Goal: Task Accomplishment & Management: Manage account settings

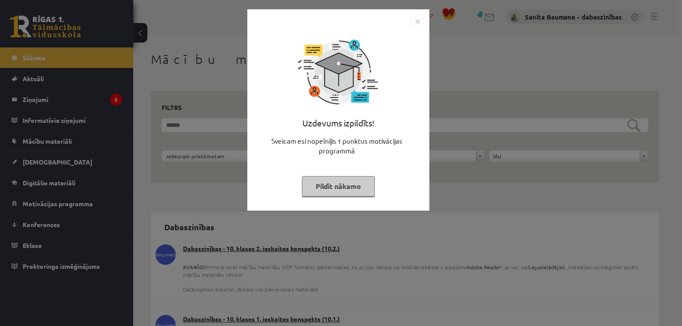
click at [38, 99] on div "Uzdevums izpildīts! Sveicam esi nopelnījis 1 punktus motivācijas programmā Pild…" at bounding box center [341, 163] width 682 height 326
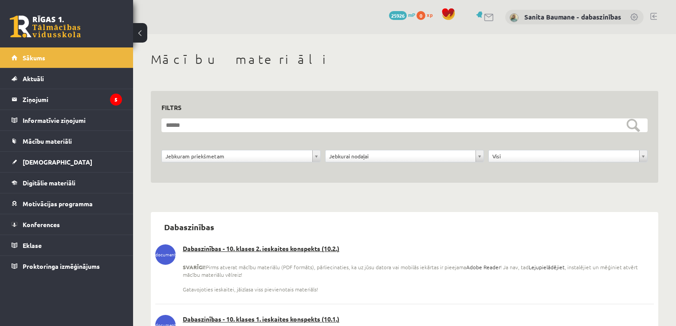
click at [38, 99] on legend "Ziņojumi 5" at bounding box center [72, 99] width 99 height 20
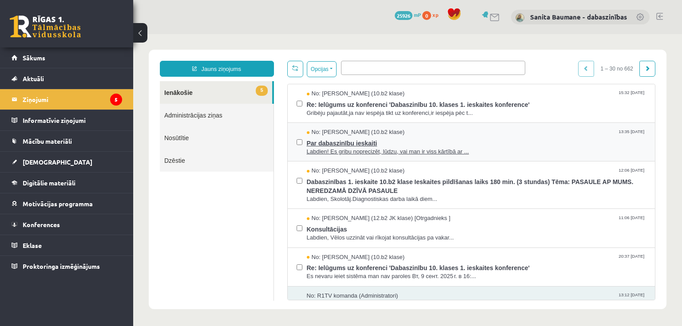
click at [378, 148] on span "Labdien! Es gribu noprecizēt, lūdzu, vai man ir viss kārtībā ar ..." at bounding box center [477, 152] width 340 height 8
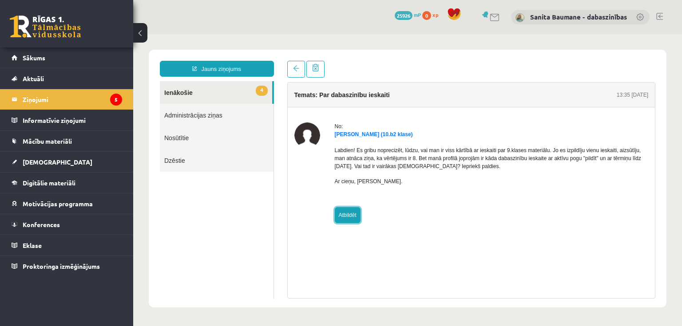
click at [339, 210] on link "Atbildēt" at bounding box center [348, 215] width 26 height 16
type input "**********"
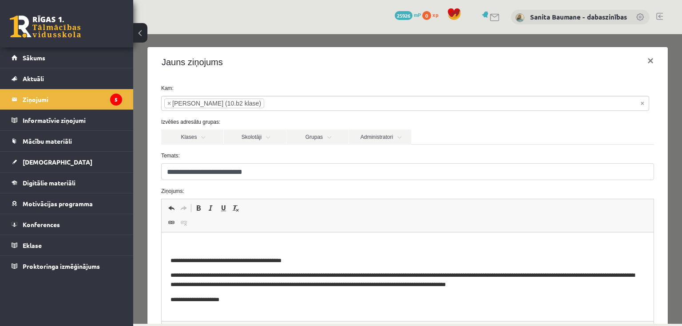
click at [331, 233] on html "**********" at bounding box center [407, 273] width 492 height 81
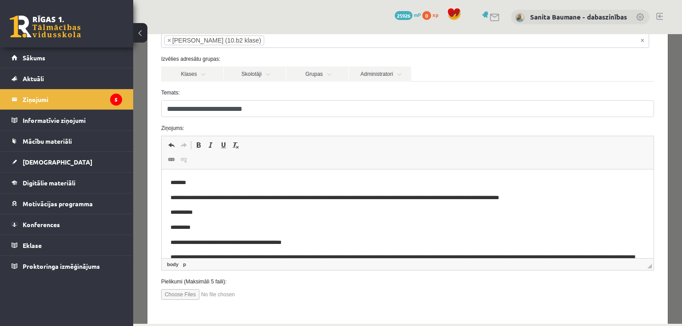
scroll to position [101, 0]
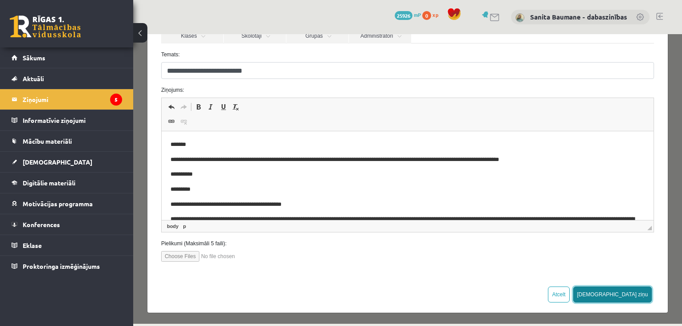
click at [628, 290] on button "[DEMOGRAPHIC_DATA] ziņu" at bounding box center [612, 295] width 79 height 16
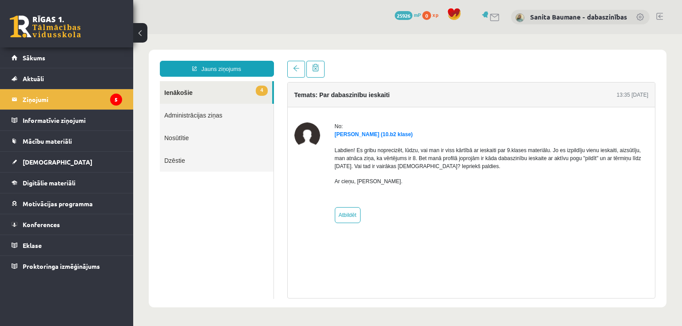
scroll to position [0, 0]
click at [185, 89] on link "4 Ienākošie" at bounding box center [216, 92] width 112 height 23
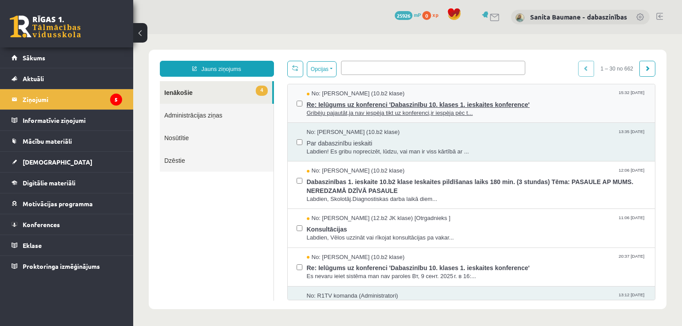
click at [375, 103] on span "Re: Ielūgums uz konferenci 'Dabaszinību 10. klases 1. ieskaites konference'" at bounding box center [477, 103] width 340 height 11
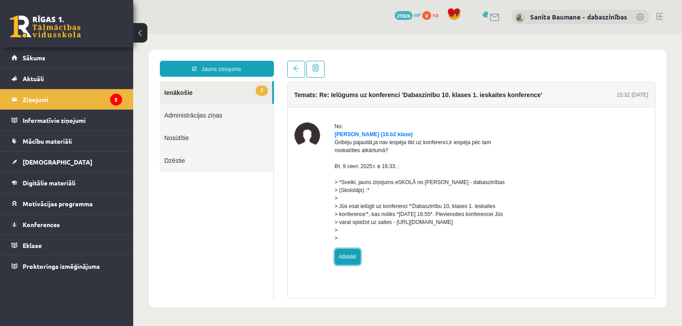
click at [350, 265] on link "Atbildēt" at bounding box center [348, 257] width 26 height 16
type input "**********"
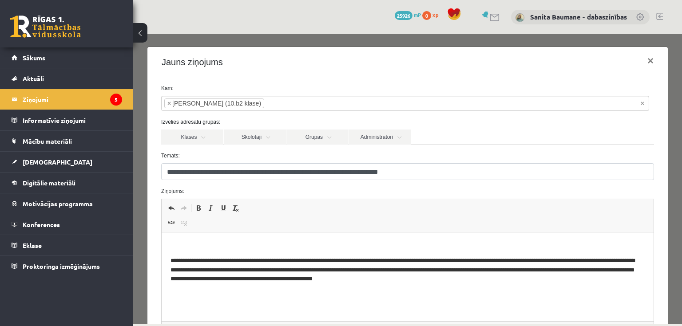
click at [282, 238] on html "**********" at bounding box center [407, 263] width 492 height 60
click at [222, 246] on p "**********" at bounding box center [405, 245] width 470 height 9
click at [404, 249] on p "**********" at bounding box center [405, 245] width 470 height 9
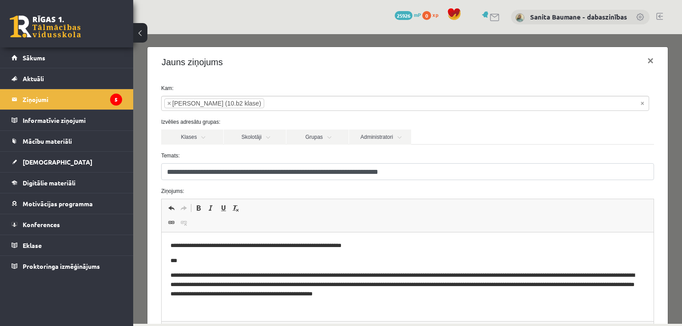
scroll to position [101, 0]
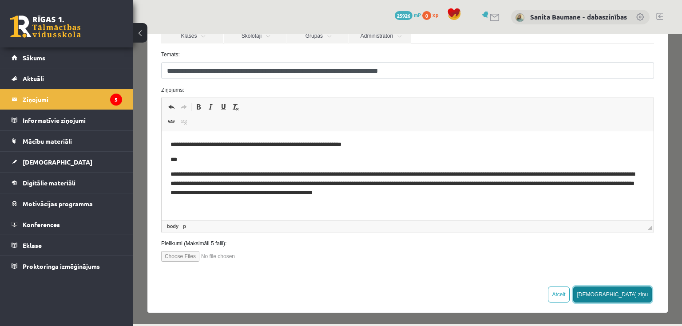
click at [623, 294] on button "[DEMOGRAPHIC_DATA] ziņu" at bounding box center [612, 295] width 79 height 16
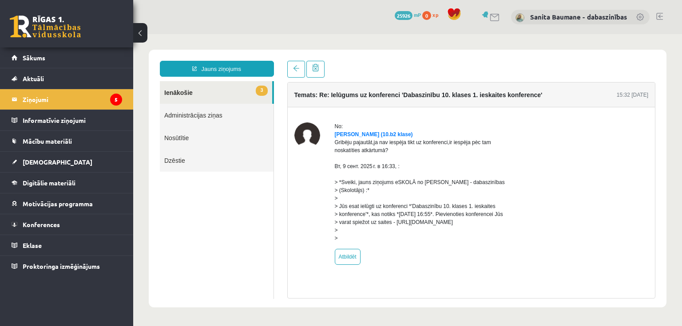
scroll to position [0, 0]
drag, startPoint x: 182, startPoint y: 91, endPoint x: 172, endPoint y: 85, distance: 11.7
click at [181, 91] on link "3 Ienākošie" at bounding box center [216, 92] width 112 height 23
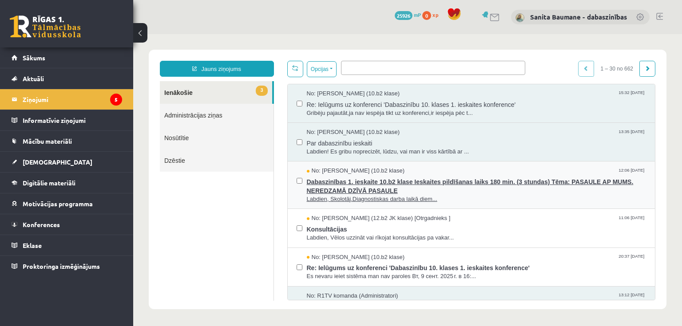
click at [364, 180] on span "Dabaszinības 1. ieskaite 10.b2 klase Ieskaites pildīšanas laiks 180 min. (3 stu…" at bounding box center [477, 185] width 340 height 20
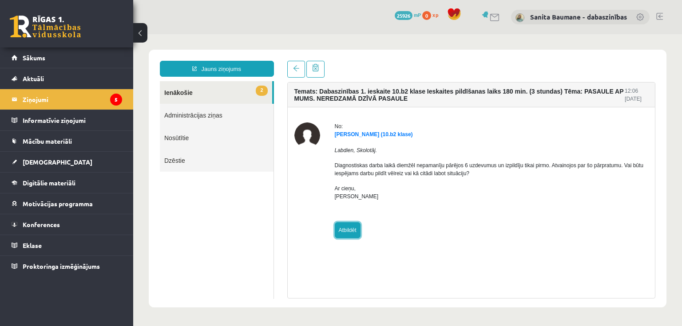
click at [350, 228] on link "Atbildēt" at bounding box center [348, 230] width 26 height 16
type input "**********"
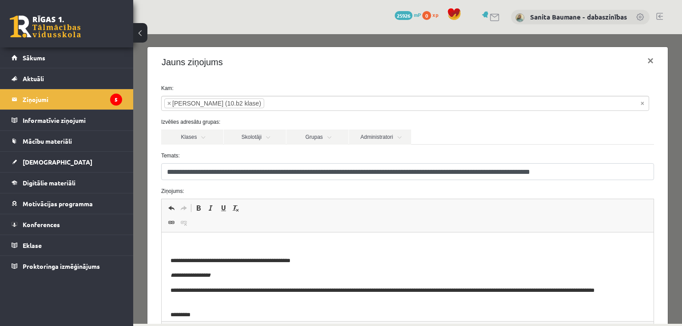
click at [200, 241] on html "**********" at bounding box center [407, 285] width 492 height 105
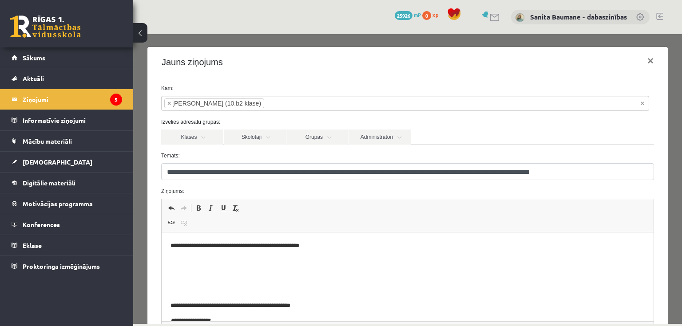
click at [341, 245] on p "**********" at bounding box center [402, 245] width 464 height 9
drag, startPoint x: 172, startPoint y: 260, endPoint x: 163, endPoint y: 242, distance: 19.5
click at [168, 259] on html "**********" at bounding box center [407, 315] width 492 height 165
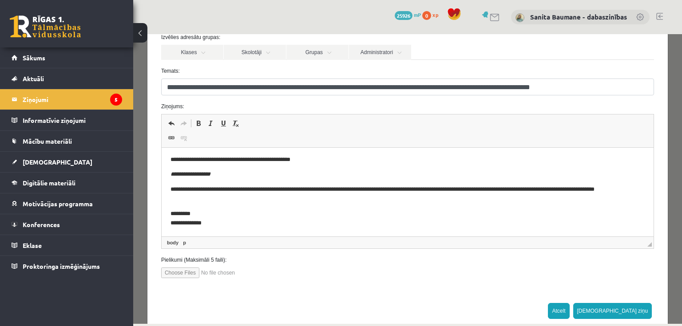
scroll to position [101, 0]
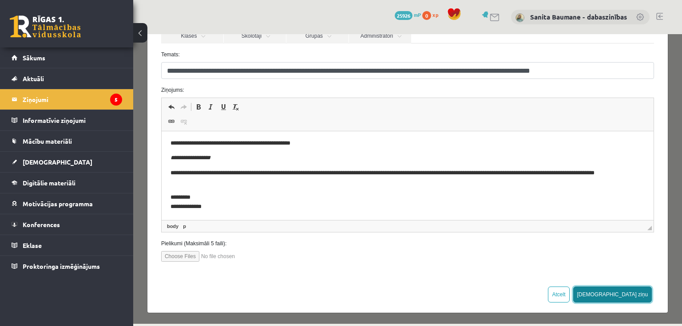
click at [641, 294] on button "[DEMOGRAPHIC_DATA] ziņu" at bounding box center [612, 295] width 79 height 16
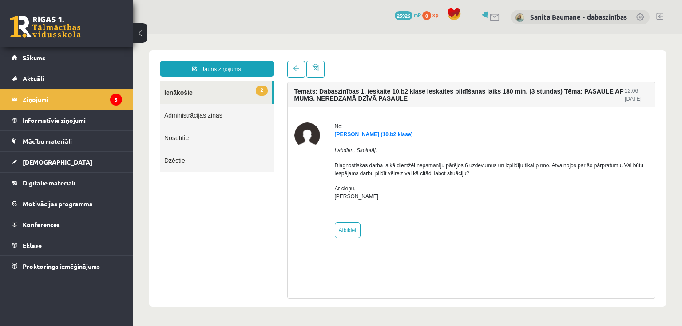
scroll to position [0, 0]
click at [175, 94] on link "2 Ienākošie" at bounding box center [216, 92] width 112 height 23
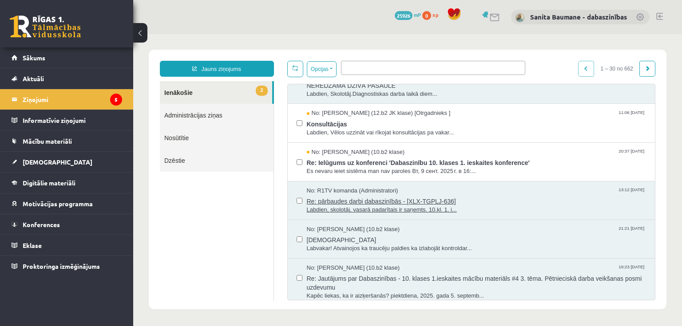
scroll to position [107, 0]
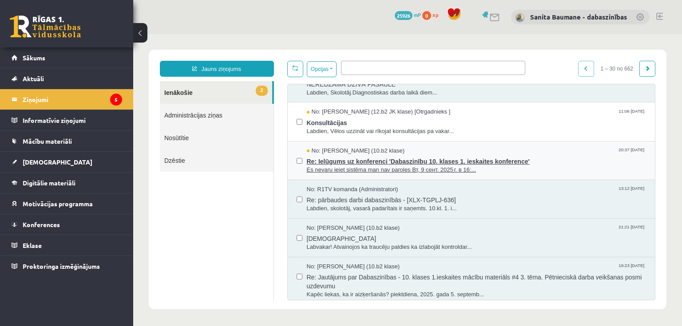
click at [366, 157] on span "Re: Ielūgums uz konferenci 'Dabaszinību 10. klases 1. ieskaites konference'" at bounding box center [477, 160] width 340 height 11
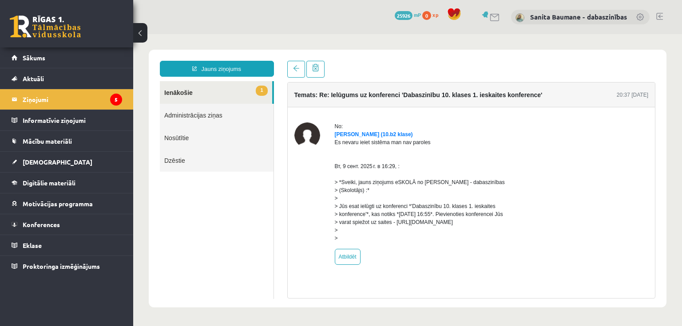
scroll to position [0, 0]
click at [349, 263] on link "Atbildēt" at bounding box center [348, 257] width 26 height 16
type input "**********"
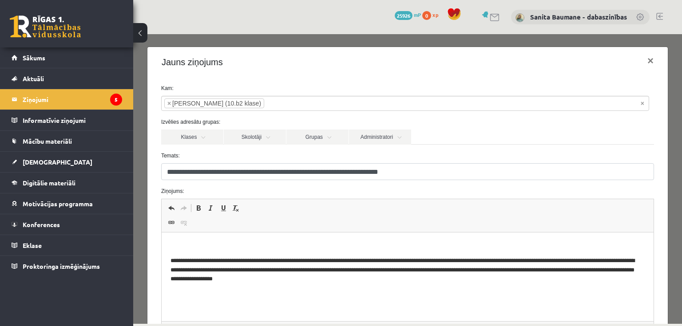
click at [292, 246] on p "Bagātinātā teksta redaktors, wiswyg-editor-47024727870260-1757602154-803" at bounding box center [407, 245] width 474 height 9
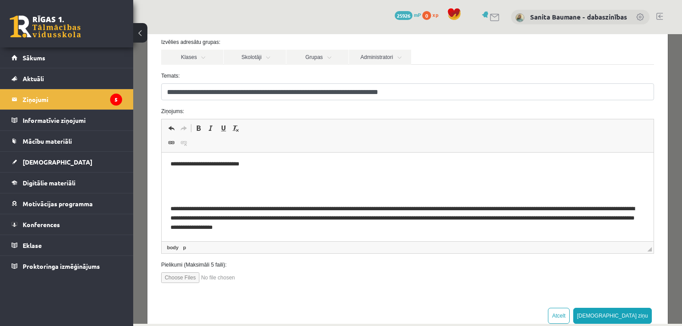
scroll to position [101, 0]
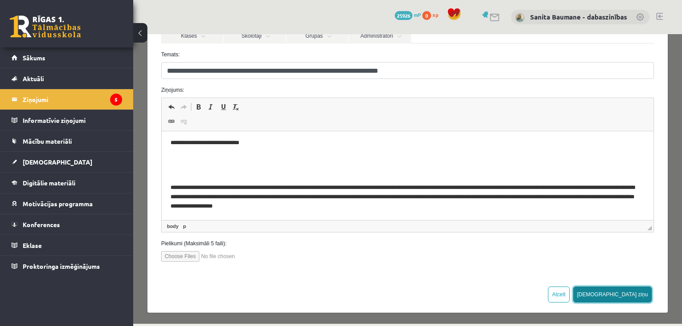
click at [625, 291] on button "Sūtīt ziņu" at bounding box center [612, 295] width 79 height 16
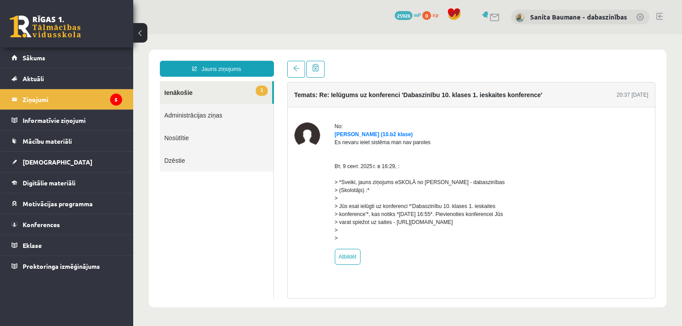
scroll to position [0, 0]
click at [187, 94] on link "1 Ienākošie" at bounding box center [216, 92] width 112 height 23
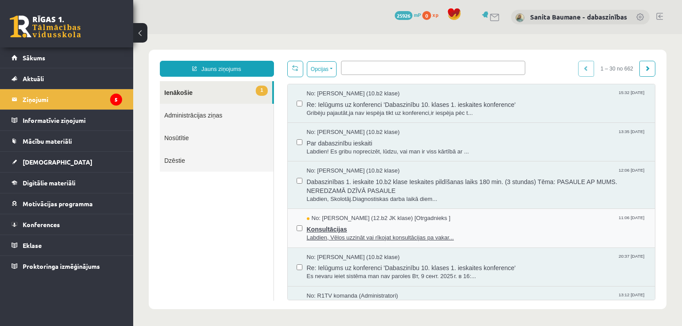
click at [374, 234] on span "Labdien, Vēlos uzzināt vai rīkojat konsultācijas pa vakar..." at bounding box center [477, 238] width 340 height 8
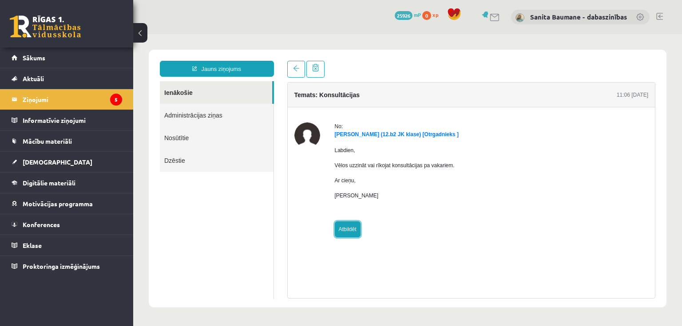
click at [349, 233] on link "Atbildēt" at bounding box center [348, 229] width 26 height 16
type input "**********"
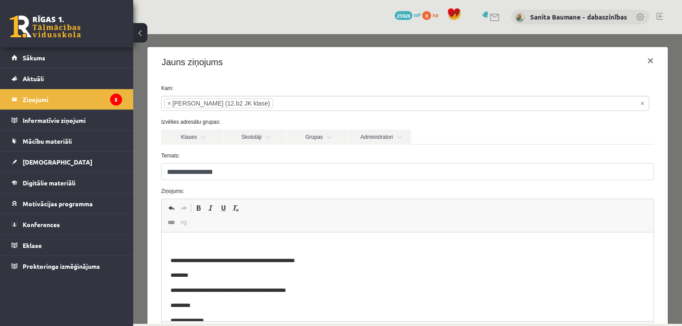
click at [218, 245] on p "Bagātinātā teksta redaktors, wiswyg-editor-47024951197500-1757602176-576" at bounding box center [407, 245] width 474 height 9
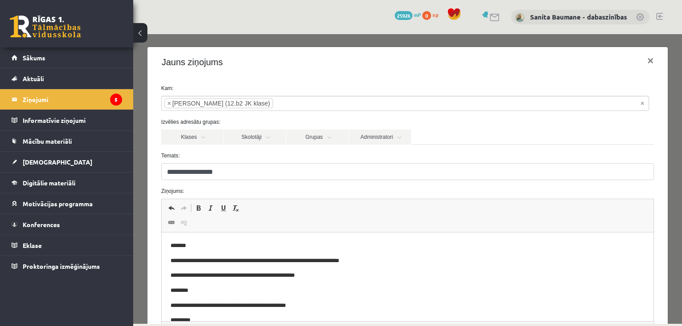
click at [254, 259] on p "**********" at bounding box center [402, 261] width 464 height 9
click at [259, 258] on p "**********" at bounding box center [402, 261] width 464 height 9
click at [372, 258] on p "**********" at bounding box center [402, 261] width 464 height 9
click at [169, 261] on html "**********" at bounding box center [407, 291] width 492 height 117
click at [441, 254] on body "**********" at bounding box center [407, 290] width 474 height 99
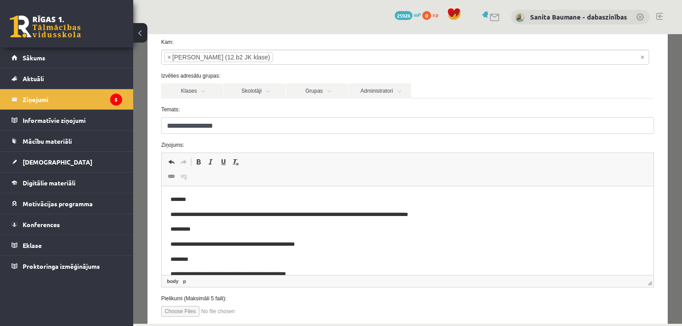
scroll to position [101, 0]
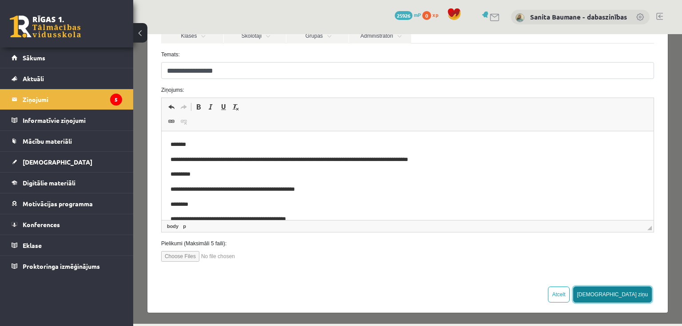
click at [630, 296] on button "Sūtīt ziņu" at bounding box center [612, 295] width 79 height 16
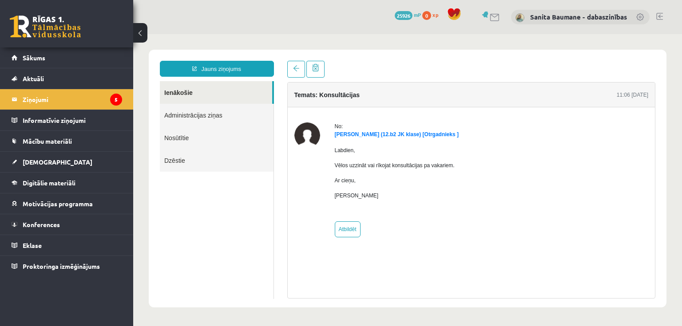
scroll to position [0, 0]
click at [193, 94] on link "Ienākošie" at bounding box center [216, 92] width 112 height 23
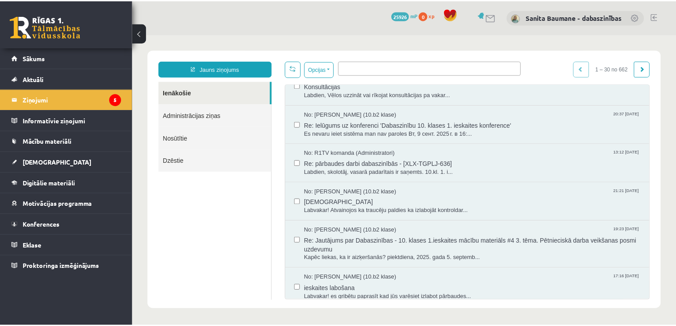
scroll to position [213, 0]
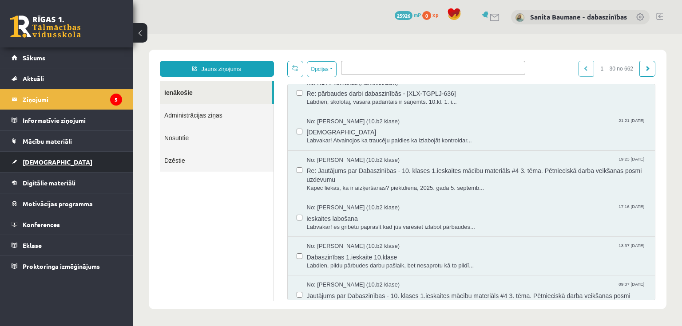
click at [36, 165] on span "[DEMOGRAPHIC_DATA]" at bounding box center [58, 162] width 70 height 8
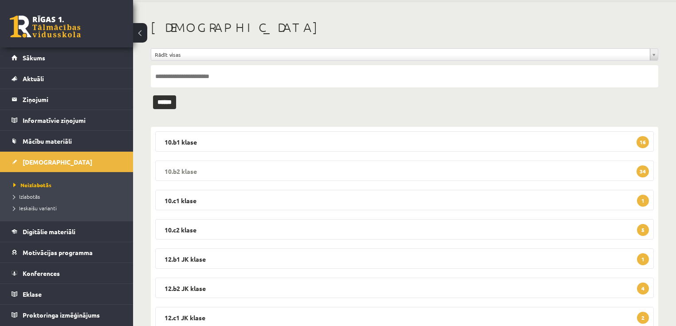
scroll to position [64, 0]
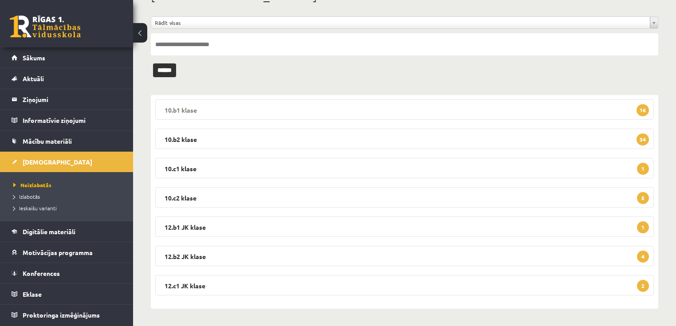
click at [197, 103] on legend "10.b1 klase 16" at bounding box center [404, 109] width 499 height 20
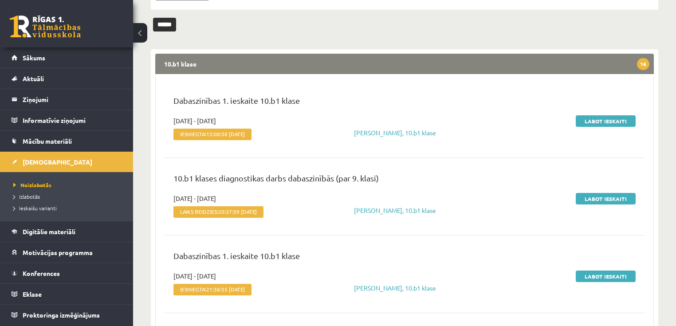
scroll to position [170, 0]
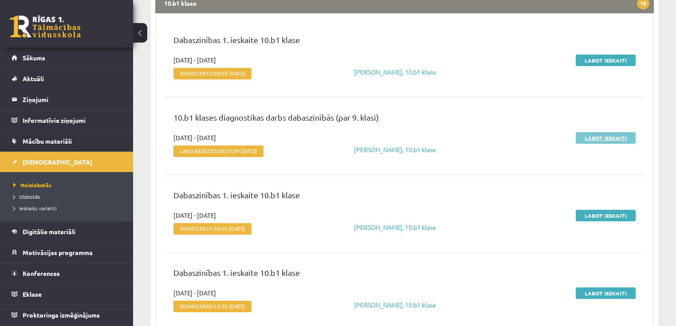
click at [595, 138] on link "Labot ieskaiti" at bounding box center [606, 138] width 60 height 12
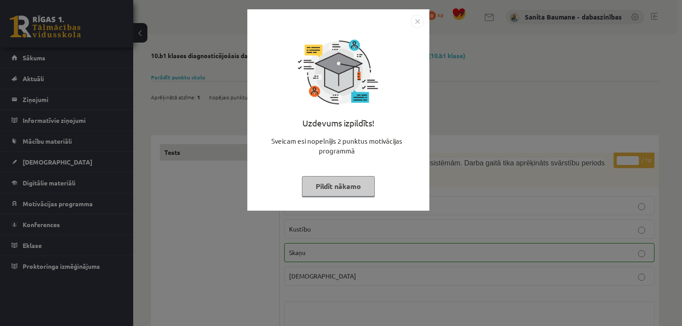
click at [323, 183] on button "Pildīt nākamo" at bounding box center [338, 186] width 73 height 20
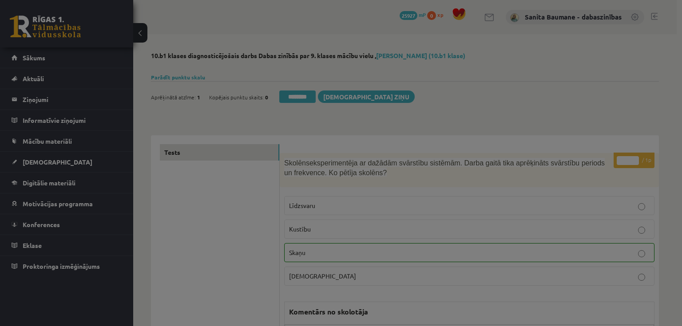
click at [369, 183] on div "Uzdevums izpildīts! Sveicam esi nopelnījis 2 punktus motivācijas programmā Pild…" at bounding box center [338, 95] width 171 height 178
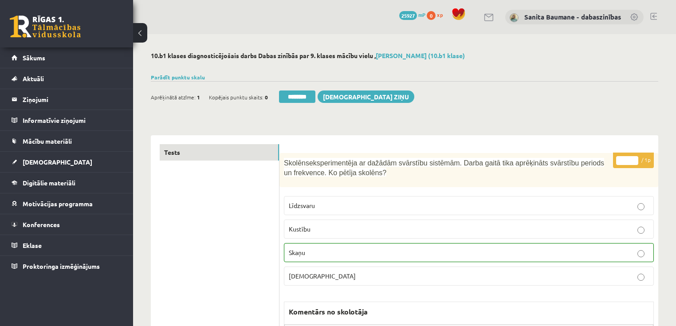
type input "*"
click at [634, 158] on input "*" at bounding box center [628, 160] width 22 height 9
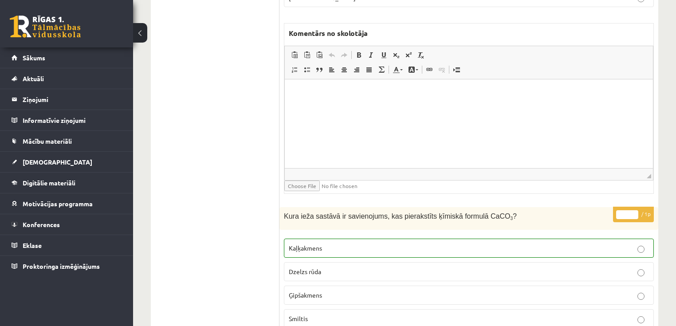
scroll to position [284, 0]
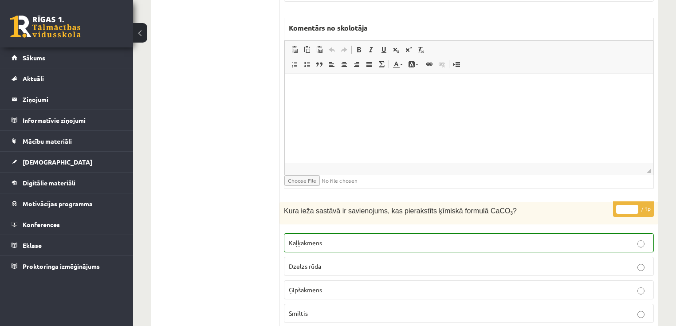
type input "*"
click at [631, 206] on input "*" at bounding box center [628, 209] width 22 height 9
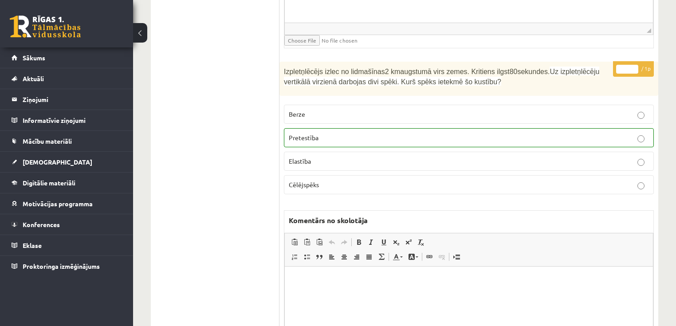
type input "*"
click at [636, 65] on input "*" at bounding box center [628, 69] width 22 height 9
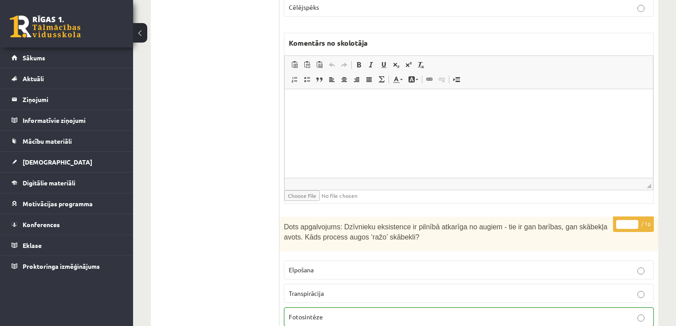
type input "*"
click at [634, 220] on input "*" at bounding box center [628, 224] width 22 height 9
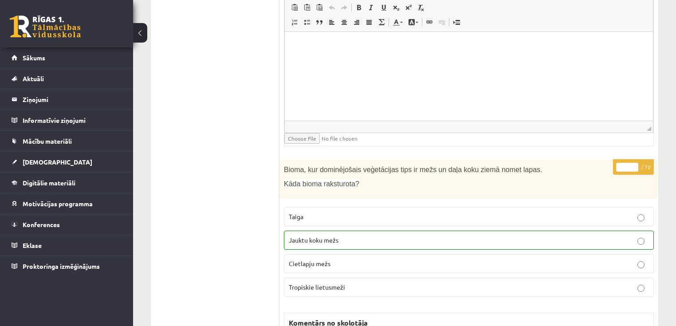
click at [635, 159] on p "* / 1p" at bounding box center [633, 167] width 41 height 16
type input "*"
click at [634, 163] on input "*" at bounding box center [628, 167] width 22 height 9
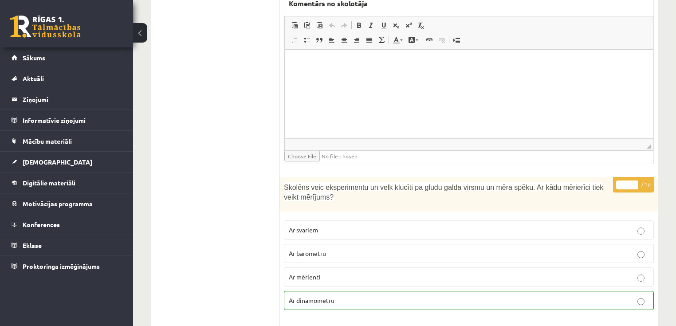
type input "*"
click at [636, 181] on input "*" at bounding box center [628, 185] width 22 height 9
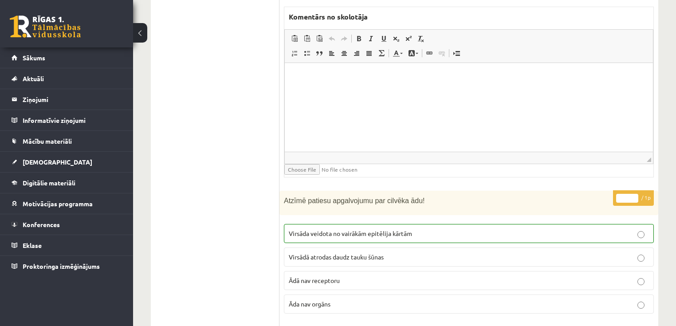
type input "*"
click at [635, 194] on input "*" at bounding box center [628, 198] width 22 height 9
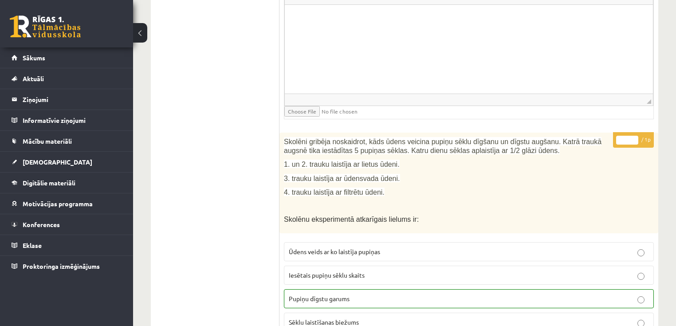
type input "*"
click at [634, 136] on input "*" at bounding box center [628, 140] width 22 height 9
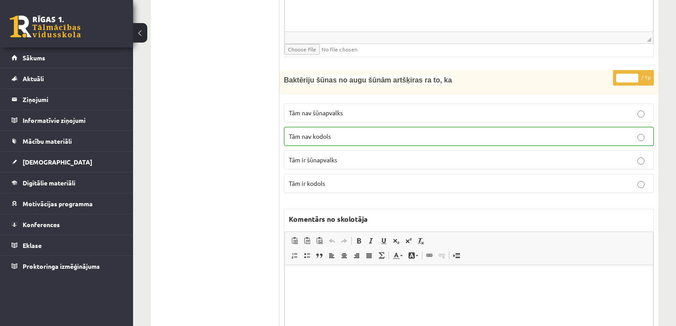
type input "*"
click at [636, 74] on input "*" at bounding box center [628, 78] width 22 height 9
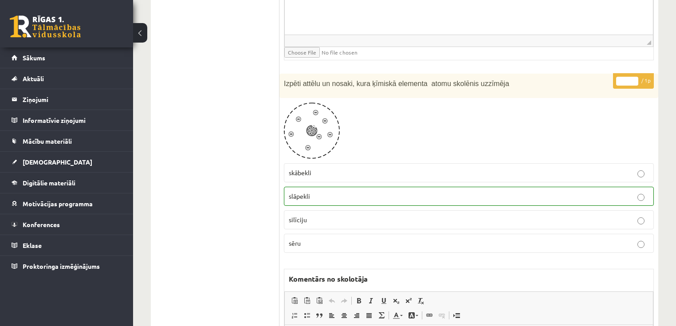
drag, startPoint x: 636, startPoint y: 64, endPoint x: 630, endPoint y: 55, distance: 10.7
type input "*"
click at [636, 77] on input "*" at bounding box center [628, 81] width 22 height 9
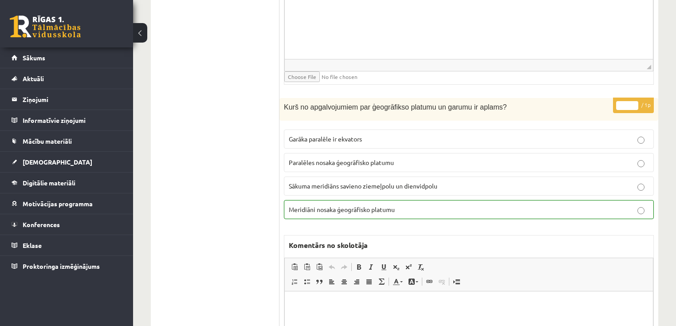
type input "*"
click at [636, 101] on input "*" at bounding box center [628, 105] width 22 height 9
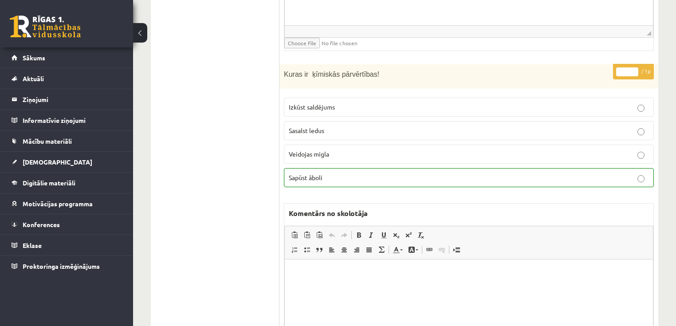
type input "*"
click at [635, 67] on input "*" at bounding box center [628, 71] width 22 height 9
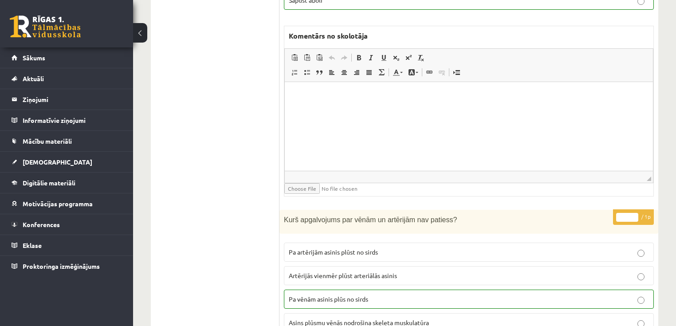
scroll to position [4145, 0]
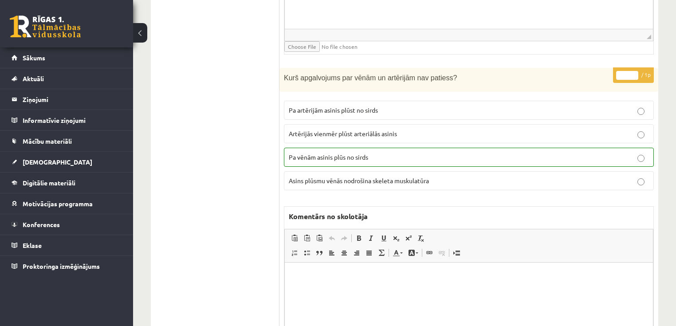
type input "*"
click at [636, 71] on input "*" at bounding box center [628, 75] width 22 height 9
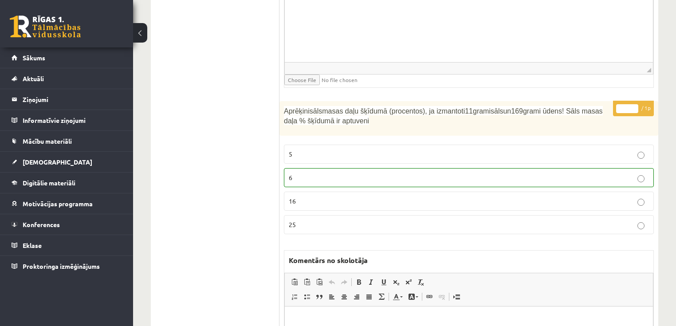
scroll to position [4465, 0]
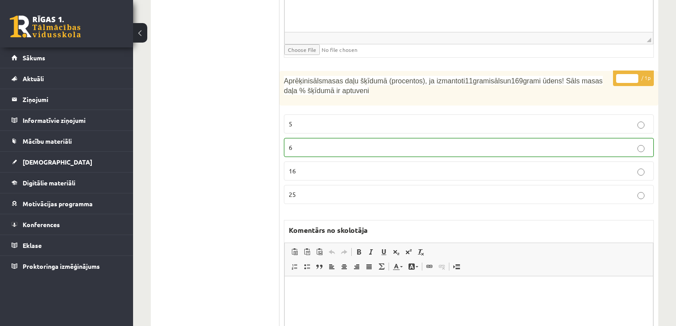
type input "*"
click at [633, 74] on input "*" at bounding box center [628, 78] width 22 height 9
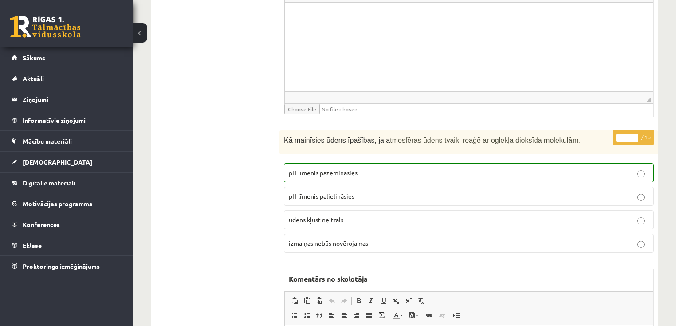
scroll to position [4713, 0]
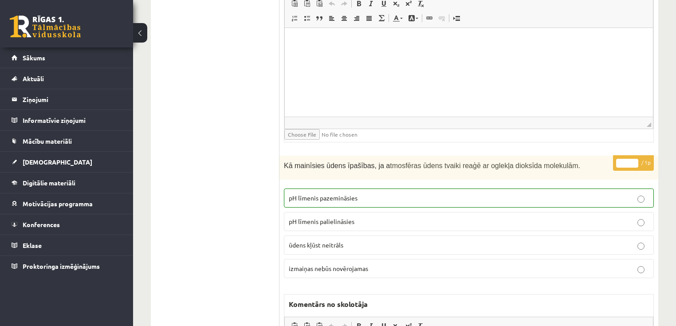
type input "*"
click at [636, 159] on input "*" at bounding box center [628, 163] width 22 height 9
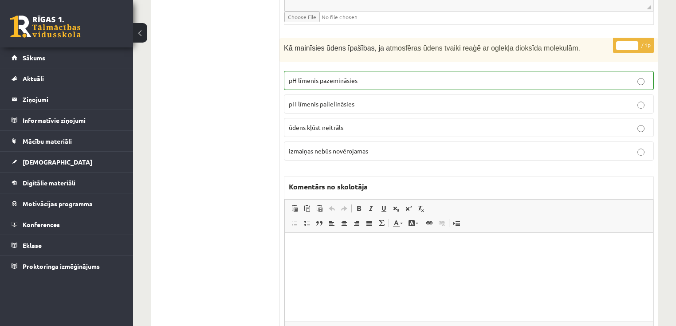
scroll to position [4926, 0]
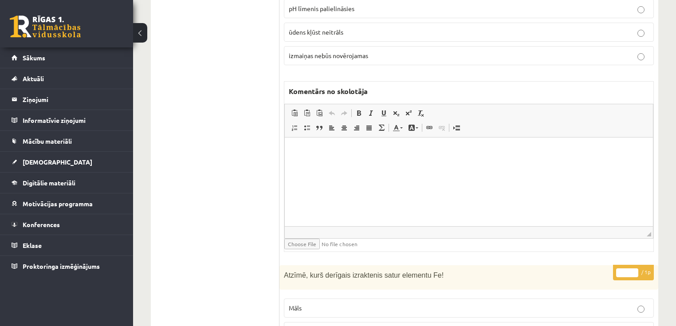
click at [635, 265] on p "* / 1p" at bounding box center [633, 273] width 41 height 16
type input "*"
click at [634, 269] on input "*" at bounding box center [628, 273] width 22 height 9
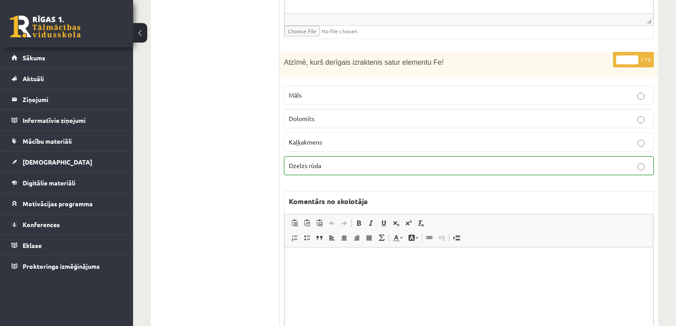
scroll to position [5317, 0]
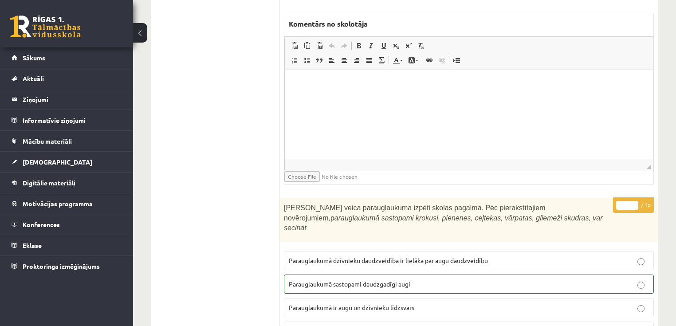
type input "*"
click at [634, 201] on input "*" at bounding box center [628, 205] width 22 height 9
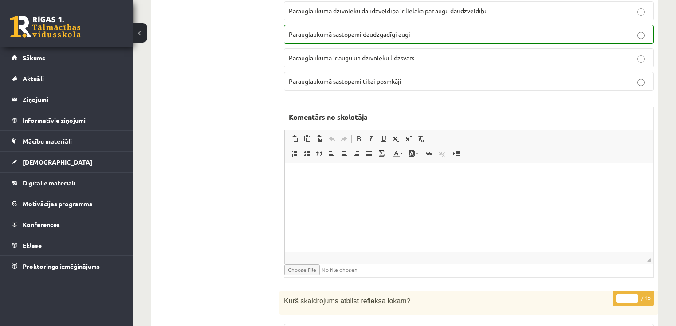
scroll to position [5636, 0]
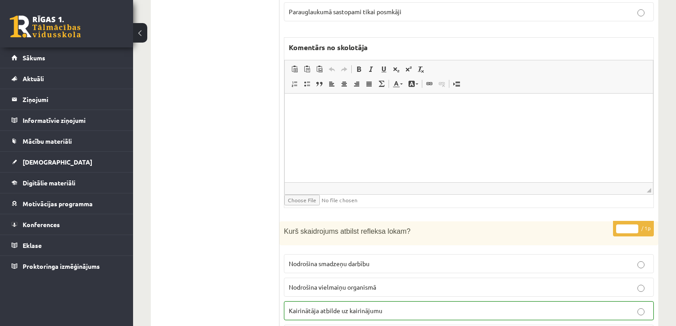
type input "*"
click at [635, 225] on input "*" at bounding box center [628, 229] width 22 height 9
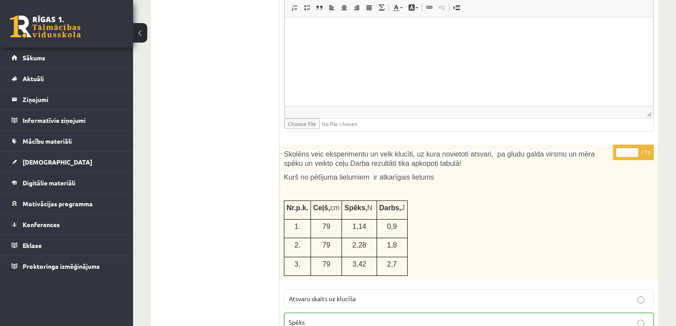
scroll to position [6134, 0]
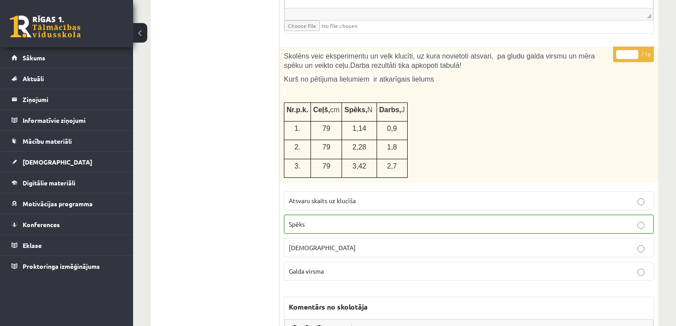
type input "*"
click at [636, 50] on input "*" at bounding box center [628, 54] width 22 height 9
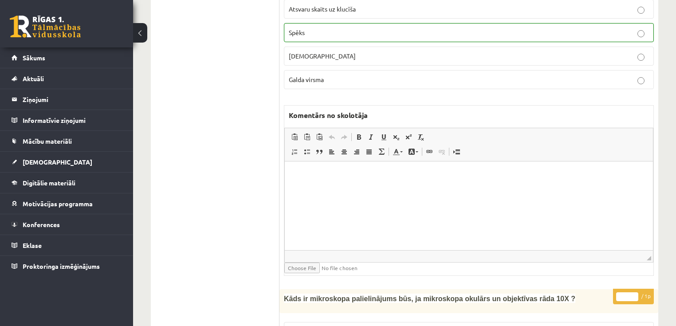
scroll to position [6418, 0]
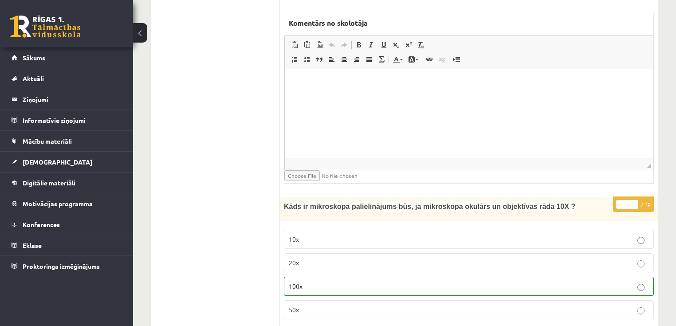
type input "*"
click at [636, 200] on input "*" at bounding box center [628, 204] width 22 height 9
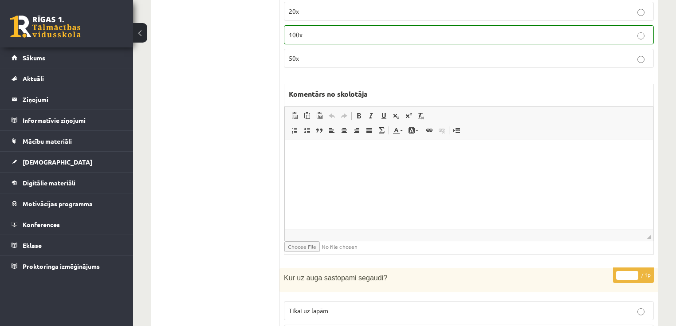
scroll to position [6773, 0]
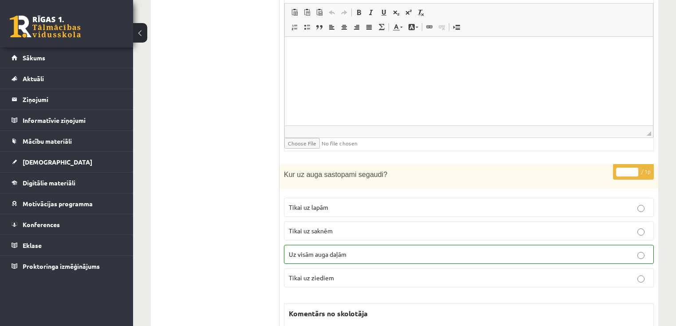
type input "*"
click at [633, 168] on input "*" at bounding box center [628, 172] width 22 height 9
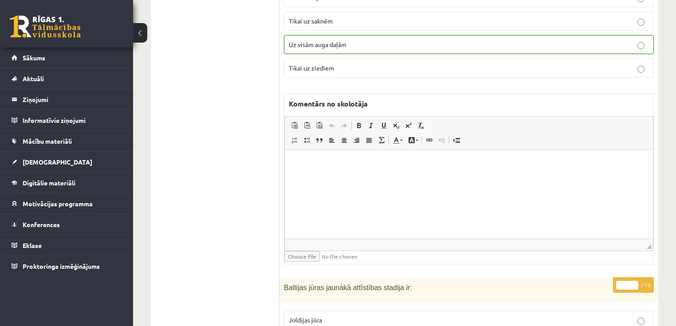
scroll to position [7128, 0]
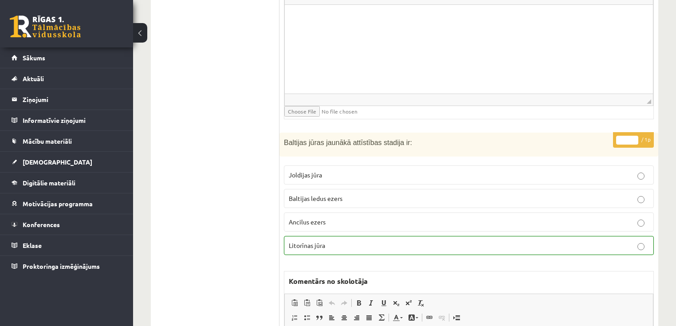
type input "*"
click at [636, 136] on input "*" at bounding box center [628, 140] width 22 height 9
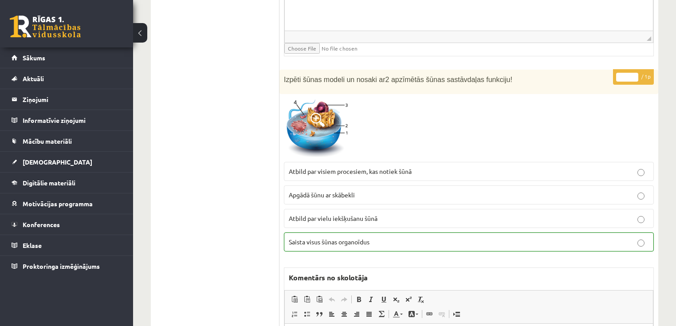
scroll to position [7447, 0]
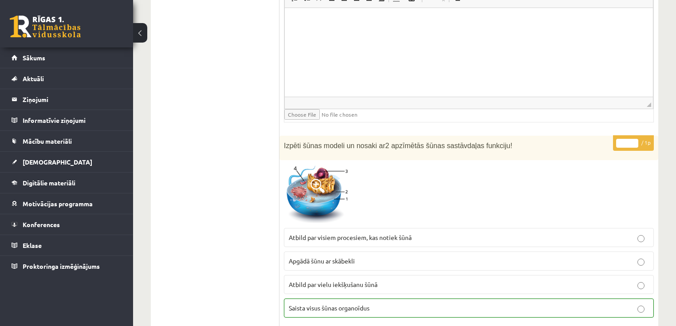
type input "*"
click at [634, 139] on input "*" at bounding box center [628, 143] width 22 height 9
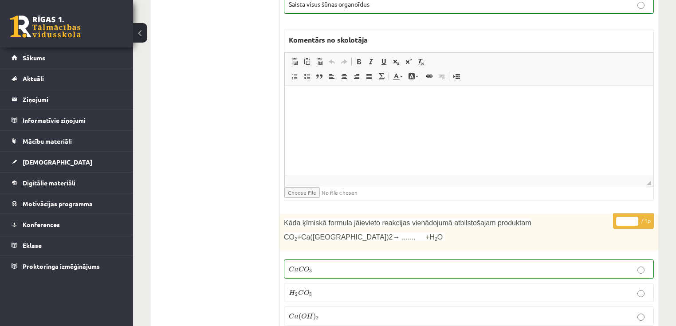
scroll to position [7873, 0]
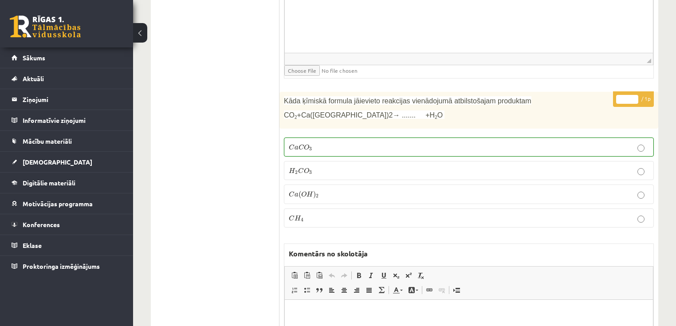
type input "*"
click at [632, 95] on input "*" at bounding box center [628, 99] width 22 height 9
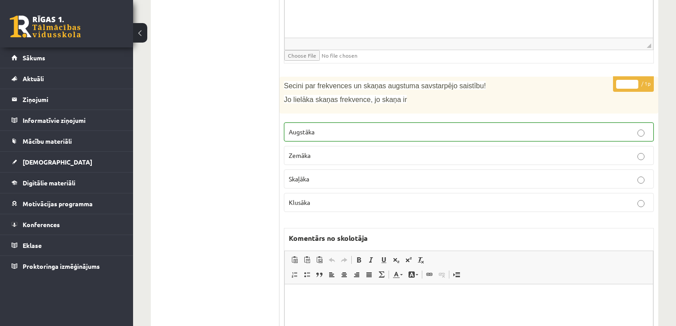
scroll to position [8158, 0]
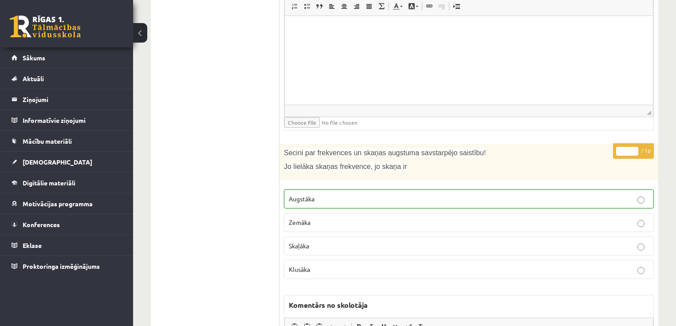
type input "*"
click at [634, 147] on input "*" at bounding box center [628, 151] width 22 height 9
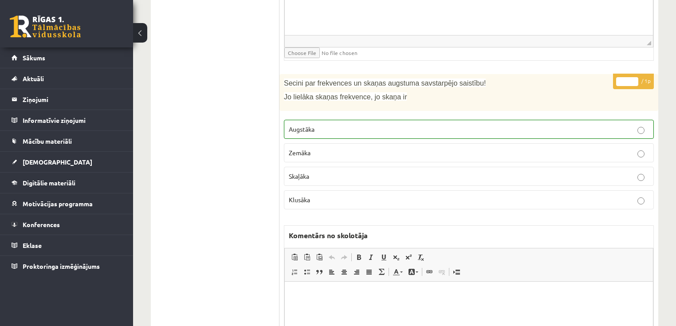
scroll to position [8335, 0]
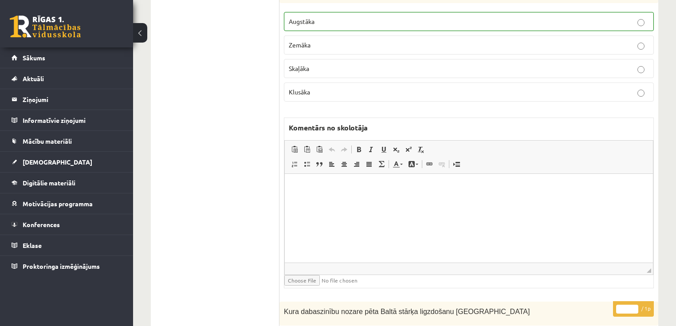
type input "*"
click at [635, 305] on input "*" at bounding box center [628, 309] width 22 height 9
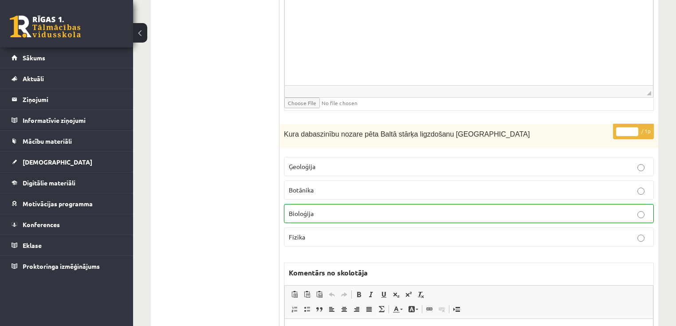
scroll to position [8726, 0]
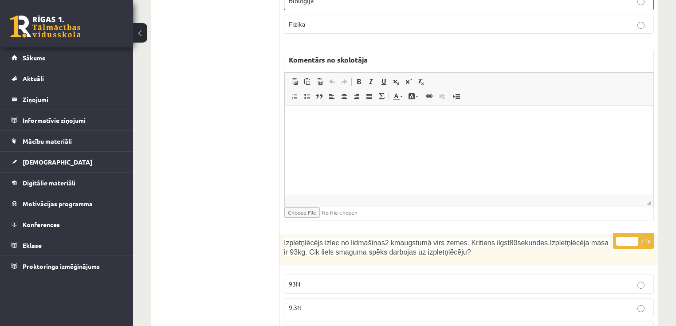
type input "*"
click at [632, 237] on input "*" at bounding box center [628, 241] width 22 height 9
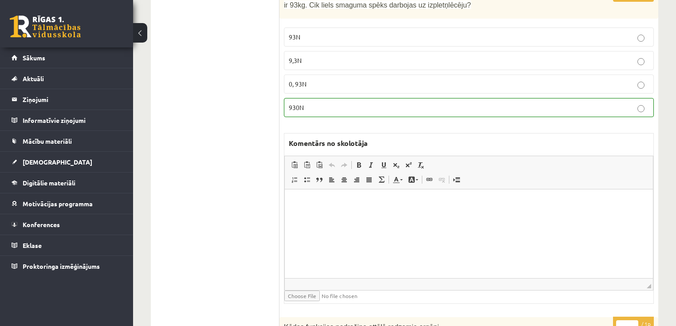
scroll to position [9081, 0]
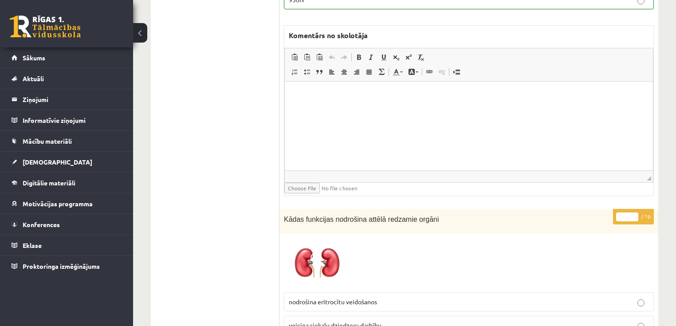
click at [634, 209] on p "* / 1p" at bounding box center [633, 217] width 41 height 16
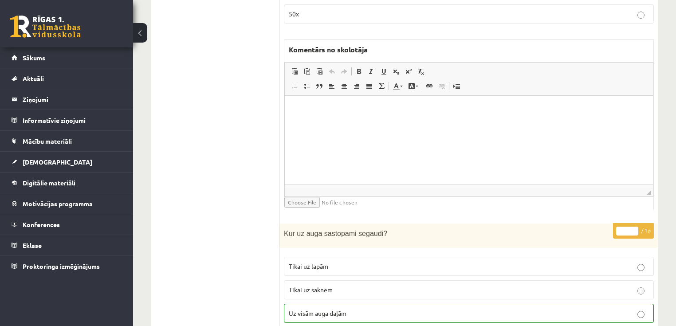
scroll to position [0, 0]
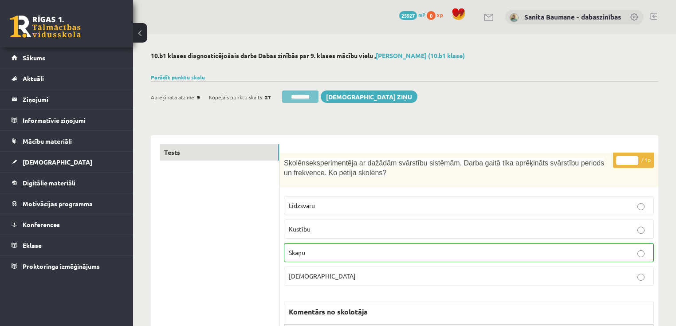
click at [300, 94] on input "********" at bounding box center [300, 97] width 36 height 12
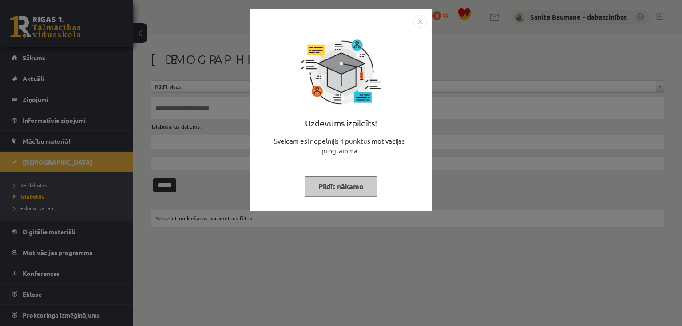
click at [353, 180] on button "Pildīt nākamo" at bounding box center [340, 186] width 73 height 20
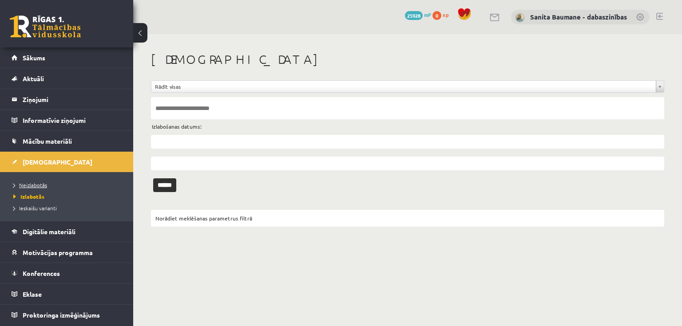
click at [40, 182] on span "Neizlabotās" at bounding box center [30, 185] width 34 height 7
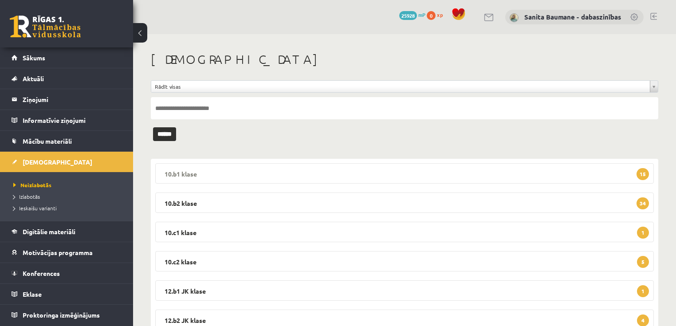
click at [315, 177] on legend "10.b1 klase 15" at bounding box center [404, 173] width 499 height 20
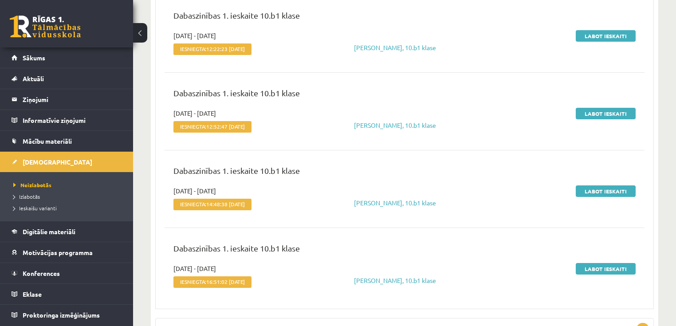
scroll to position [1207, 0]
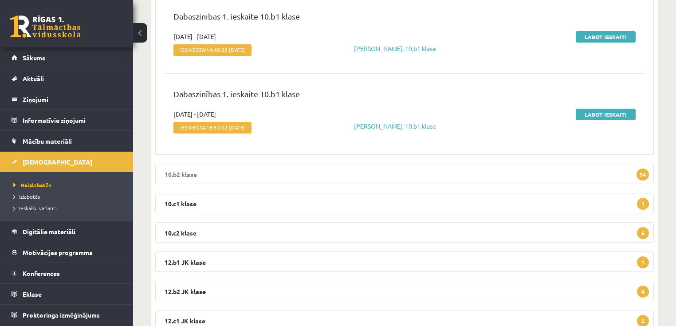
click at [238, 166] on legend "10.b2 klase 34" at bounding box center [404, 174] width 499 height 20
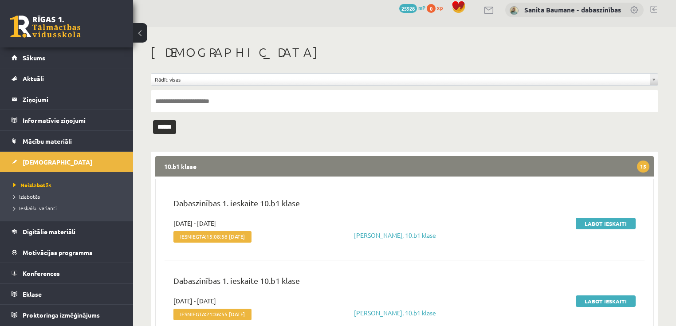
scroll to position [0, 0]
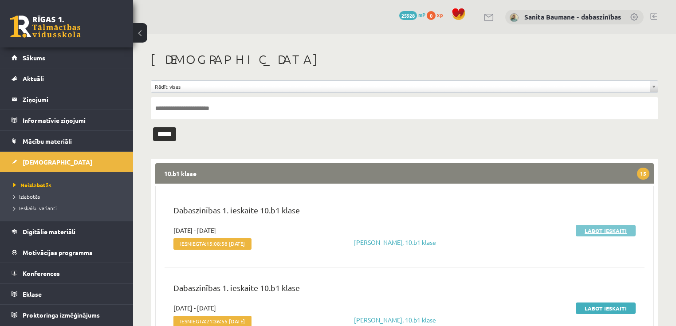
click at [598, 229] on link "Labot ieskaiti" at bounding box center [606, 231] width 60 height 12
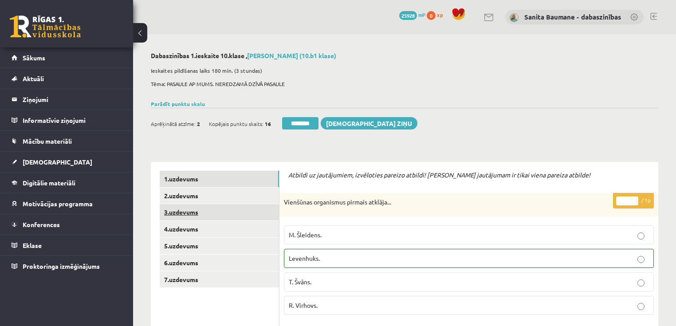
click at [179, 211] on link "3.uzdevums" at bounding box center [219, 212] width 119 height 16
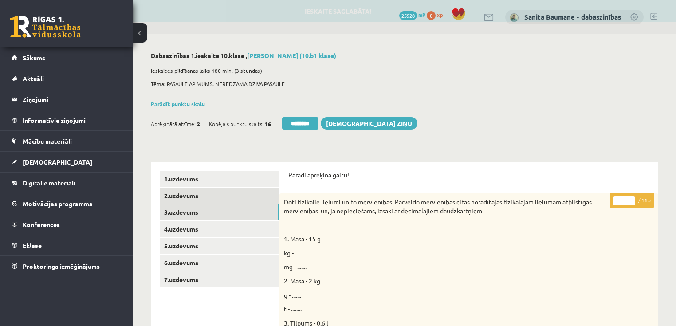
click at [189, 198] on link "2.uzdevums" at bounding box center [219, 196] width 119 height 16
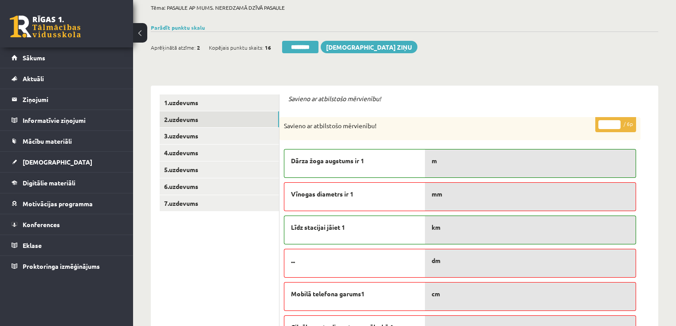
scroll to position [71, 0]
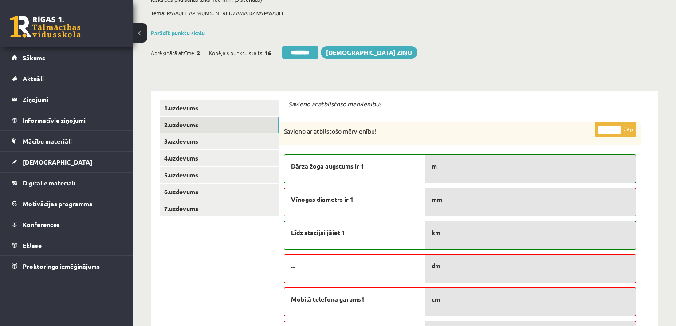
type input "*"
click at [616, 129] on input "*" at bounding box center [610, 130] width 22 height 9
click at [200, 143] on link "3.uzdevums" at bounding box center [219, 141] width 119 height 16
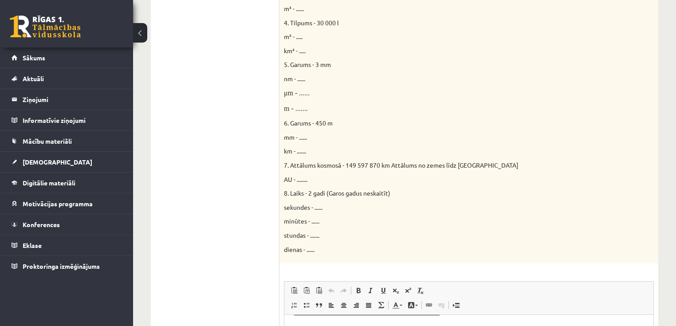
scroll to position [0, 0]
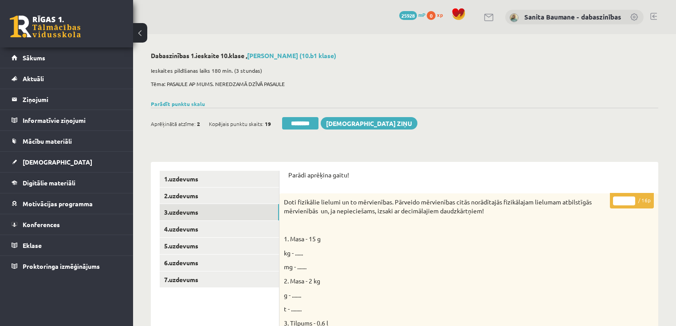
drag, startPoint x: 632, startPoint y: 199, endPoint x: 615, endPoint y: 190, distance: 18.9
type input "**"
click at [631, 197] on input "**" at bounding box center [624, 201] width 22 height 9
click at [197, 230] on link "4.uzdevums" at bounding box center [219, 229] width 119 height 16
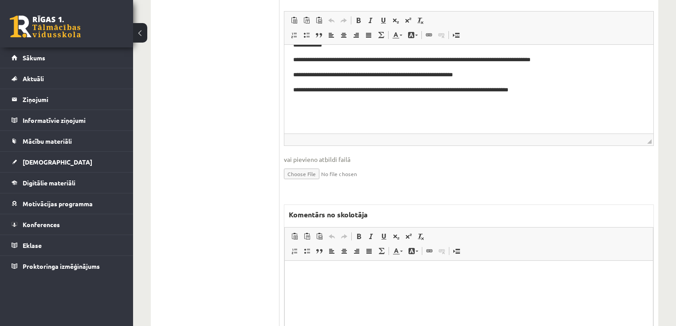
scroll to position [462, 0]
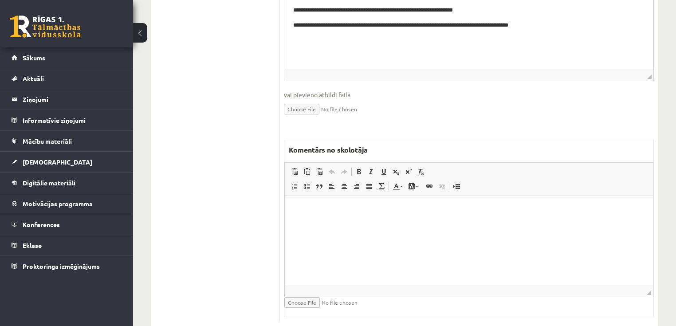
click at [368, 217] on html at bounding box center [469, 209] width 368 height 27
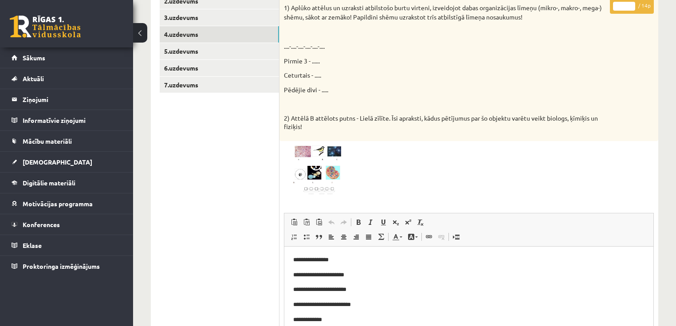
scroll to position [142, 0]
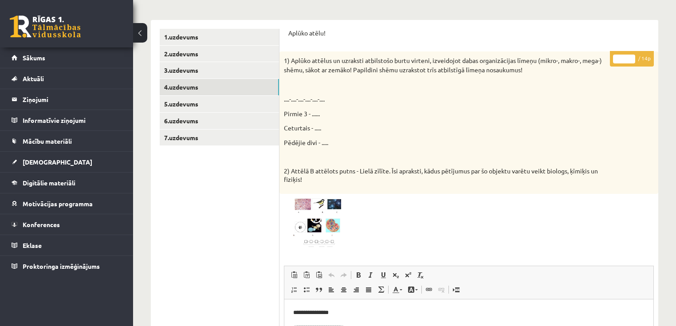
click at [633, 57] on input "*" at bounding box center [624, 59] width 22 height 9
click at [633, 57] on input "**" at bounding box center [624, 59] width 22 height 9
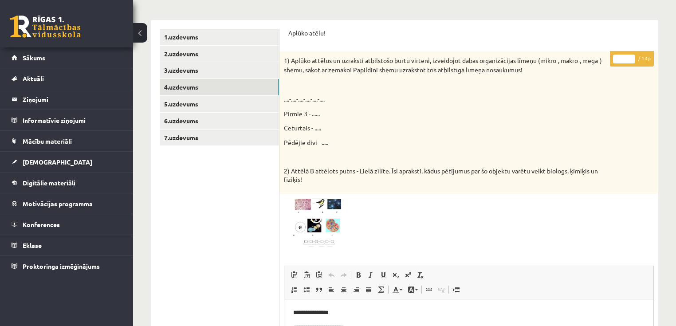
type input "**"
click at [632, 56] on input "**" at bounding box center [624, 59] width 22 height 9
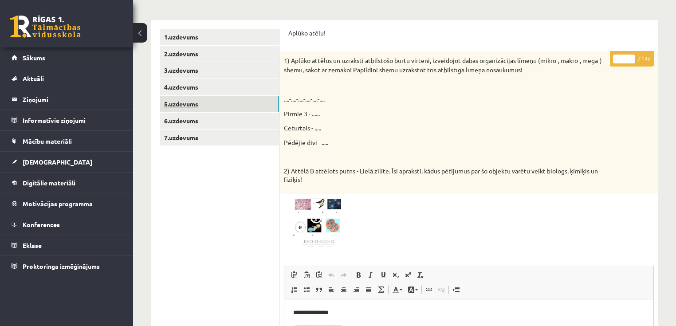
click at [176, 98] on link "5.uzdevums" at bounding box center [219, 104] width 119 height 16
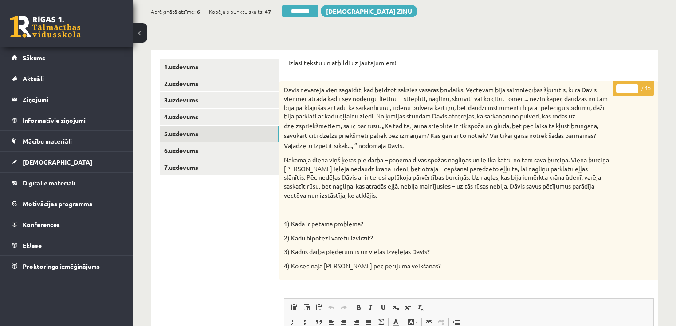
scroll to position [71, 0]
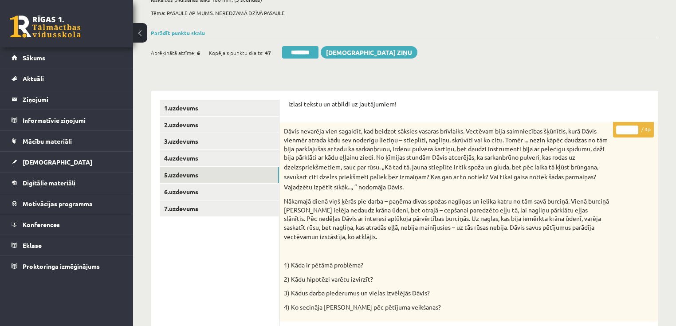
type input "*"
click at [636, 129] on input "*" at bounding box center [628, 130] width 22 height 9
click at [223, 197] on link "6.uzdevums" at bounding box center [219, 192] width 119 height 16
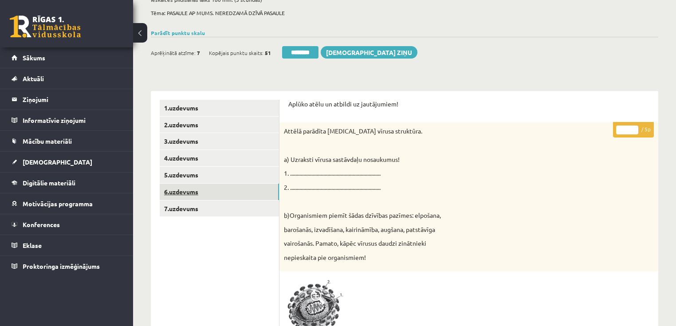
scroll to position [0, 0]
click at [219, 198] on link "6.uzdevums" at bounding box center [219, 192] width 119 height 16
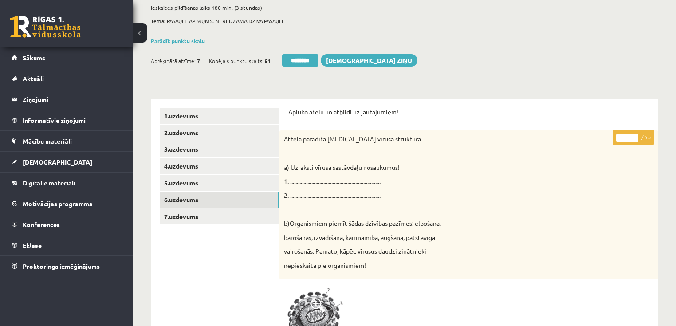
scroll to position [36, 0]
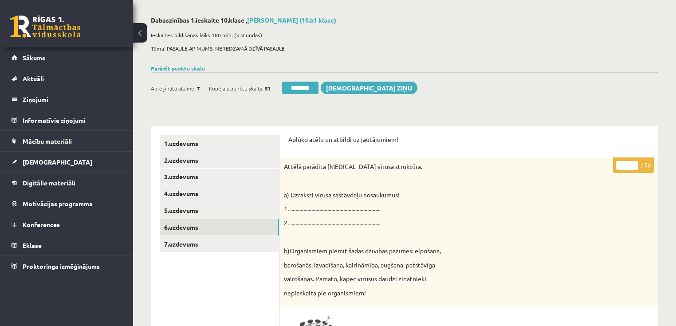
click at [635, 164] on input "*" at bounding box center [628, 165] width 22 height 9
type input "*"
click at [636, 166] on input "*" at bounding box center [628, 165] width 22 height 9
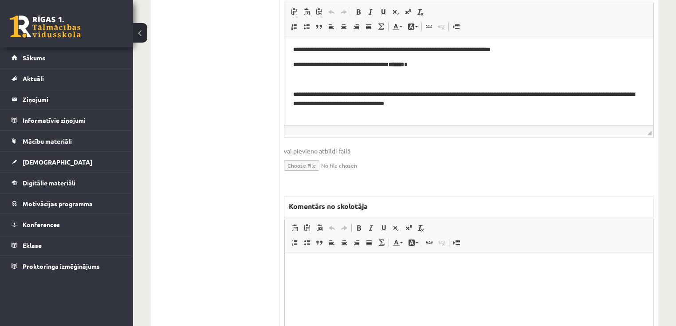
scroll to position [426, 0]
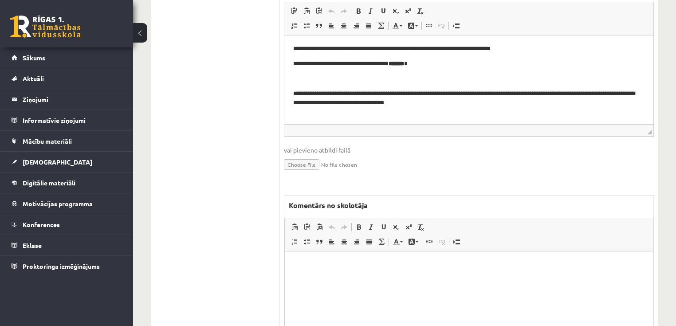
click at [455, 278] on html at bounding box center [469, 264] width 368 height 27
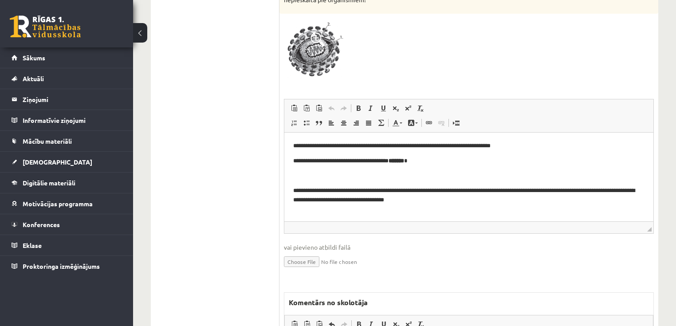
scroll to position [142, 0]
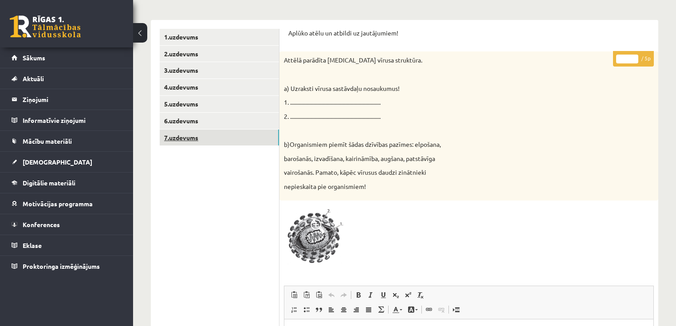
click at [204, 135] on link "7.uzdevums" at bounding box center [219, 138] width 119 height 16
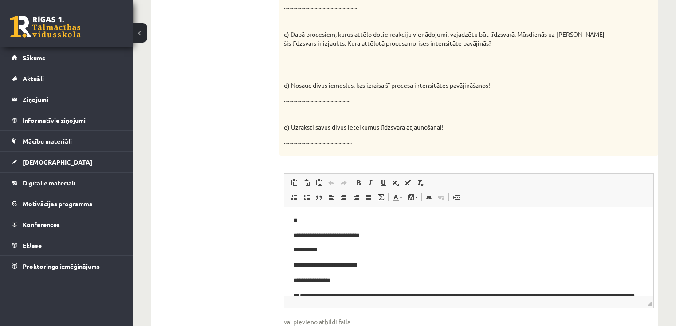
scroll to position [178, 0]
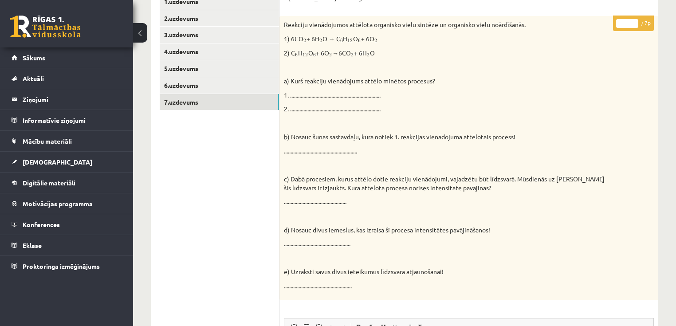
type input "*"
click at [632, 21] on input "*" at bounding box center [628, 23] width 22 height 9
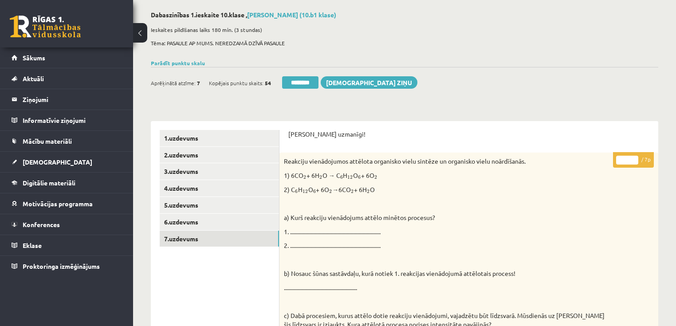
scroll to position [36, 0]
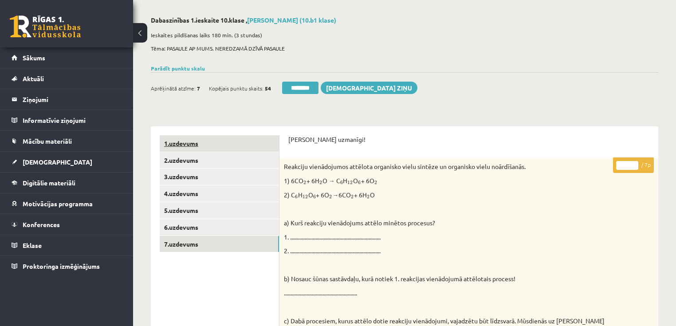
click at [233, 138] on link "1.uzdevums" at bounding box center [219, 143] width 119 height 16
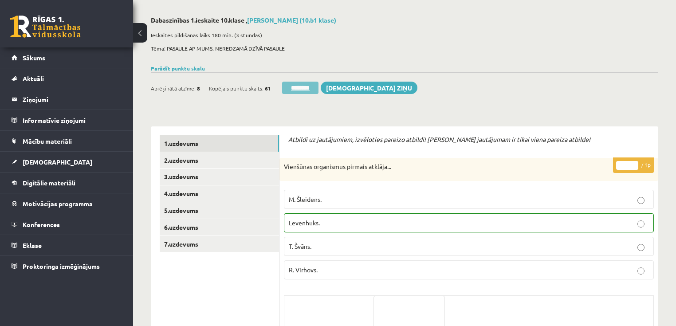
click at [297, 87] on input "********" at bounding box center [300, 88] width 36 height 12
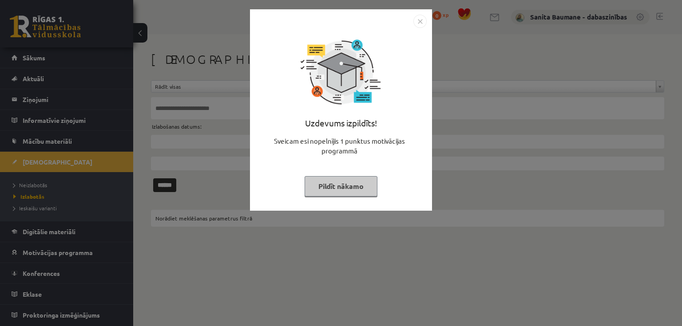
click at [325, 187] on button "Pildīt nākamo" at bounding box center [340, 186] width 73 height 20
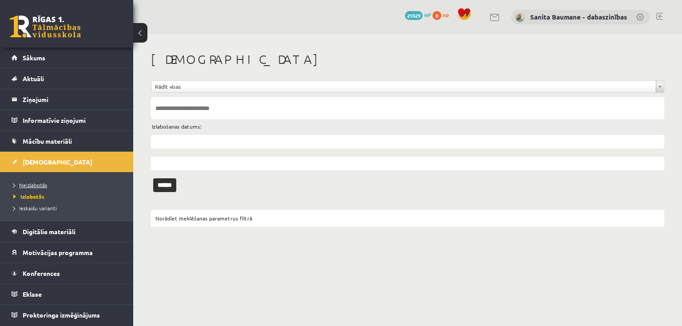
click at [35, 183] on span "Neizlabotās" at bounding box center [30, 185] width 34 height 7
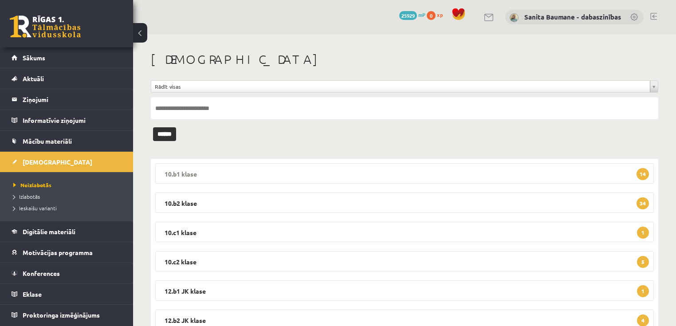
click at [231, 171] on legend "10.b1 klase 14" at bounding box center [404, 173] width 499 height 20
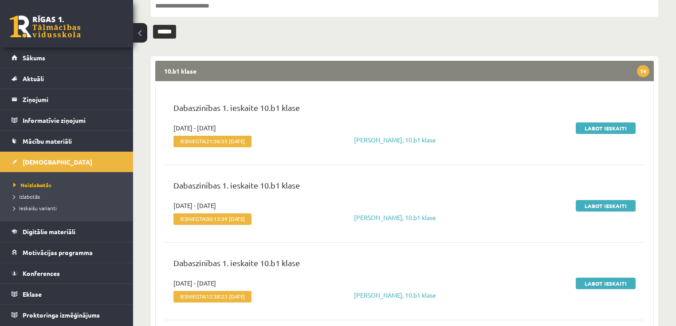
scroll to position [107, 0]
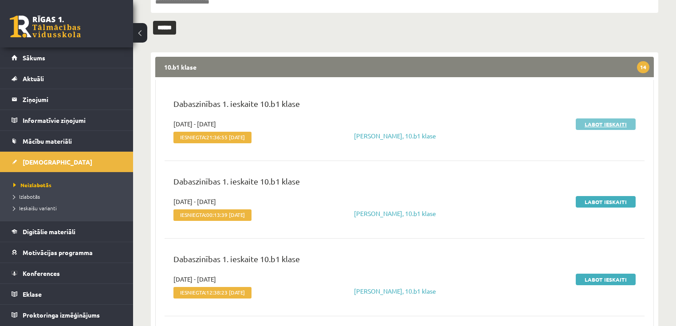
click at [605, 125] on link "Labot ieskaiti" at bounding box center [606, 125] width 60 height 12
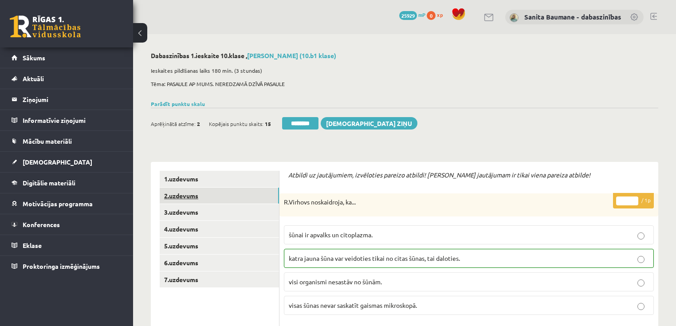
click at [182, 201] on link "2.uzdevums" at bounding box center [219, 196] width 119 height 16
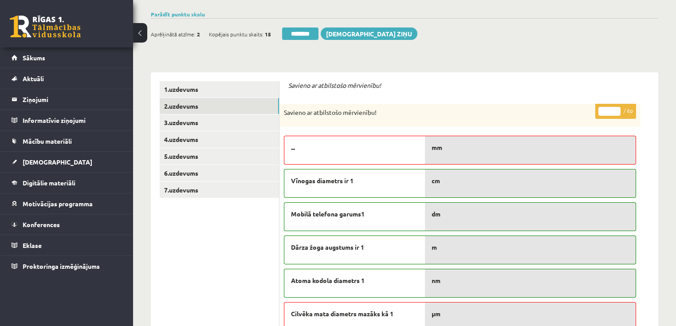
scroll to position [71, 0]
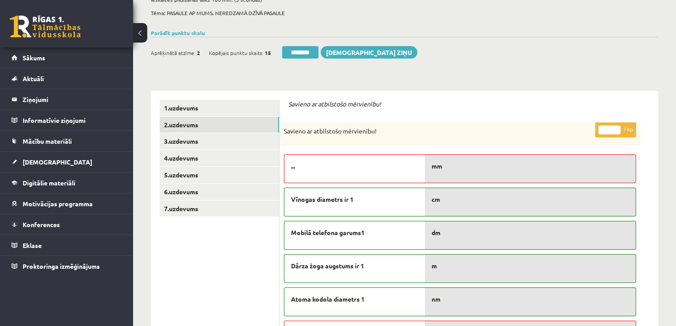
click at [617, 128] on input "*" at bounding box center [610, 130] width 22 height 9
type input "*"
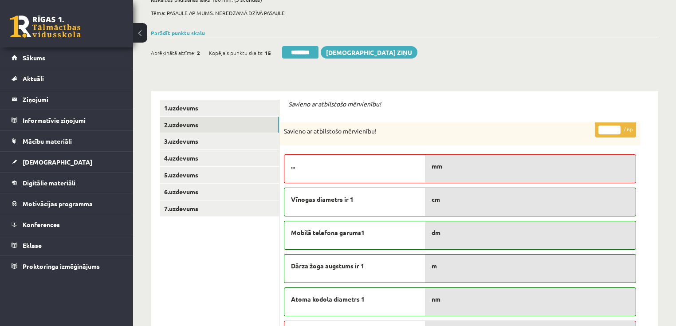
click at [617, 127] on input "*" at bounding box center [610, 130] width 22 height 9
click at [206, 151] on link "4.uzdevums" at bounding box center [219, 158] width 119 height 16
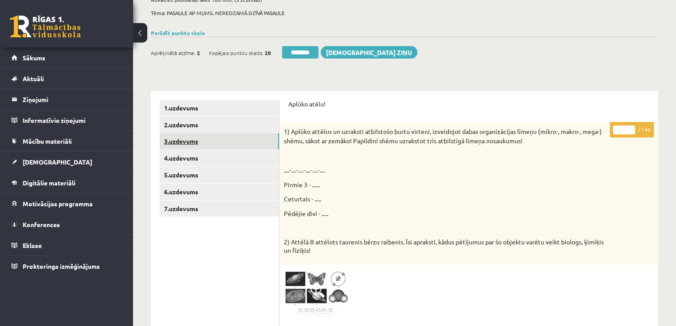
click at [213, 141] on link "3.uzdevums" at bounding box center [219, 141] width 119 height 16
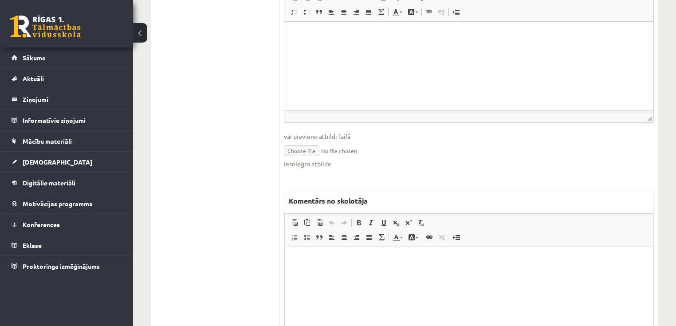
scroll to position [639, 0]
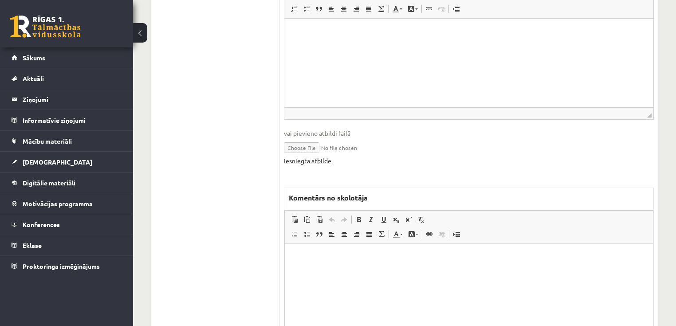
click at [292, 160] on link "Iesniegtā atbilde" at bounding box center [307, 160] width 47 height 9
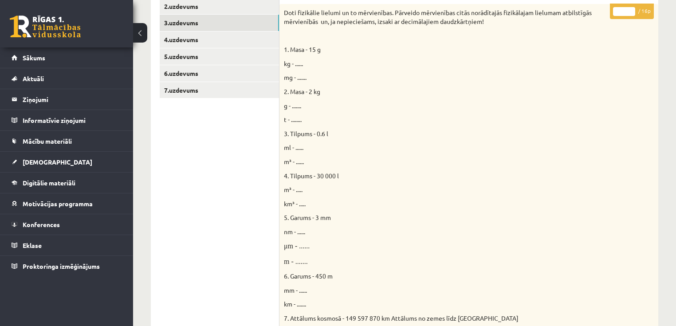
scroll to position [178, 0]
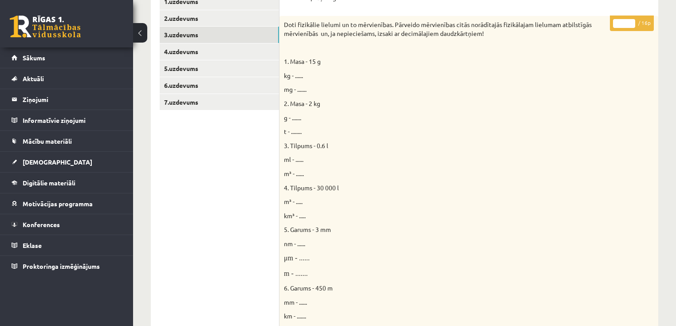
type input "**"
click at [632, 20] on input "**" at bounding box center [624, 23] width 22 height 9
click at [186, 54] on link "4.uzdevums" at bounding box center [219, 51] width 119 height 16
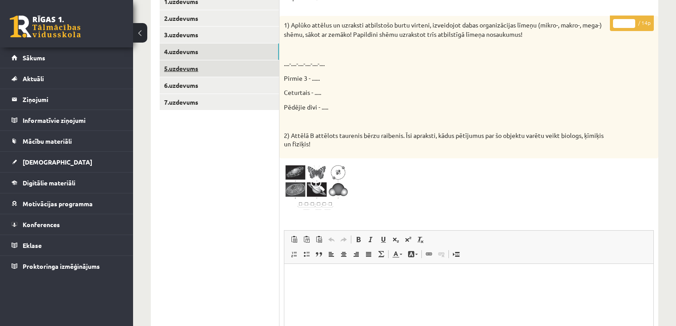
scroll to position [0, 0]
click at [213, 65] on link "5.uzdevums" at bounding box center [219, 68] width 119 height 16
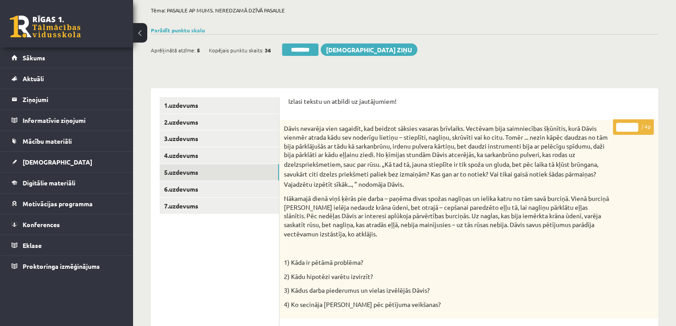
scroll to position [61, 0]
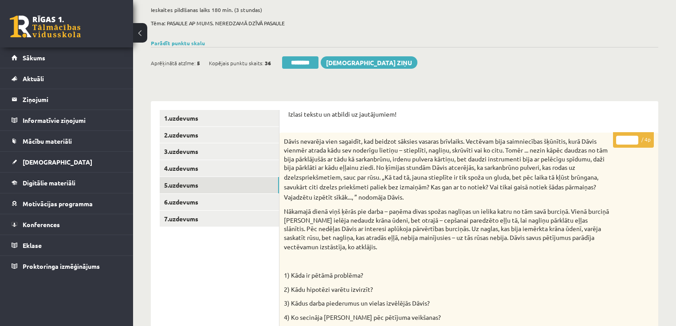
drag, startPoint x: 636, startPoint y: 138, endPoint x: 621, endPoint y: 145, distance: 15.9
type input "*"
click at [635, 138] on input "*" at bounding box center [628, 140] width 22 height 9
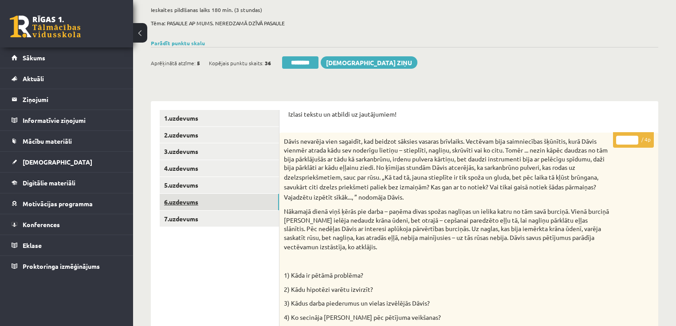
click at [198, 198] on link "6.uzdevums" at bounding box center [219, 202] width 119 height 16
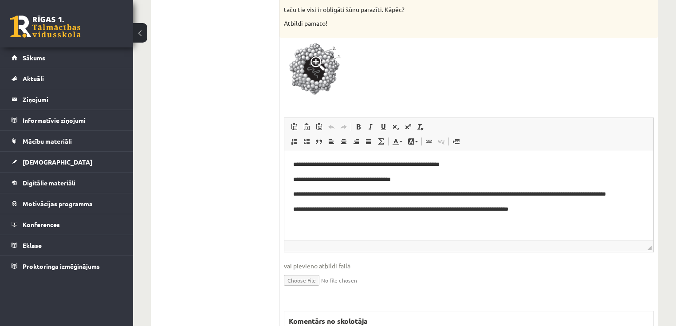
scroll to position [167, 0]
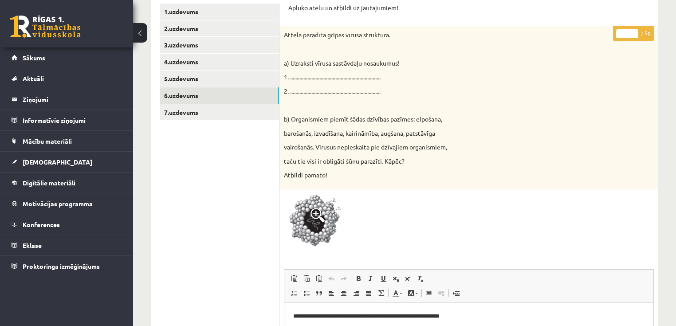
click at [637, 32] on input "*" at bounding box center [628, 33] width 22 height 9
click at [636, 33] on input "*" at bounding box center [628, 33] width 22 height 9
click at [634, 36] on input "*" at bounding box center [628, 33] width 22 height 9
type input "*"
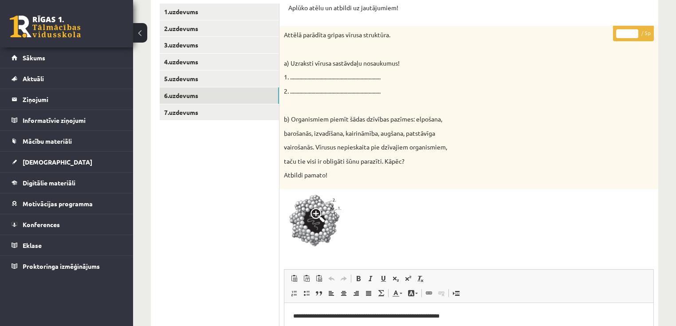
click at [634, 36] on input "*" at bounding box center [628, 33] width 22 height 9
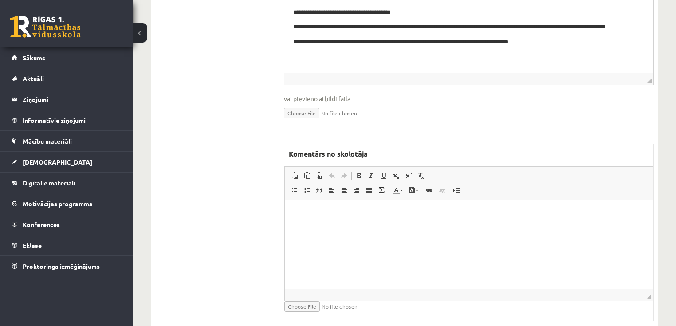
scroll to position [487, 0]
click at [352, 226] on html at bounding box center [469, 212] width 368 height 27
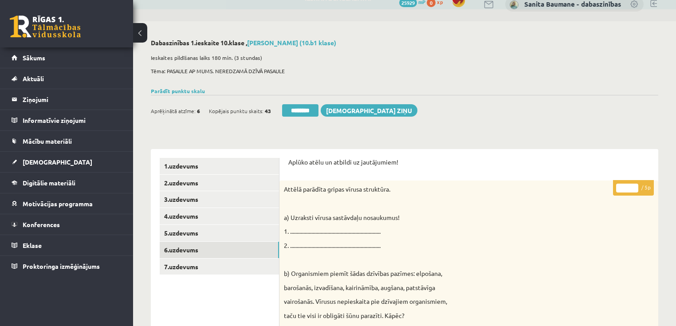
scroll to position [0, 0]
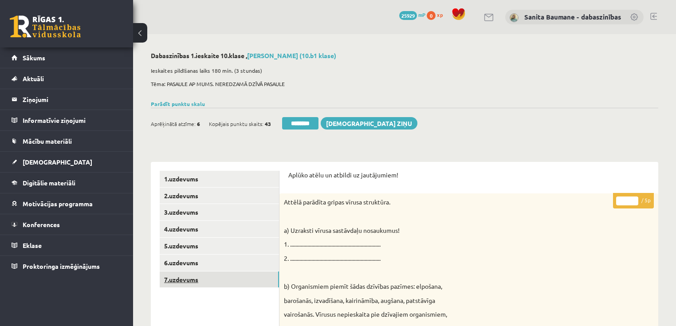
click at [220, 278] on link "7.uzdevums" at bounding box center [219, 280] width 119 height 16
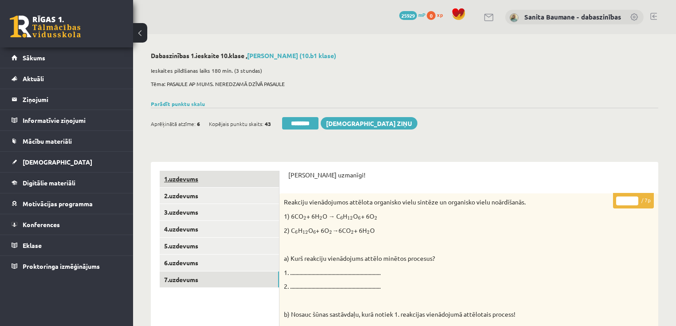
click at [224, 181] on link "1.uzdevums" at bounding box center [219, 179] width 119 height 16
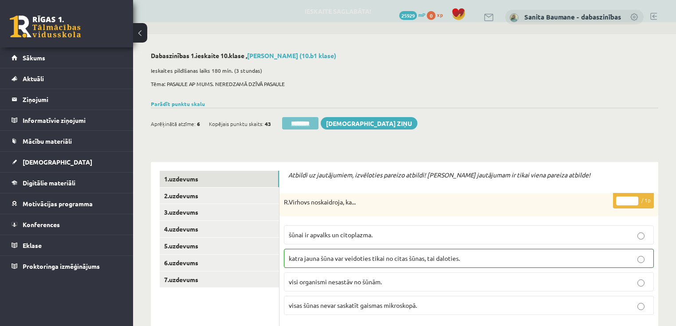
click at [301, 124] on input "********" at bounding box center [300, 123] width 36 height 12
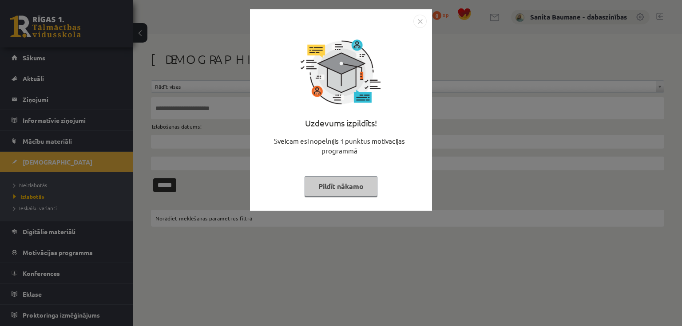
click at [339, 185] on button "Pildīt nākamo" at bounding box center [340, 186] width 73 height 20
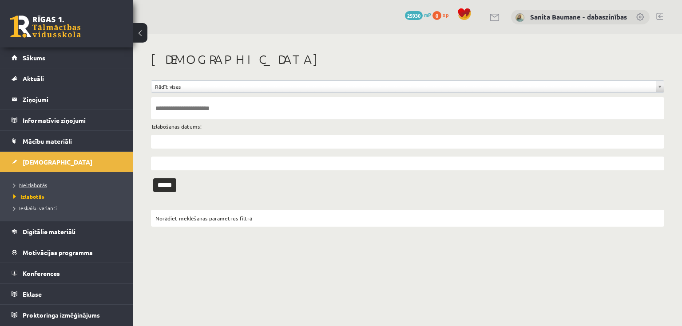
click at [32, 185] on span "Neizlabotās" at bounding box center [30, 185] width 34 height 7
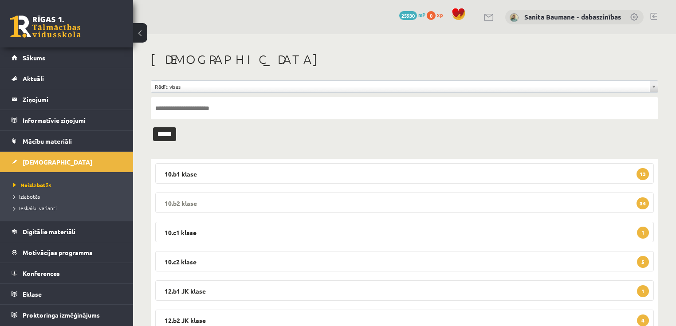
click at [305, 204] on legend "10.b2 klase 34" at bounding box center [404, 203] width 499 height 20
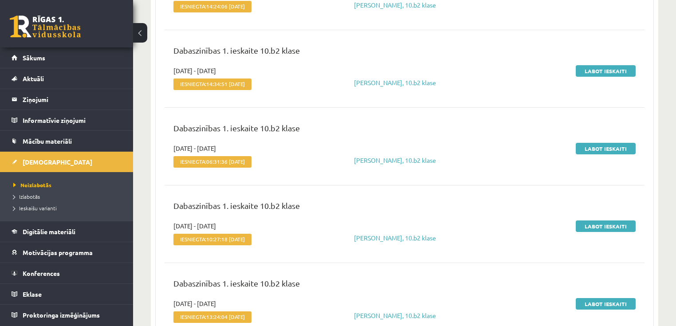
scroll to position [178, 0]
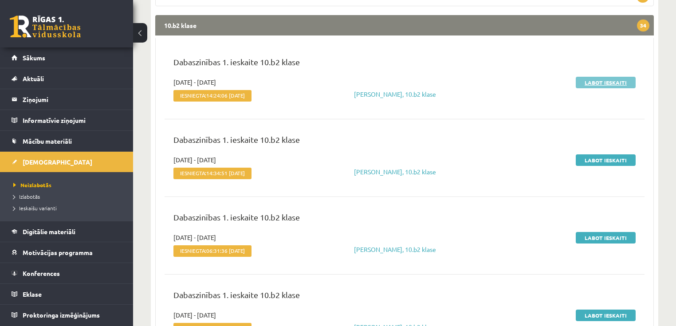
click at [602, 83] on link "Labot ieskaiti" at bounding box center [606, 83] width 60 height 12
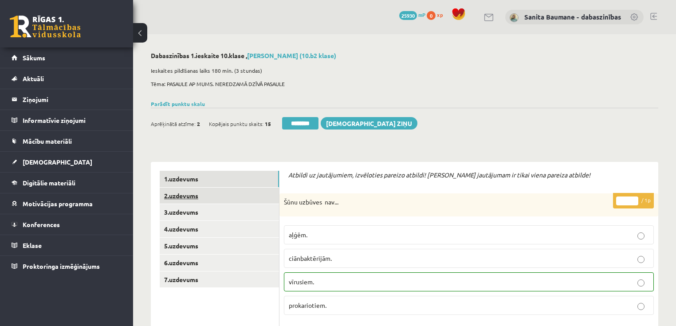
click at [177, 194] on link "2.uzdevums" at bounding box center [219, 196] width 119 height 16
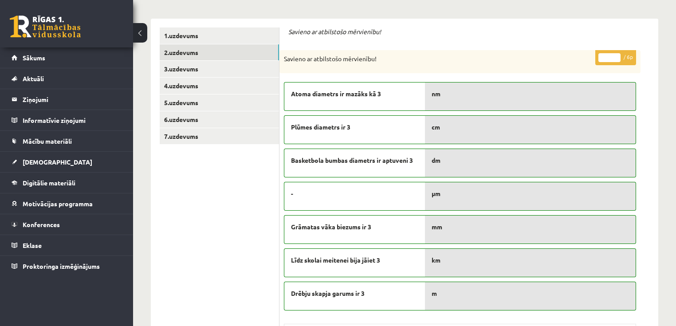
scroll to position [142, 0]
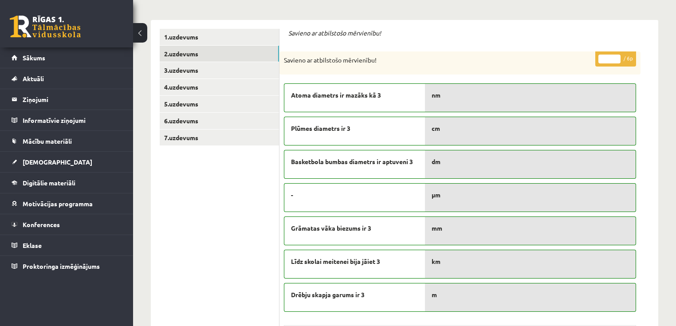
type input "*"
click at [617, 56] on input "*" at bounding box center [610, 59] width 22 height 9
click at [217, 69] on link "3.uzdevums" at bounding box center [219, 70] width 119 height 16
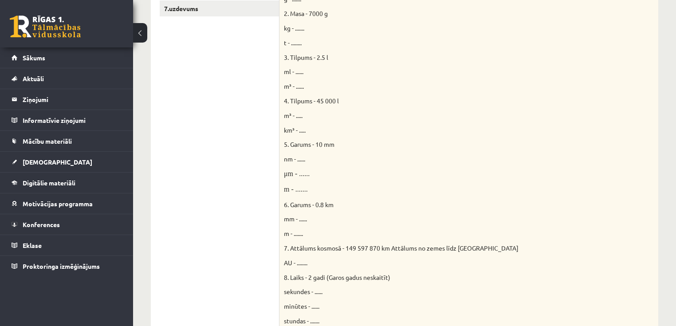
scroll to position [0, 0]
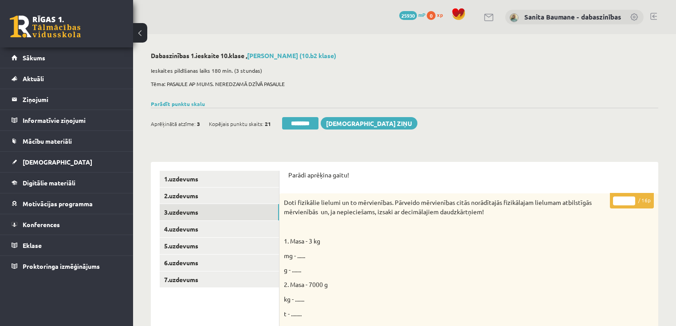
drag, startPoint x: 633, startPoint y: 195, endPoint x: 629, endPoint y: 202, distance: 7.4
click at [630, 202] on p "* / 16p" at bounding box center [632, 201] width 44 height 16
drag, startPoint x: 630, startPoint y: 199, endPoint x: 626, endPoint y: 196, distance: 4.7
type input "**"
click at [629, 198] on input "**" at bounding box center [624, 201] width 22 height 9
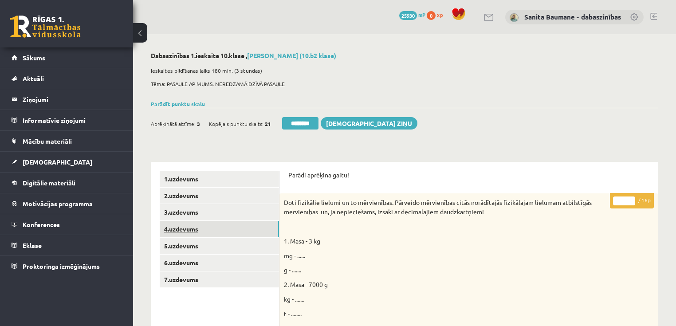
click at [204, 225] on link "4.uzdevums" at bounding box center [219, 229] width 119 height 16
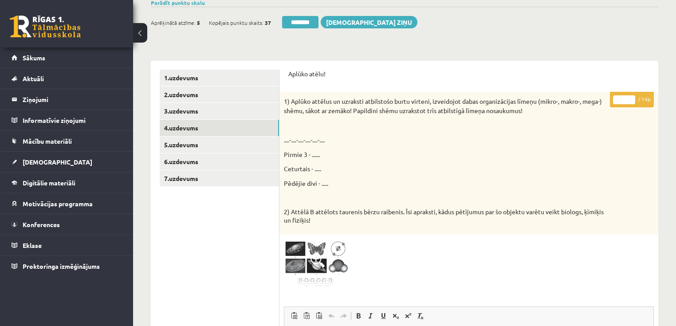
scroll to position [71, 0]
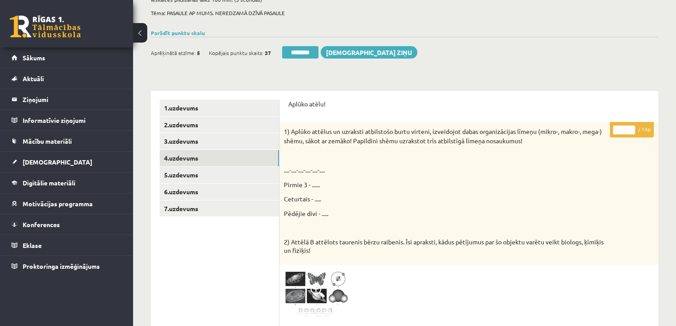
drag, startPoint x: 633, startPoint y: 128, endPoint x: 590, endPoint y: 156, distance: 51.2
type input "**"
click at [632, 128] on input "**" at bounding box center [624, 130] width 22 height 9
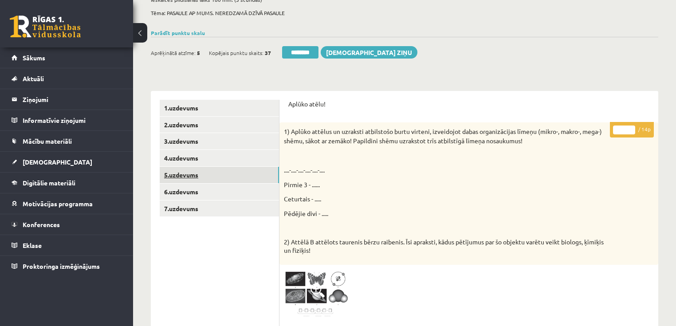
click at [199, 181] on link "5.uzdevums" at bounding box center [219, 175] width 119 height 16
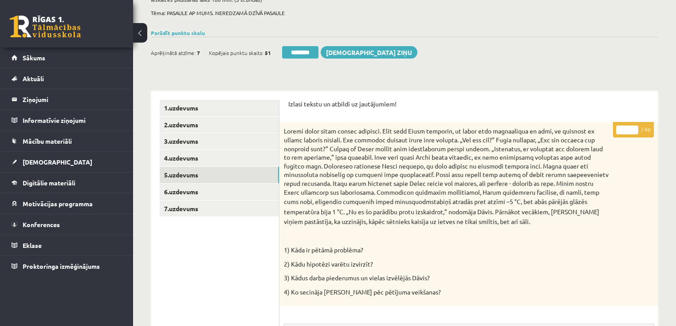
drag, startPoint x: 635, startPoint y: 126, endPoint x: 491, endPoint y: 182, distance: 154.6
type input "*"
click at [634, 126] on input "*" at bounding box center [628, 130] width 22 height 9
click at [185, 190] on link "6.uzdevums" at bounding box center [219, 192] width 119 height 16
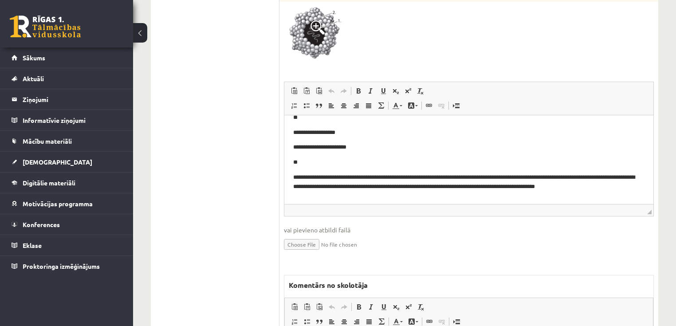
scroll to position [16, 0]
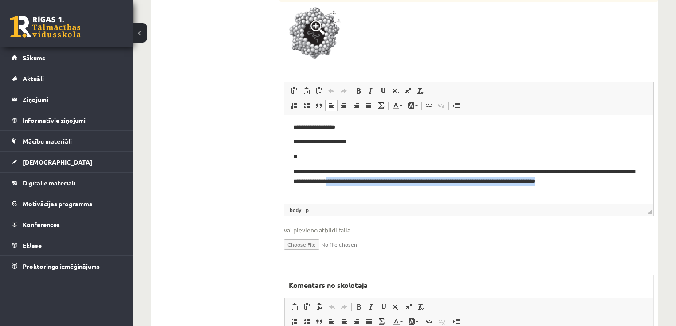
drag, startPoint x: 398, startPoint y: 180, endPoint x: 503, endPoint y: 187, distance: 105.4
click at [503, 187] on p "**********" at bounding box center [466, 181] width 347 height 28
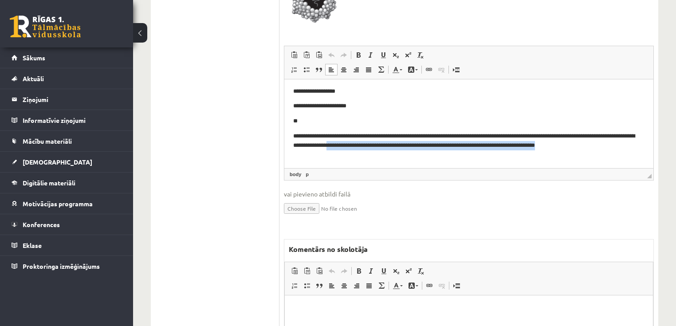
scroll to position [497, 0]
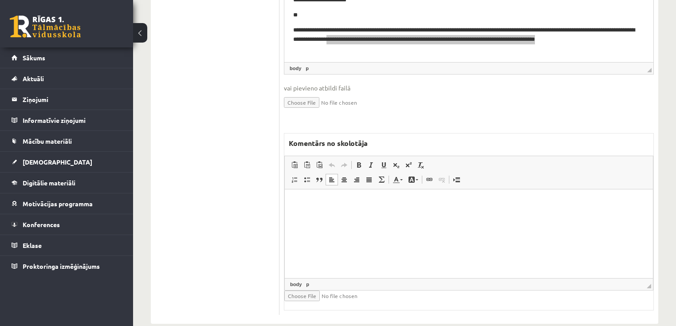
click at [395, 216] on html at bounding box center [469, 202] width 368 height 27
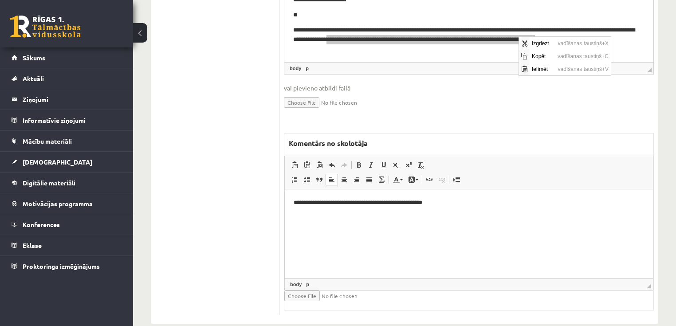
scroll to position [0, 0]
click at [538, 59] on span "Kopēt" at bounding box center [543, 56] width 26 height 13
click at [550, 216] on html "**********" at bounding box center [469, 202] width 368 height 27
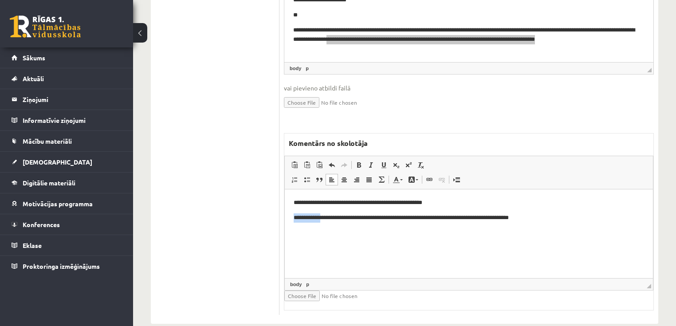
drag, startPoint x: 293, startPoint y: 218, endPoint x: 321, endPoint y: 214, distance: 28.6
click at [321, 214] on html "**********" at bounding box center [469, 210] width 368 height 42
click at [384, 167] on span at bounding box center [383, 165] width 7 height 7
drag, startPoint x: 371, startPoint y: 217, endPoint x: 402, endPoint y: 217, distance: 31.1
click at [402, 217] on p "**********" at bounding box center [469, 217] width 351 height 9
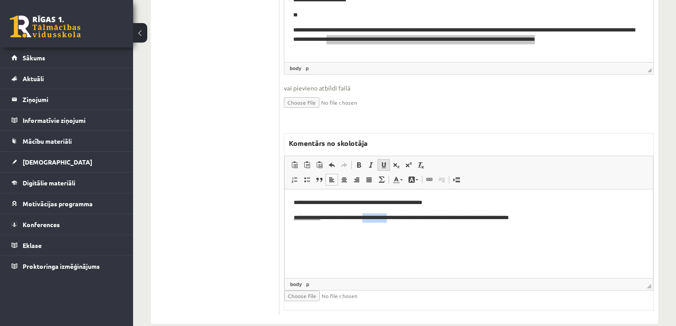
drag, startPoint x: 385, startPoint y: 164, endPoint x: 385, endPoint y: 158, distance: 5.3
click at [385, 164] on span at bounding box center [383, 165] width 7 height 7
click at [429, 202] on p "**********" at bounding box center [469, 202] width 351 height 9
click at [459, 205] on p "**********" at bounding box center [469, 202] width 351 height 9
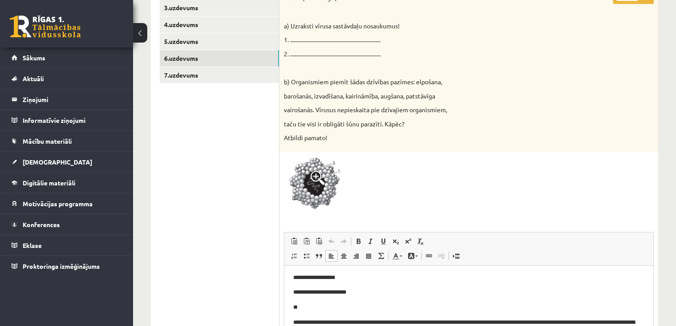
scroll to position [107, 0]
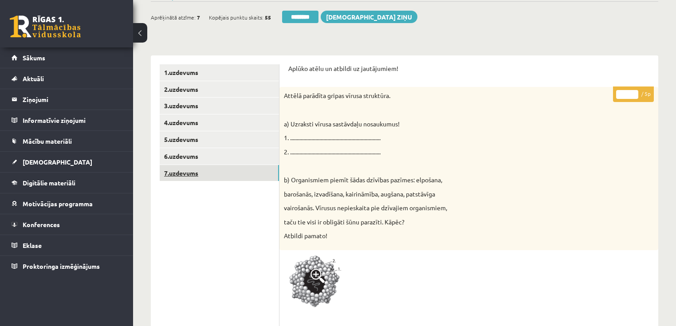
click at [207, 180] on link "7.uzdevums" at bounding box center [219, 173] width 119 height 16
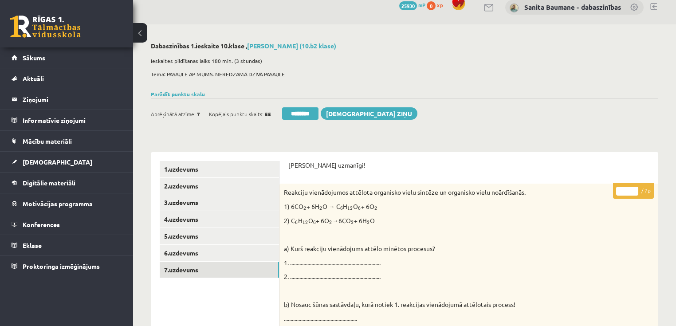
scroll to position [4, 0]
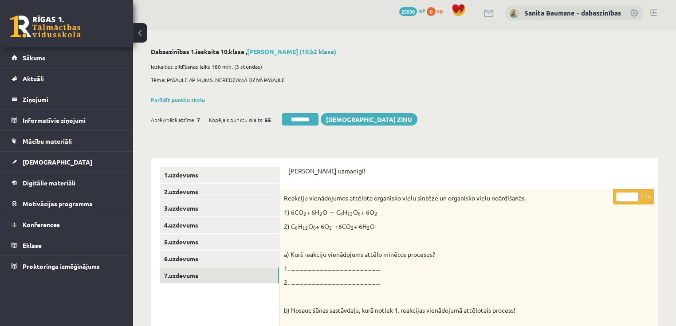
type input "*"
click at [633, 194] on input "*" at bounding box center [628, 197] width 22 height 9
click at [227, 172] on link "1.uzdevums" at bounding box center [219, 175] width 119 height 16
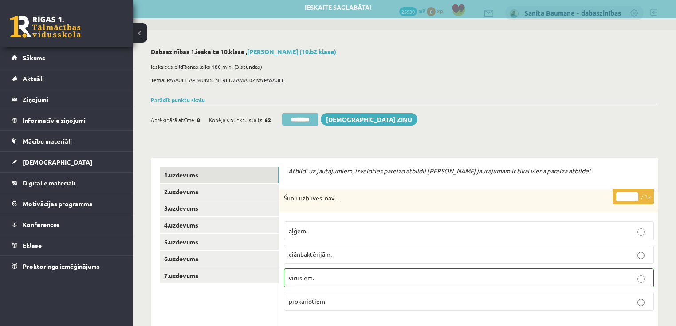
click at [302, 118] on input "********" at bounding box center [300, 119] width 36 height 12
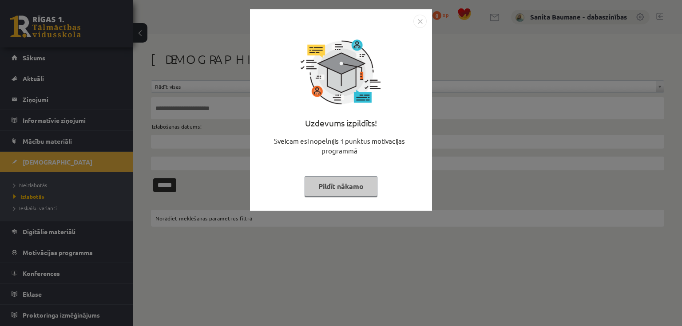
drag, startPoint x: 353, startPoint y: 179, endPoint x: 0, endPoint y: 191, distance: 353.5
click at [352, 178] on button "Pildīt nākamo" at bounding box center [340, 186] width 73 height 20
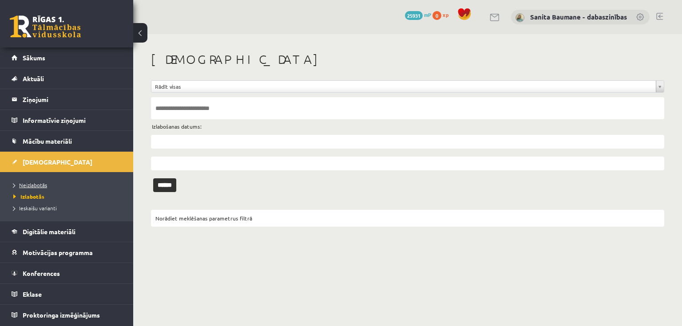
click at [32, 182] on span "Neizlabotās" at bounding box center [30, 185] width 34 height 7
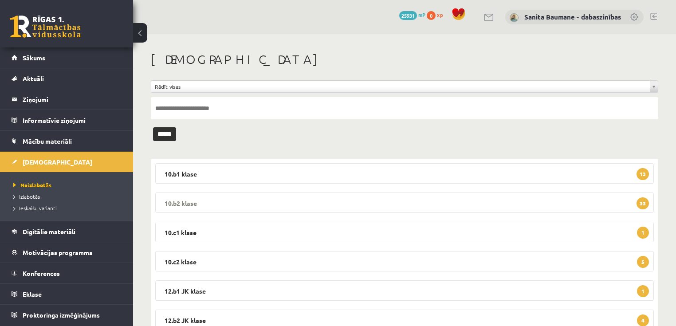
click at [202, 202] on legend "10.b2 klase 33" at bounding box center [404, 203] width 499 height 20
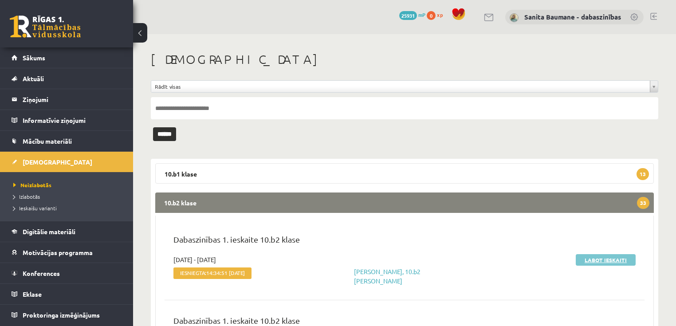
click at [597, 259] on link "Labot ieskaiti" at bounding box center [606, 260] width 60 height 12
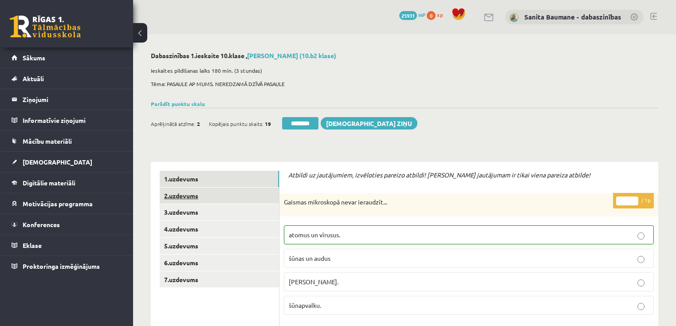
click at [193, 198] on link "2.uzdevums" at bounding box center [219, 196] width 119 height 16
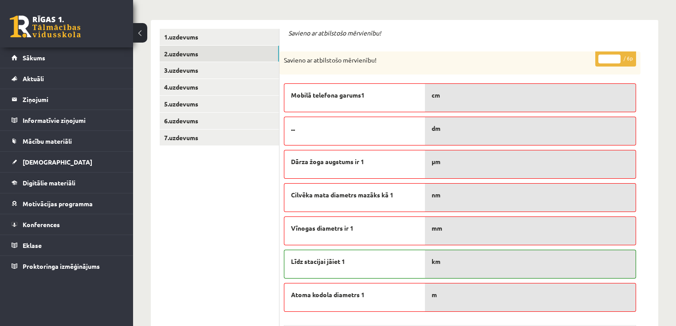
type input "*"
click at [618, 57] on input "*" at bounding box center [610, 59] width 22 height 9
click at [197, 73] on link "3.uzdevums" at bounding box center [219, 70] width 119 height 16
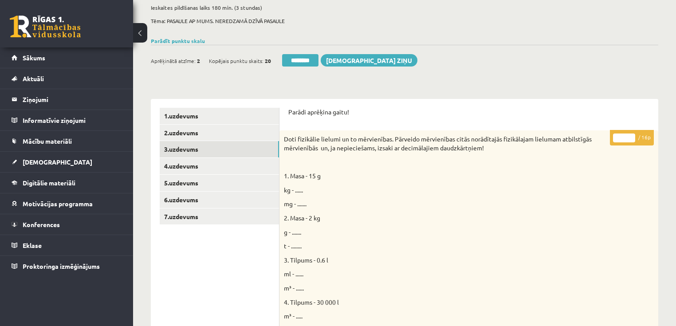
scroll to position [61, 0]
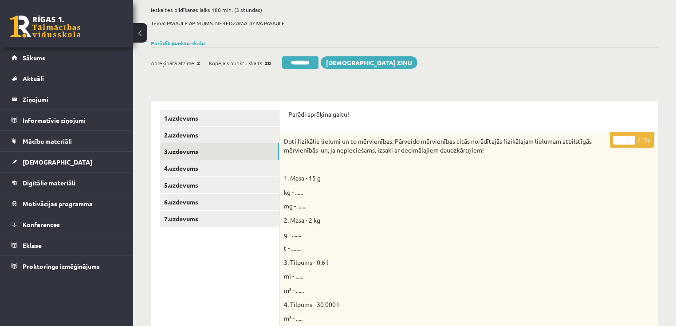
click at [633, 137] on p "* / 16p" at bounding box center [632, 140] width 44 height 16
drag, startPoint x: 632, startPoint y: 137, endPoint x: 176, endPoint y: 240, distance: 467.8
type input "**"
click at [632, 138] on input "**" at bounding box center [624, 140] width 22 height 9
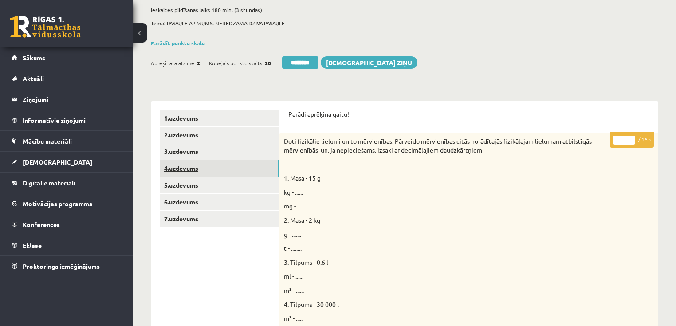
click at [219, 169] on link "4.uzdevums" at bounding box center [219, 168] width 119 height 16
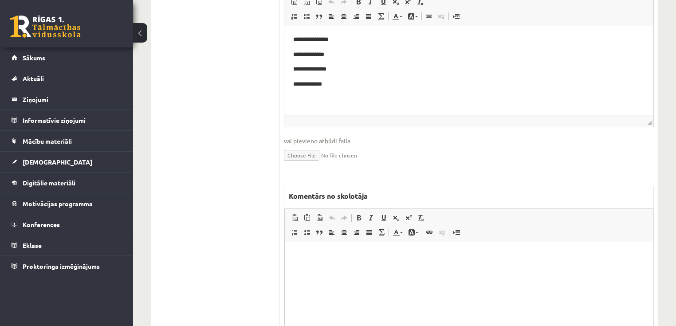
scroll to position [416, 0]
click at [342, 269] on html at bounding box center [469, 255] width 368 height 27
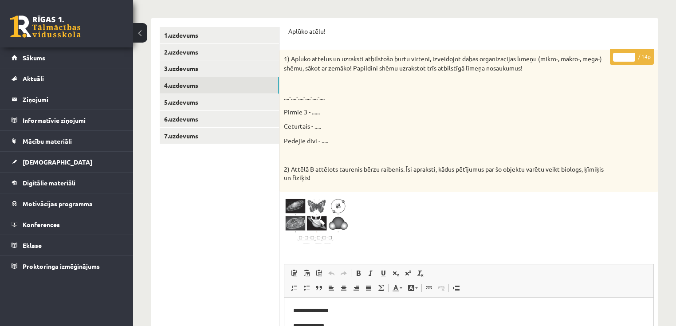
scroll to position [61, 0]
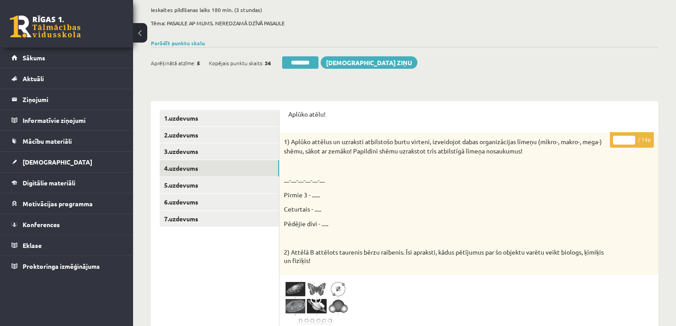
click at [632, 136] on input "*" at bounding box center [624, 140] width 22 height 9
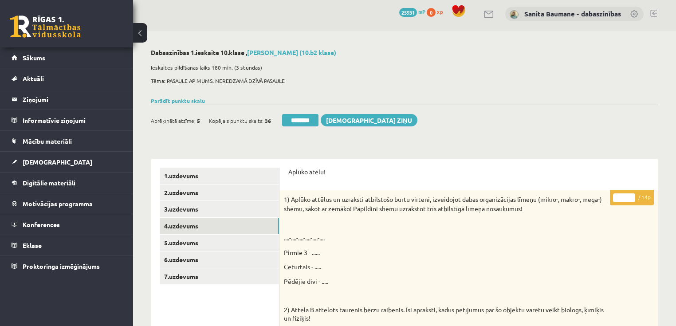
scroll to position [0, 0]
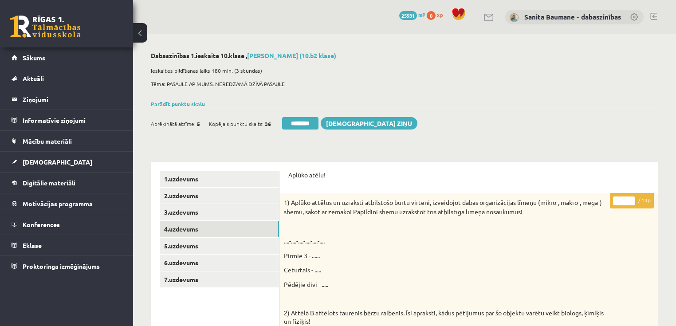
click at [634, 199] on input "*" at bounding box center [624, 201] width 22 height 9
click at [632, 199] on input "*" at bounding box center [624, 201] width 22 height 9
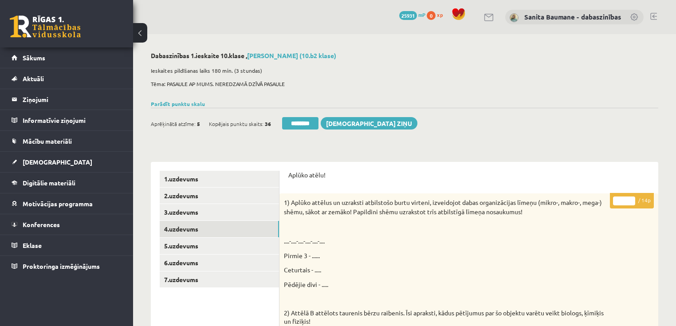
type input "*"
click at [632, 199] on input "*" at bounding box center [624, 201] width 22 height 9
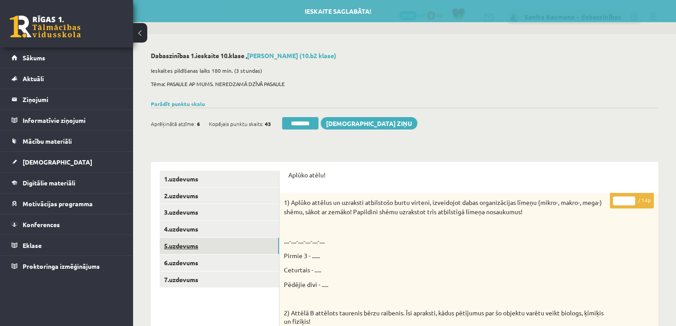
drag, startPoint x: 201, startPoint y: 248, endPoint x: 197, endPoint y: 238, distance: 10.4
click at [200, 247] on link "5.uzdevums" at bounding box center [219, 246] width 119 height 16
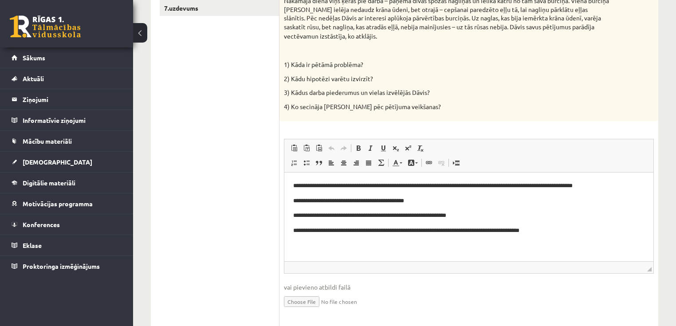
scroll to position [71, 0]
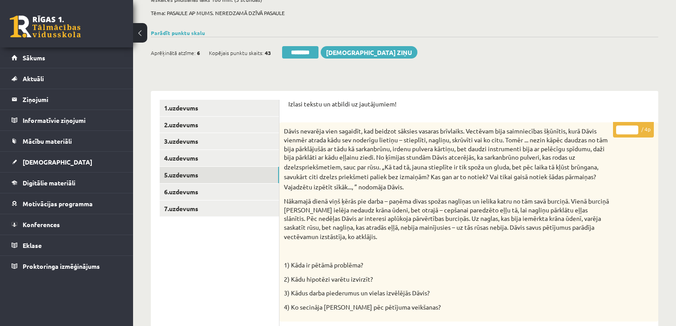
type input "*"
click at [634, 128] on input "*" at bounding box center [628, 130] width 22 height 9
click at [184, 190] on link "6.uzdevums" at bounding box center [219, 192] width 119 height 16
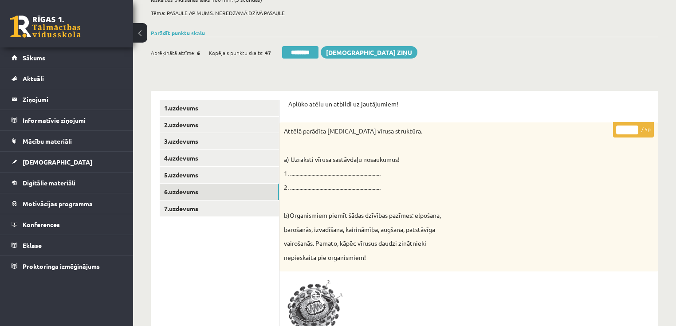
click at [633, 128] on input "*" at bounding box center [628, 130] width 22 height 9
type input "*"
click at [633, 128] on input "*" at bounding box center [628, 130] width 22 height 9
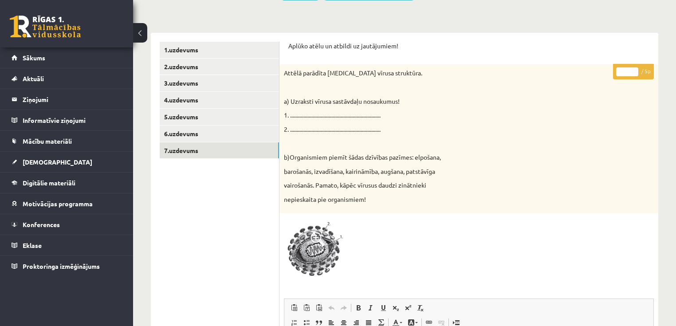
scroll to position [249, 0]
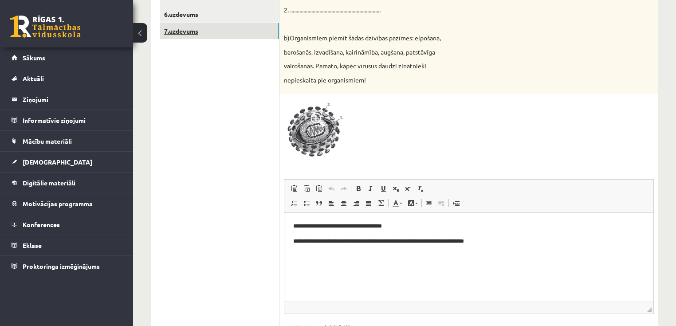
click at [194, 32] on link "7.uzdevums" at bounding box center [219, 31] width 119 height 16
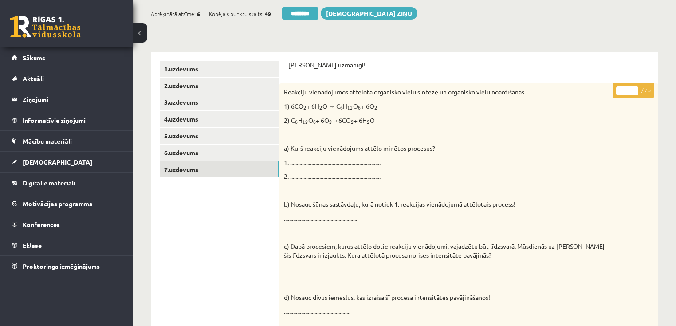
scroll to position [4, 0]
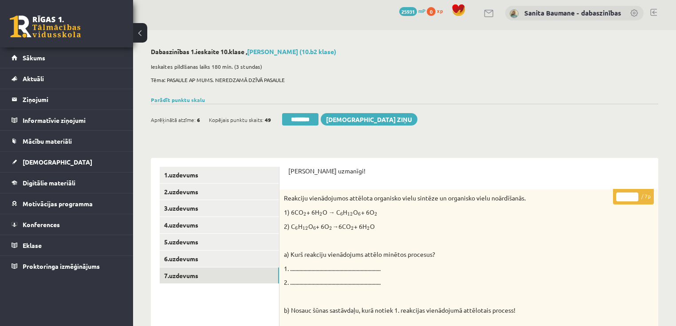
click at [634, 192] on p "* / 7p" at bounding box center [633, 197] width 41 height 16
type input "*"
click at [635, 194] on input "*" at bounding box center [628, 197] width 22 height 9
click at [209, 171] on link "1.uzdevums" at bounding box center [219, 175] width 119 height 16
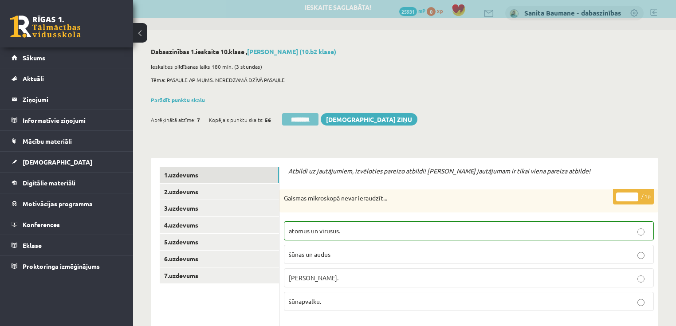
click at [299, 119] on input "********" at bounding box center [300, 119] width 36 height 12
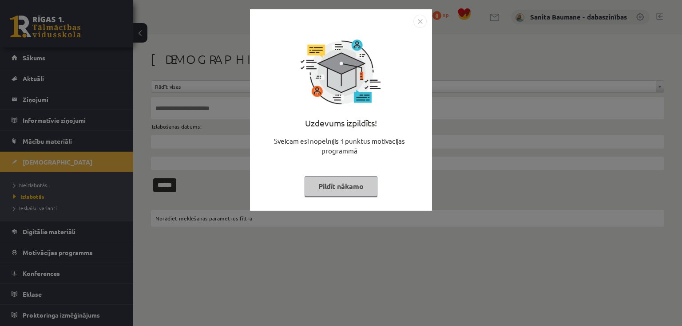
click at [332, 189] on button "Pildīt nākamo" at bounding box center [340, 186] width 73 height 20
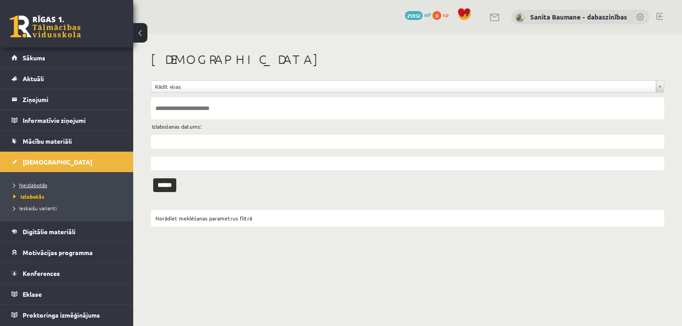
click at [36, 185] on span "Neizlabotās" at bounding box center [30, 185] width 34 height 7
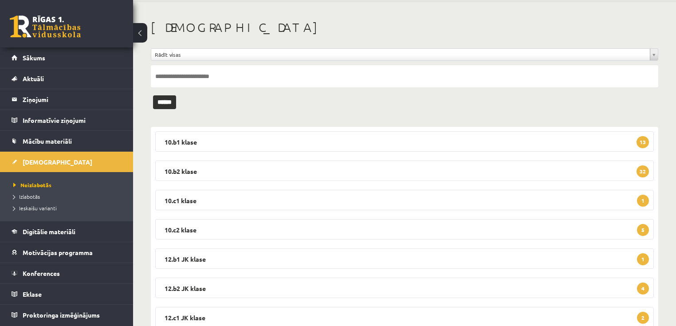
scroll to position [64, 0]
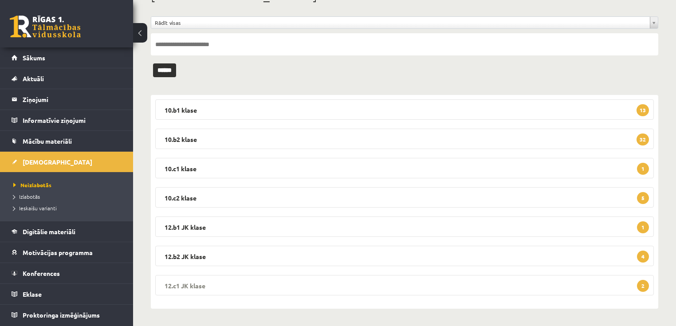
click at [186, 282] on legend "12.c1 JK klase 2" at bounding box center [404, 285] width 499 height 20
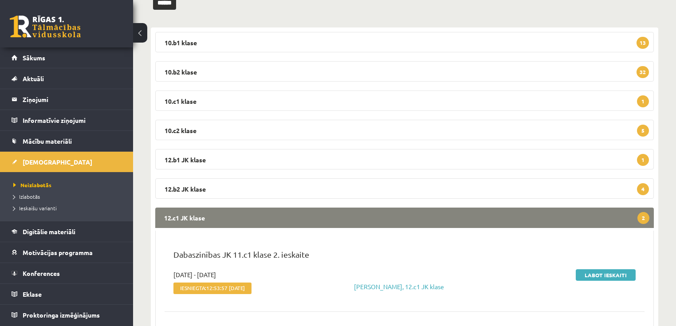
scroll to position [229, 0]
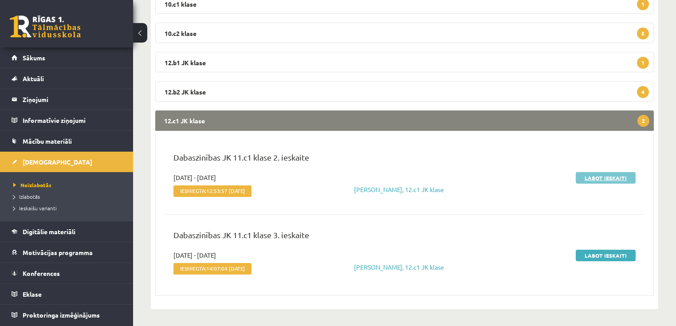
click at [597, 178] on link "Labot ieskaiti" at bounding box center [606, 178] width 60 height 12
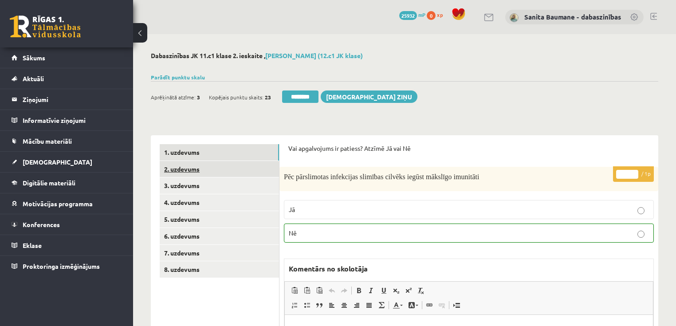
click at [186, 172] on link "2. uzdevums" at bounding box center [219, 169] width 119 height 16
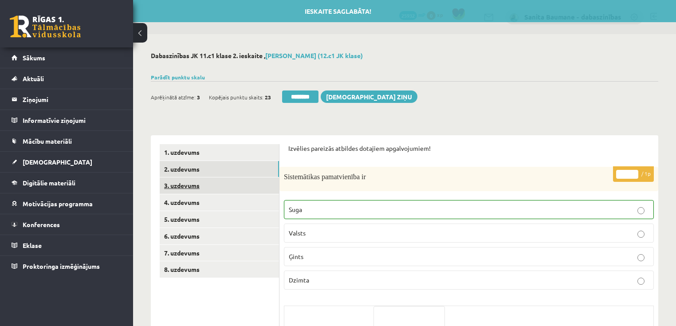
click at [194, 185] on link "3. uzdevums" at bounding box center [219, 186] width 119 height 16
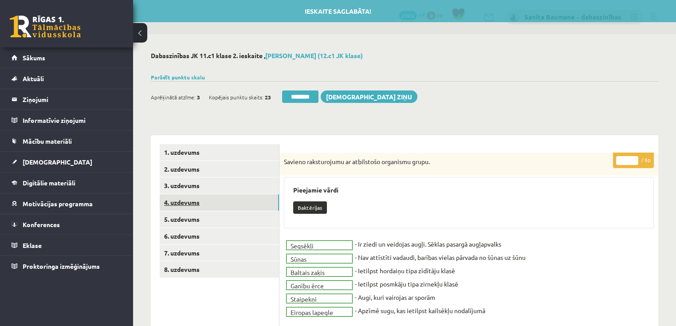
click at [183, 203] on link "4. uzdevums" at bounding box center [219, 202] width 119 height 16
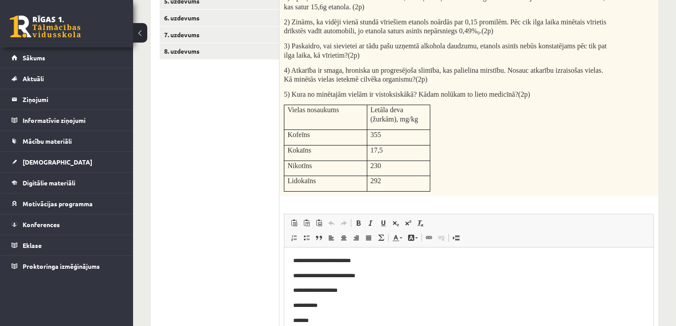
scroll to position [107, 0]
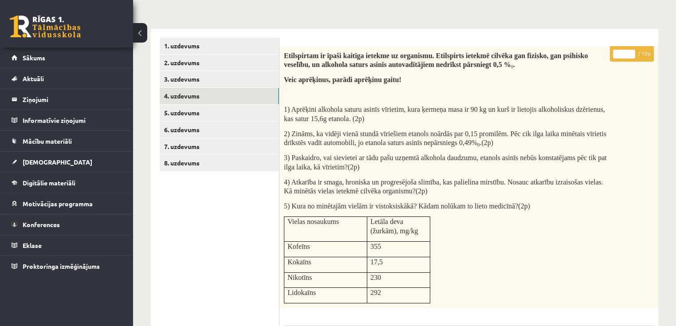
type input "**"
click at [628, 50] on input "**" at bounding box center [624, 54] width 22 height 9
click at [195, 112] on link "5. uzdevums" at bounding box center [219, 113] width 119 height 16
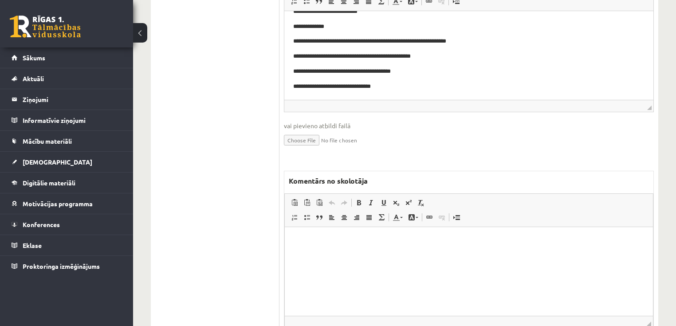
scroll to position [391, 0]
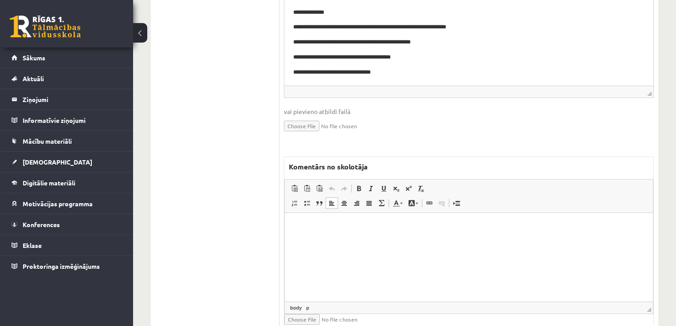
drag, startPoint x: 463, startPoint y: 266, endPoint x: 455, endPoint y: 250, distance: 18.1
click at [463, 240] on html at bounding box center [469, 226] width 368 height 27
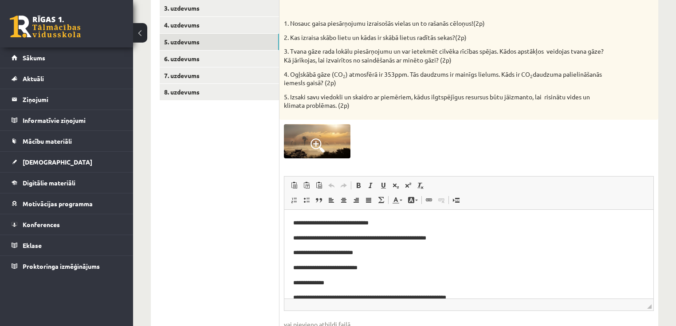
scroll to position [0, 0]
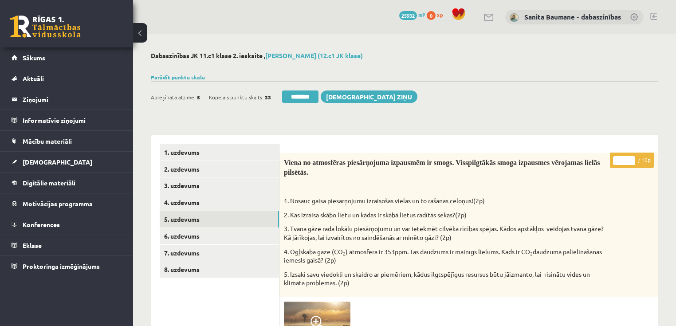
click at [631, 158] on input "*" at bounding box center [624, 160] width 22 height 9
type input "*"
click at [631, 158] on input "*" at bounding box center [624, 160] width 22 height 9
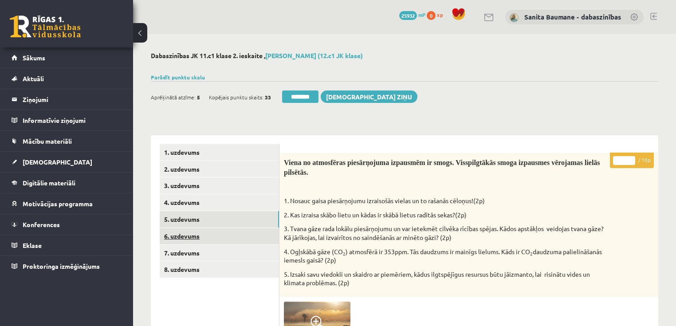
click at [195, 233] on link "6. uzdevums" at bounding box center [219, 236] width 119 height 16
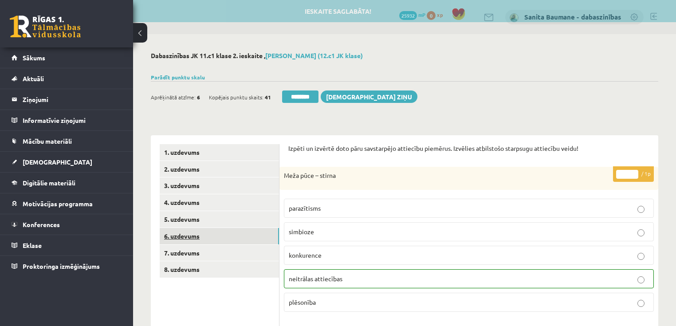
click at [206, 242] on link "6. uzdevums" at bounding box center [219, 236] width 119 height 16
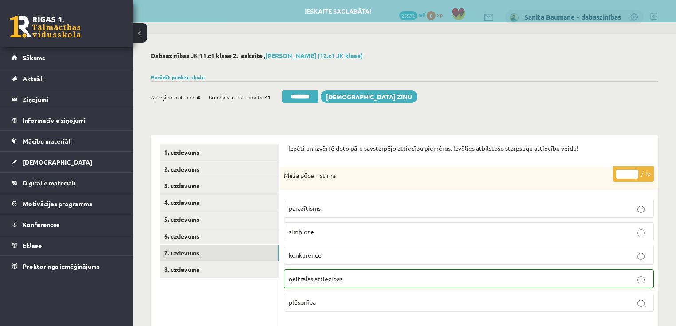
click at [211, 249] on link "7. uzdevums" at bounding box center [219, 253] width 119 height 16
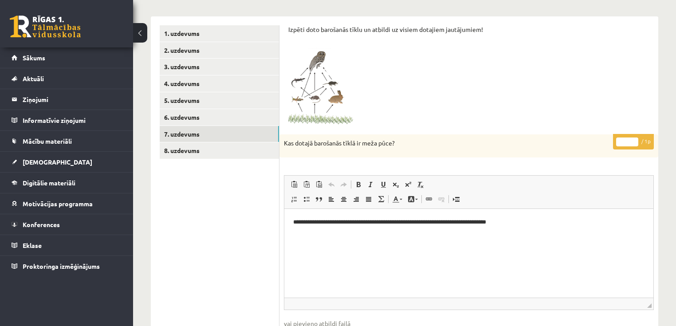
scroll to position [107, 0]
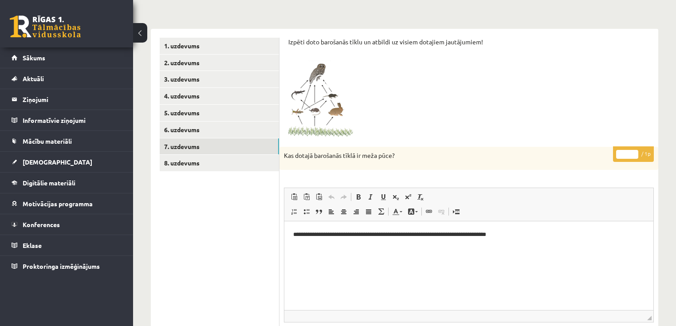
drag, startPoint x: 634, startPoint y: 151, endPoint x: 655, endPoint y: 73, distance: 80.5
type input "*"
click at [634, 150] on input "*" at bounding box center [628, 154] width 22 height 9
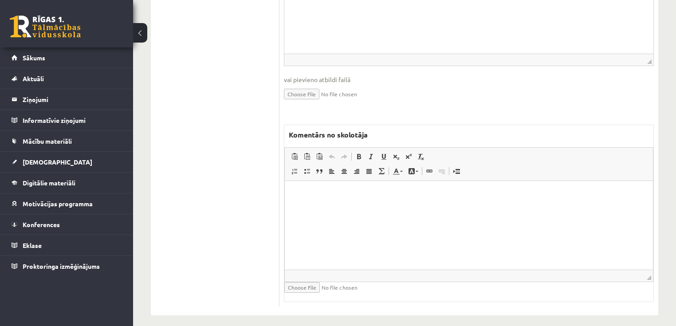
scroll to position [0, 0]
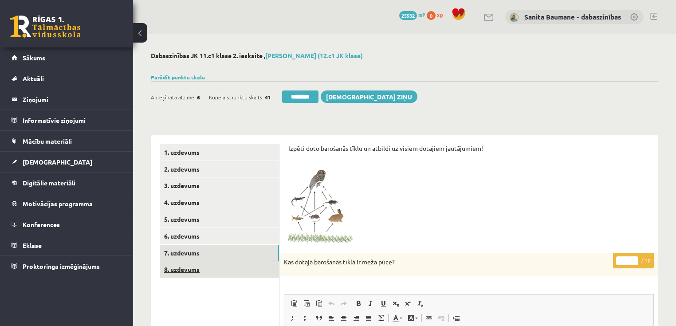
click at [227, 273] on link "8. uzdevums" at bounding box center [219, 269] width 119 height 16
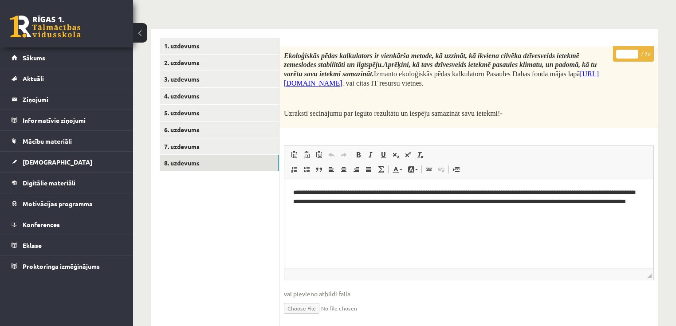
scroll to position [249, 0]
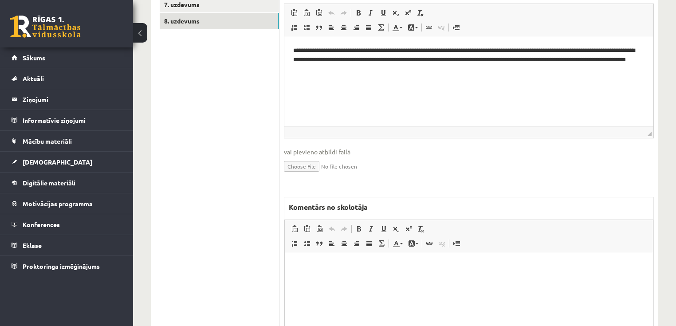
click at [370, 281] on html at bounding box center [469, 266] width 368 height 27
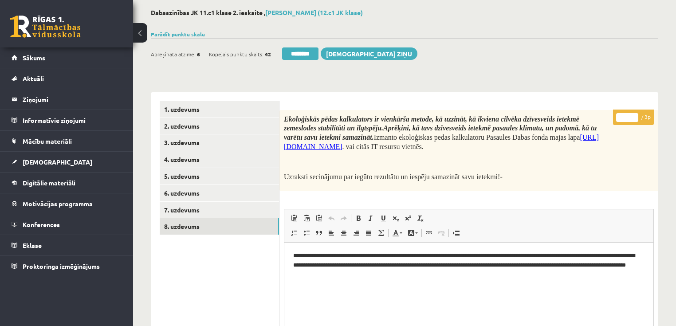
scroll to position [36, 0]
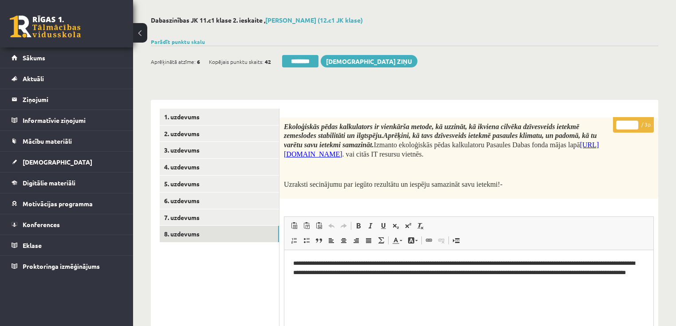
type input "*"
click at [633, 123] on input "*" at bounding box center [628, 125] width 22 height 9
click at [220, 120] on link "1. uzdevums" at bounding box center [219, 117] width 119 height 16
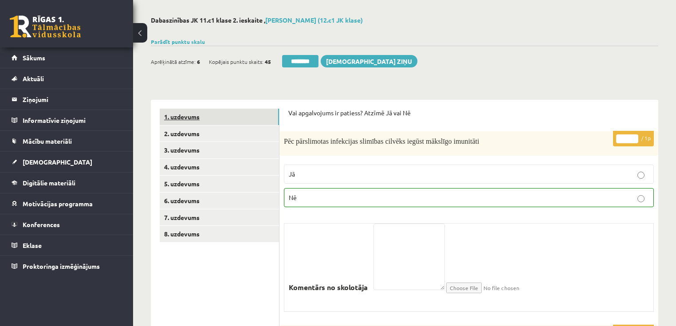
click at [233, 117] on link "1. uzdevums" at bounding box center [219, 117] width 119 height 16
click at [307, 64] on input "********" at bounding box center [300, 61] width 36 height 12
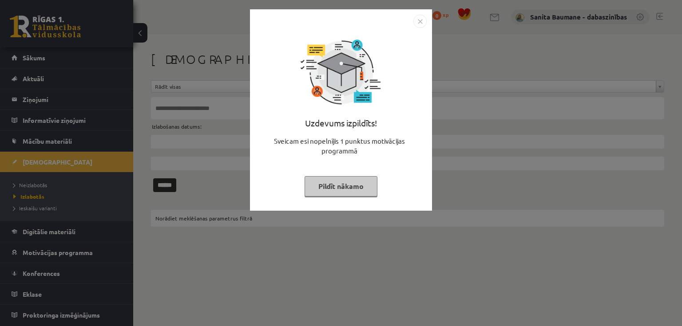
click at [323, 184] on button "Pildīt nākamo" at bounding box center [340, 186] width 73 height 20
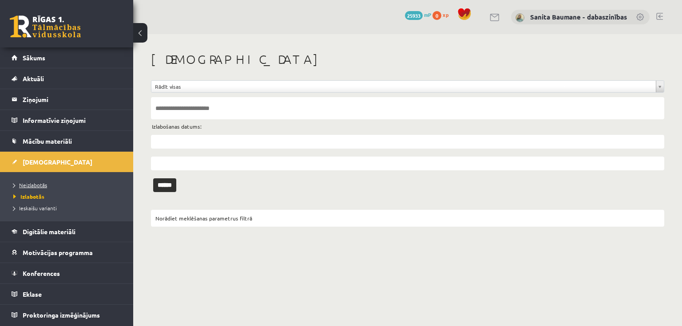
click at [34, 182] on span "Neizlabotās" at bounding box center [30, 185] width 34 height 7
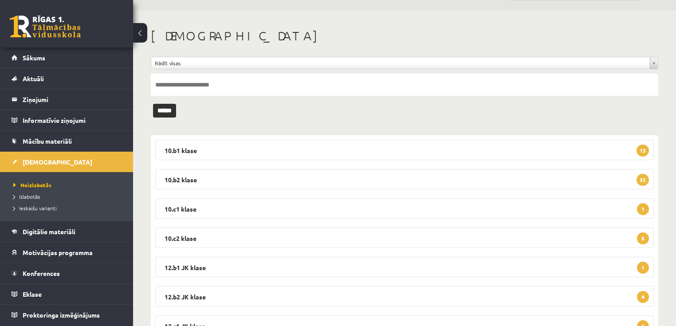
scroll to position [64, 0]
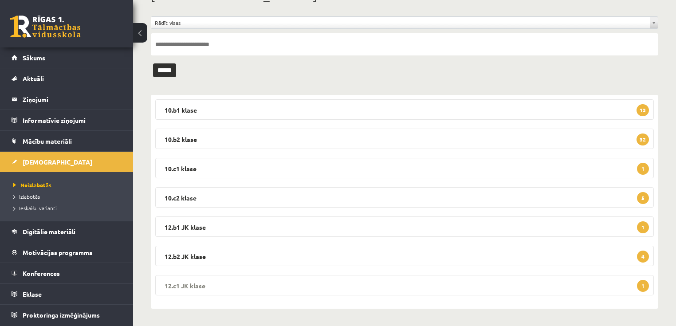
drag, startPoint x: 257, startPoint y: 285, endPoint x: 261, endPoint y: 281, distance: 4.7
click at [258, 285] on legend "12.c1 JK klase 1" at bounding box center [404, 285] width 499 height 20
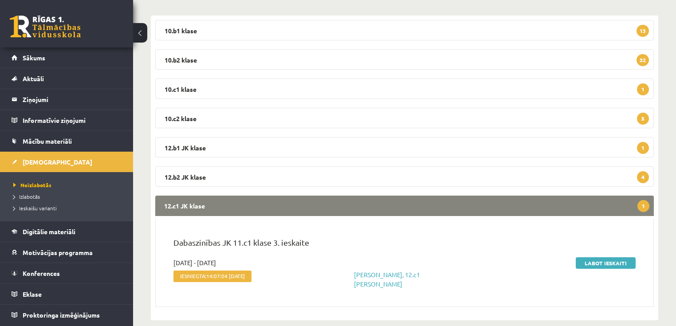
scroll to position [147, 0]
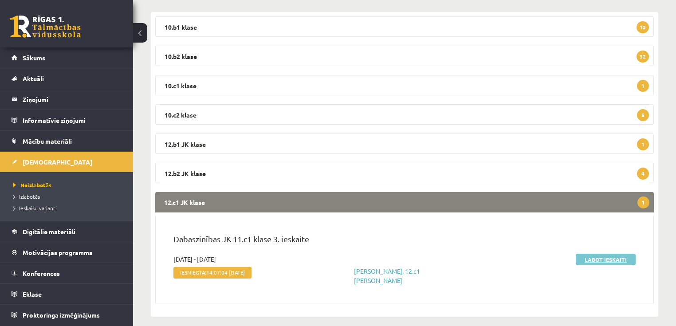
click at [596, 260] on link "Labot ieskaiti" at bounding box center [606, 260] width 60 height 12
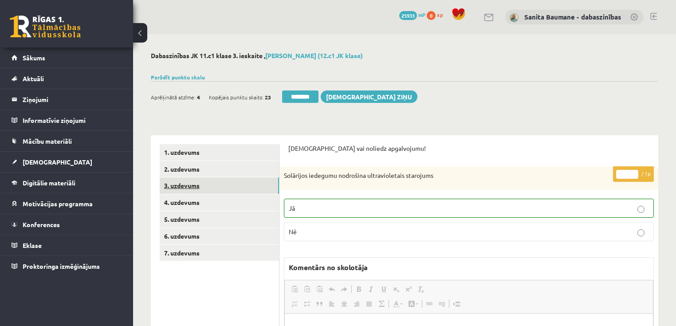
click at [186, 188] on link "3. uzdevums" at bounding box center [219, 186] width 119 height 16
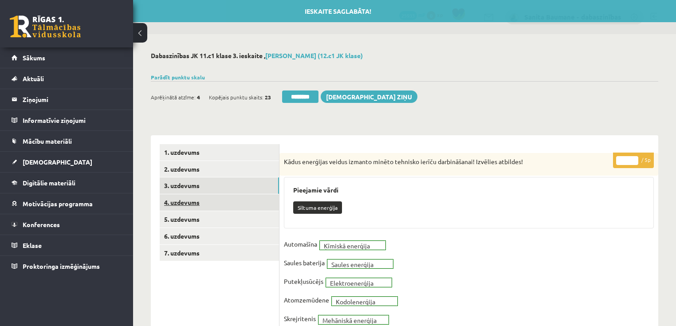
click at [190, 208] on link "4. uzdevums" at bounding box center [219, 202] width 119 height 16
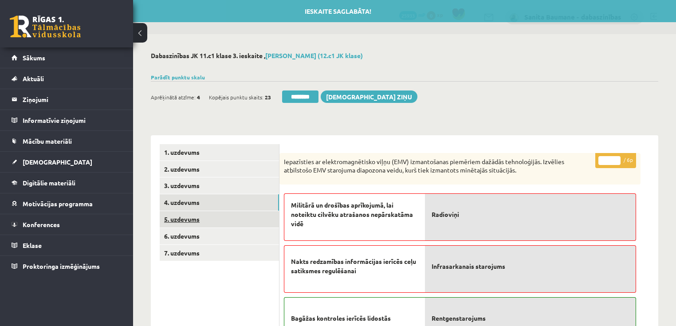
click at [179, 225] on link "5. uzdevums" at bounding box center [219, 219] width 119 height 16
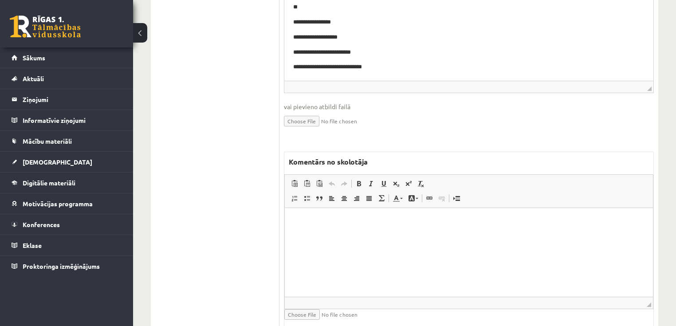
scroll to position [355, 0]
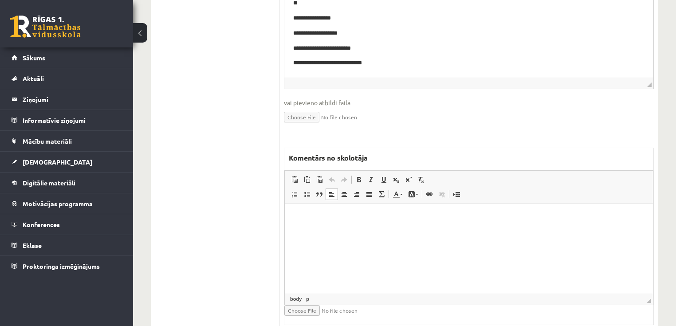
click at [452, 231] on html at bounding box center [469, 217] width 368 height 27
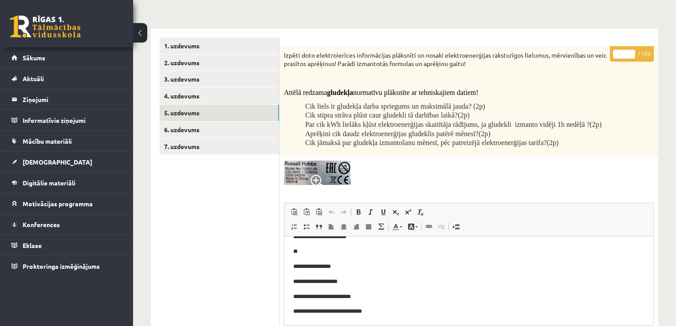
click at [632, 54] on input "*" at bounding box center [624, 54] width 22 height 9
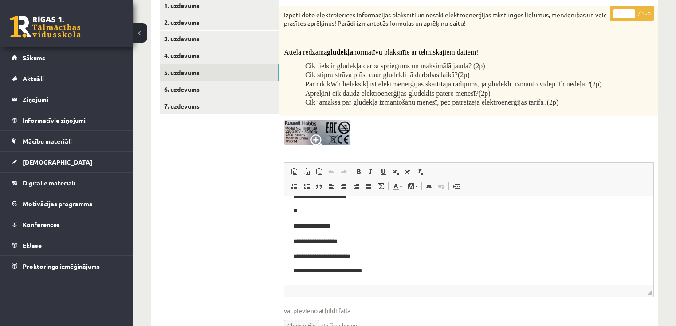
scroll to position [0, 0]
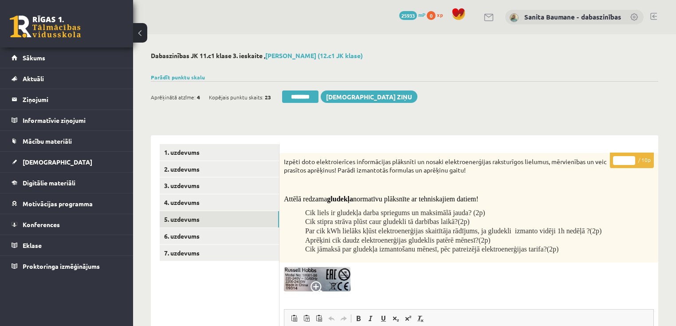
click at [632, 157] on input "*" at bounding box center [624, 160] width 22 height 9
type input "*"
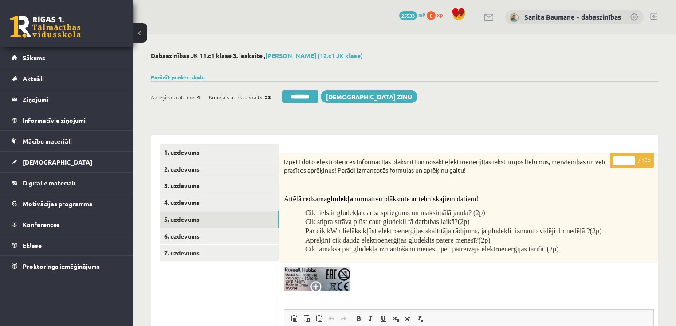
click at [631, 157] on input "*" at bounding box center [624, 160] width 22 height 9
click at [192, 233] on link "6. uzdevums" at bounding box center [219, 236] width 119 height 16
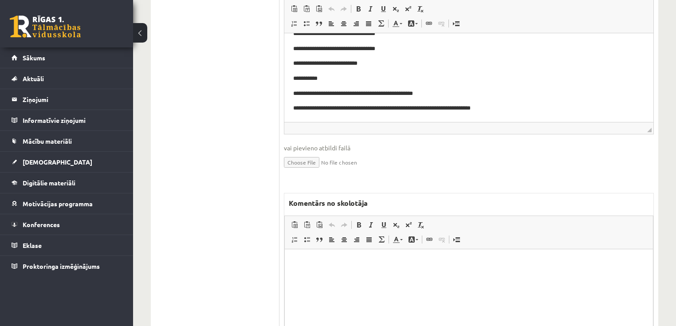
scroll to position [391, 0]
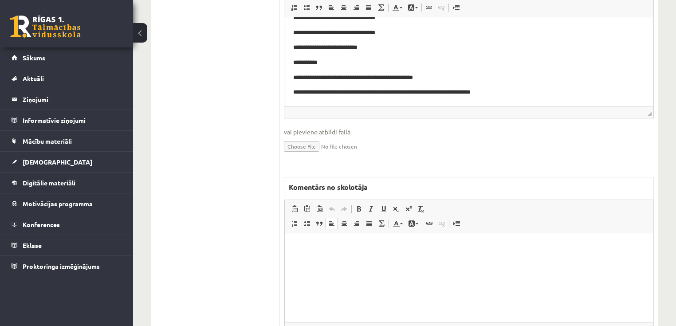
click at [422, 260] on html at bounding box center [469, 246] width 368 height 27
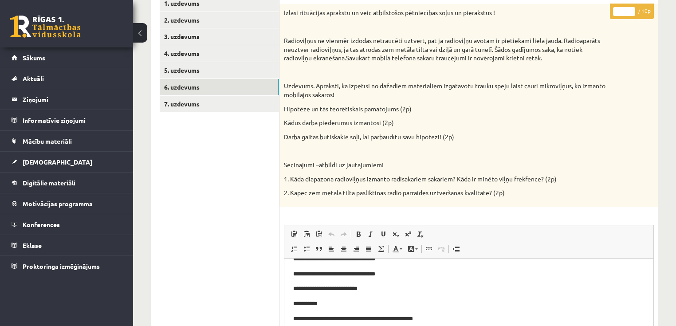
scroll to position [36, 0]
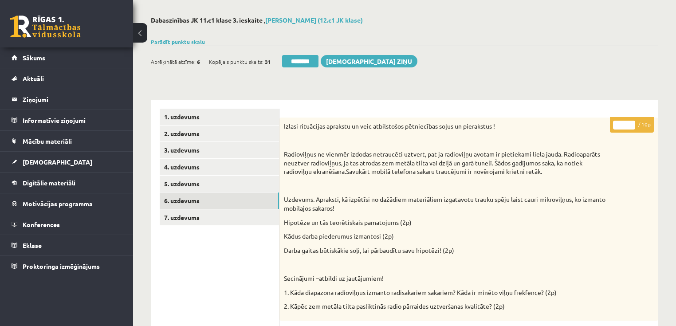
type input "*"
click at [632, 122] on input "*" at bounding box center [624, 125] width 22 height 9
click at [225, 219] on link "7. uzdevums" at bounding box center [219, 217] width 119 height 16
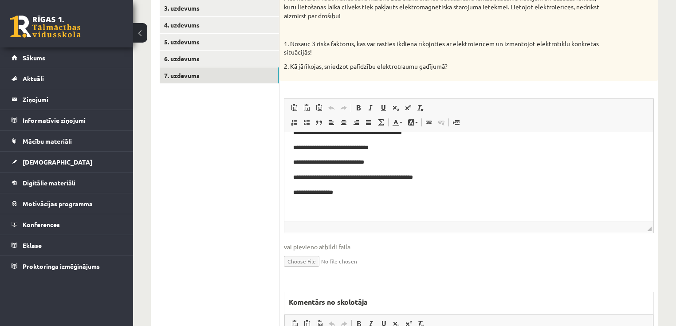
scroll to position [0, 0]
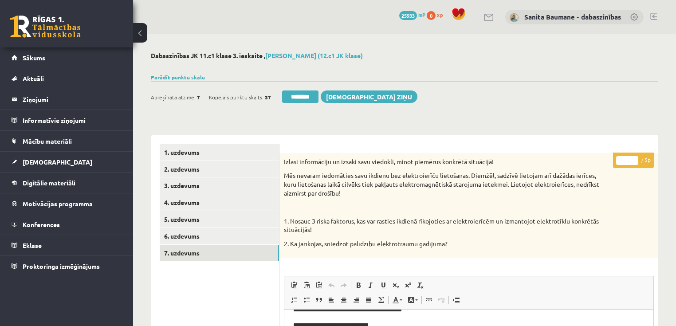
type input "*"
click at [633, 160] on input "*" at bounding box center [628, 160] width 22 height 9
click at [217, 160] on link "1. uzdevums" at bounding box center [219, 152] width 119 height 16
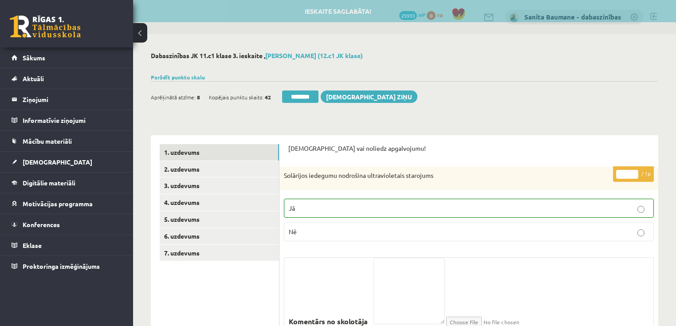
drag, startPoint x: 300, startPoint y: 99, endPoint x: 370, endPoint y: 26, distance: 102.0
click at [300, 99] on input "********" at bounding box center [300, 97] width 36 height 12
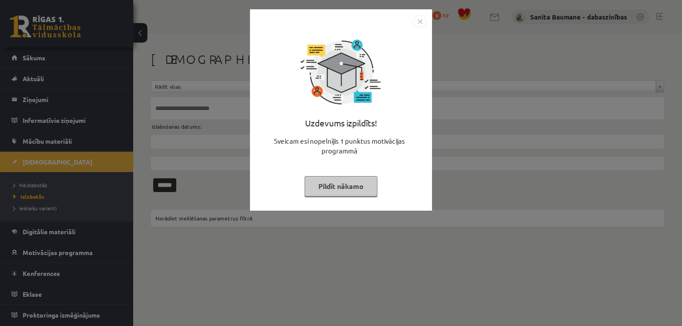
click at [335, 183] on button "Pildīt nākamo" at bounding box center [340, 186] width 73 height 20
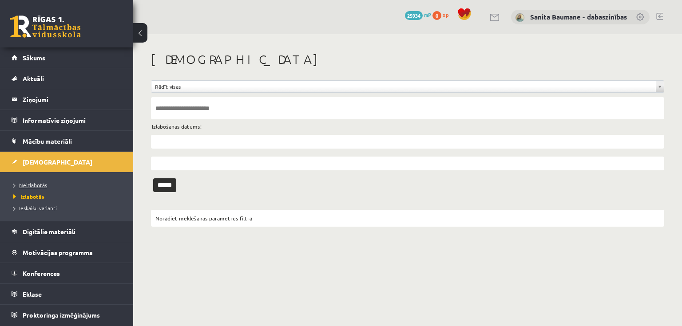
click at [27, 185] on span "Neizlabotās" at bounding box center [30, 185] width 34 height 7
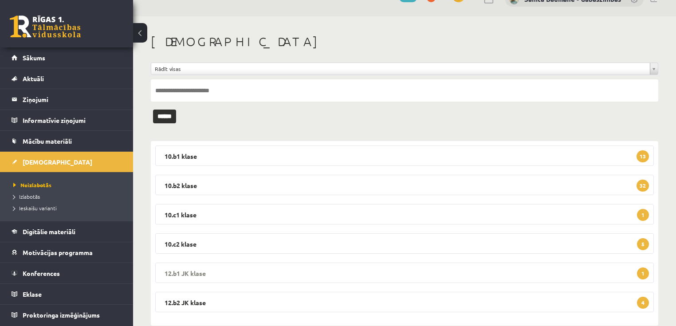
scroll to position [35, 0]
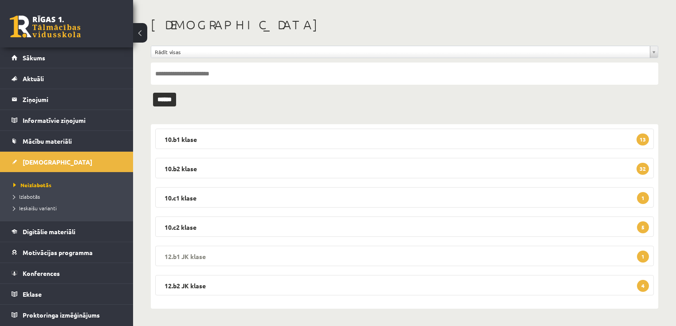
click at [220, 257] on legend "12.b1 JK klase 1" at bounding box center [404, 256] width 499 height 20
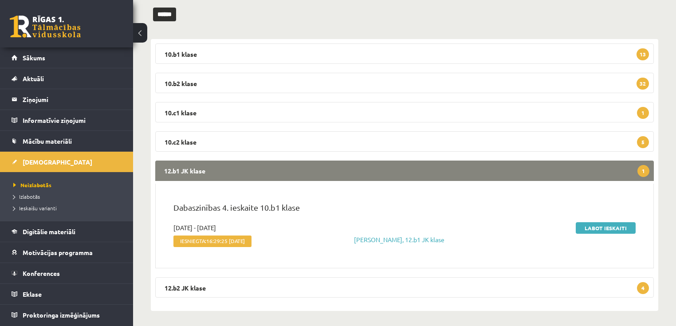
scroll to position [122, 0]
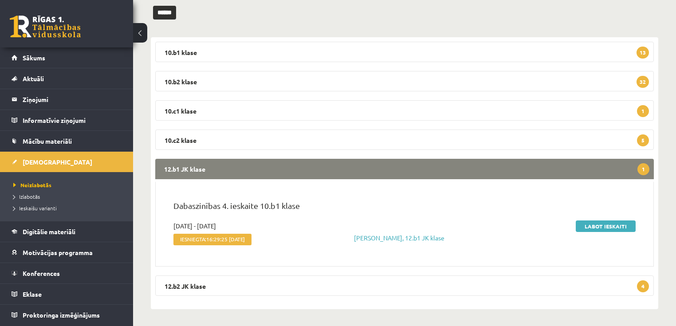
drag, startPoint x: 269, startPoint y: 171, endPoint x: 272, endPoint y: 206, distance: 35.2
click at [269, 170] on legend "12.b1 JK klase 1" at bounding box center [404, 169] width 499 height 20
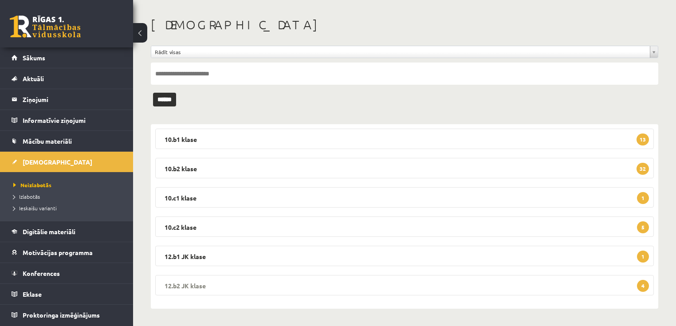
click at [237, 289] on legend "12.b2 JK klase 4" at bounding box center [404, 285] width 499 height 20
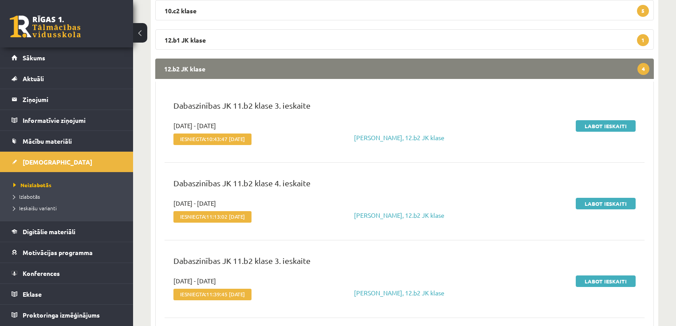
scroll to position [264, 0]
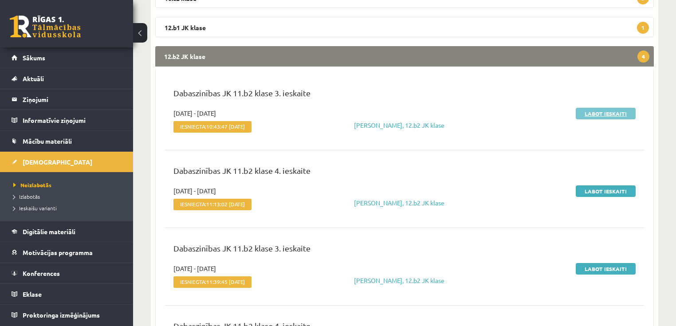
click at [595, 112] on link "Labot ieskaiti" at bounding box center [606, 114] width 60 height 12
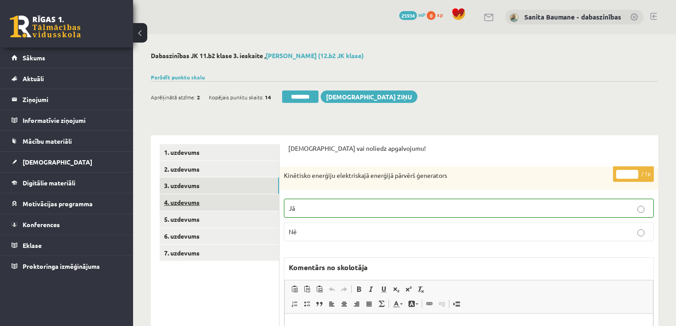
click at [171, 203] on link "4. uzdevums" at bounding box center [219, 202] width 119 height 16
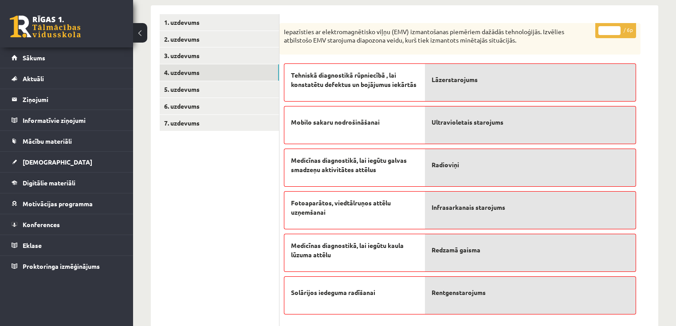
scroll to position [36, 0]
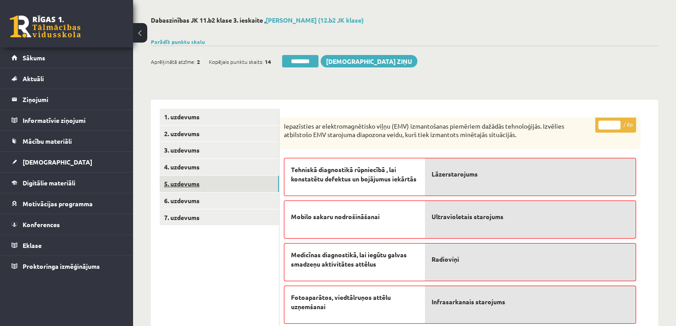
click at [209, 191] on link "5. uzdevums" at bounding box center [219, 184] width 119 height 16
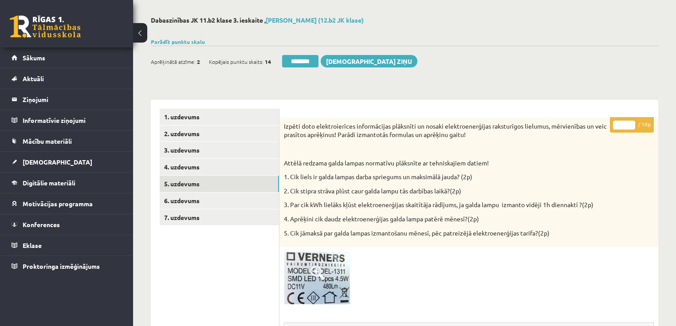
click at [633, 122] on input "*" at bounding box center [624, 125] width 22 height 9
click at [633, 124] on input "*" at bounding box center [624, 125] width 22 height 9
click at [632, 126] on input "*" at bounding box center [624, 125] width 22 height 9
type input "*"
click at [632, 126] on input "*" at bounding box center [624, 125] width 22 height 9
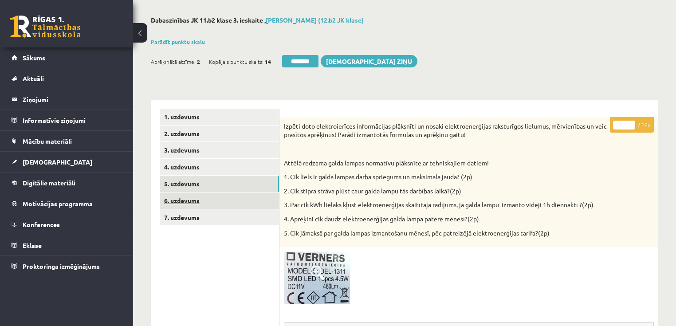
click at [217, 200] on link "6. uzdevums" at bounding box center [219, 201] width 119 height 16
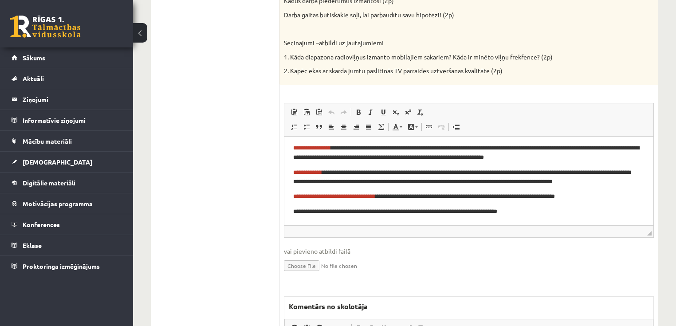
scroll to position [249, 0]
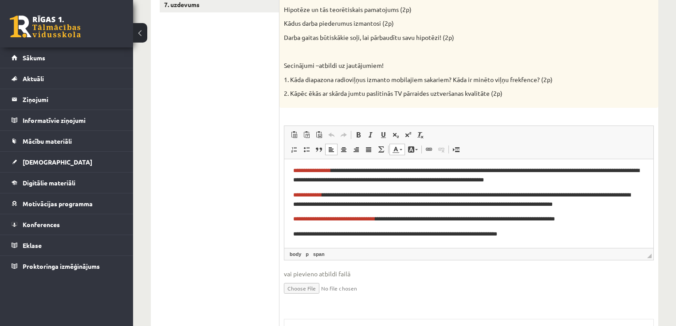
click at [327, 170] on span "**********" at bounding box center [312, 170] width 38 height 6
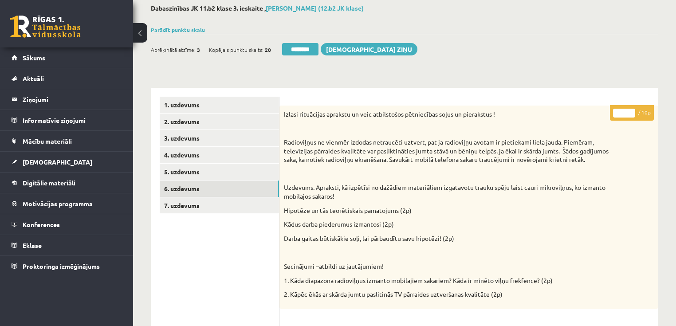
scroll to position [36, 0]
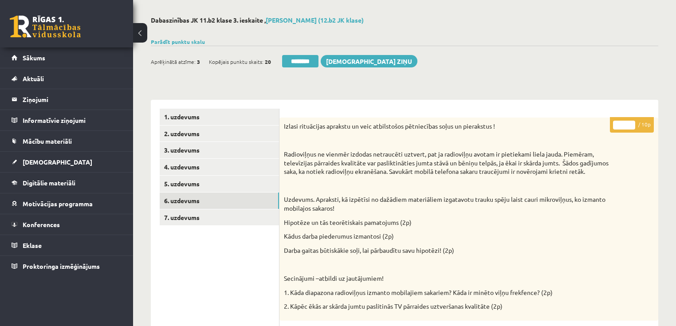
click at [630, 121] on input "*" at bounding box center [624, 125] width 22 height 9
type input "**"
click at [633, 123] on input "**" at bounding box center [624, 125] width 22 height 9
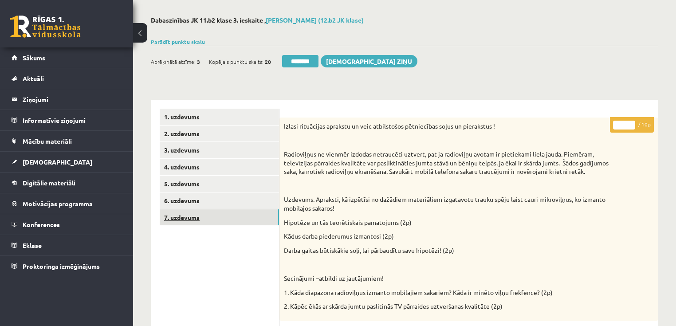
click at [213, 217] on link "7. uzdevums" at bounding box center [219, 217] width 119 height 16
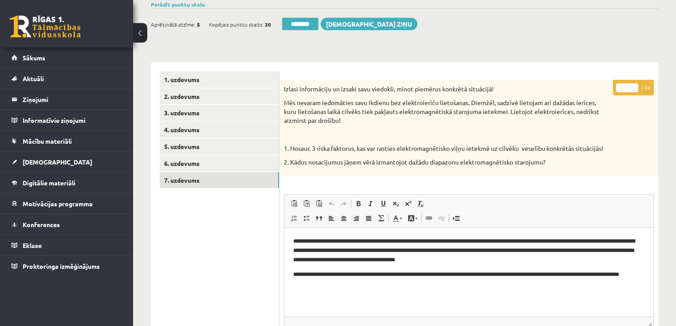
scroll to position [60, 0]
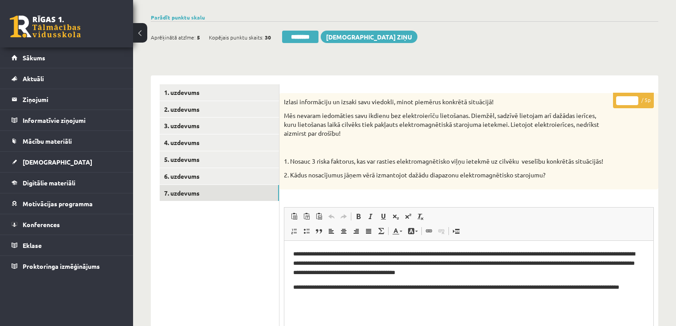
type input "*"
click at [634, 98] on input "*" at bounding box center [628, 100] width 22 height 9
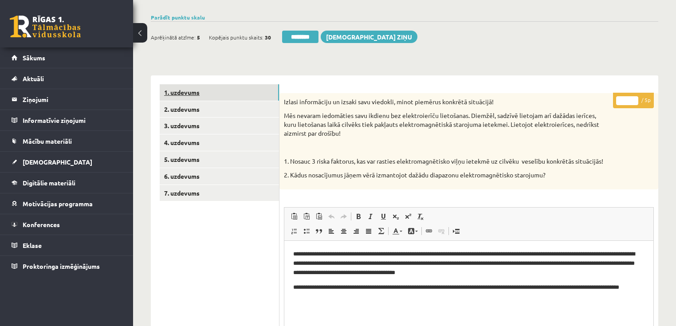
click at [193, 96] on link "1. uzdevums" at bounding box center [219, 92] width 119 height 16
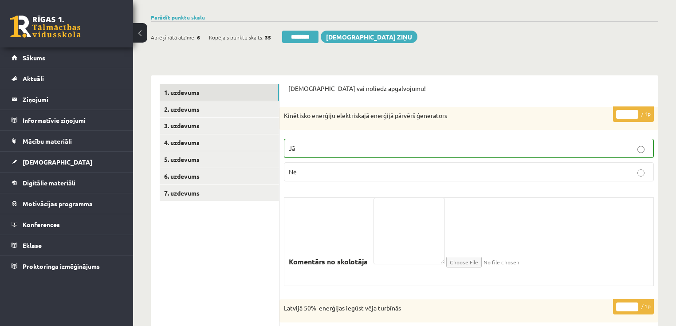
drag, startPoint x: 306, startPoint y: 33, endPoint x: 369, endPoint y: 27, distance: 63.3
click at [307, 33] on input "********" at bounding box center [300, 37] width 36 height 12
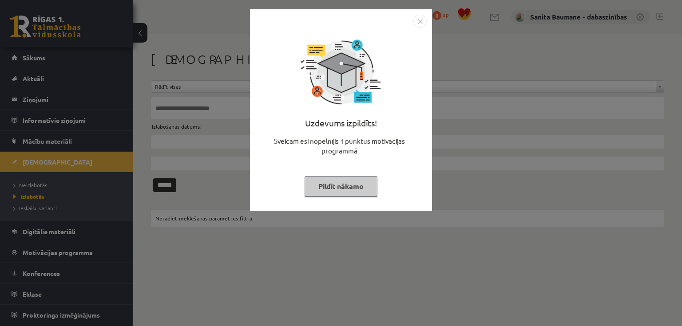
click at [323, 185] on button "Pildīt nākamo" at bounding box center [340, 186] width 73 height 20
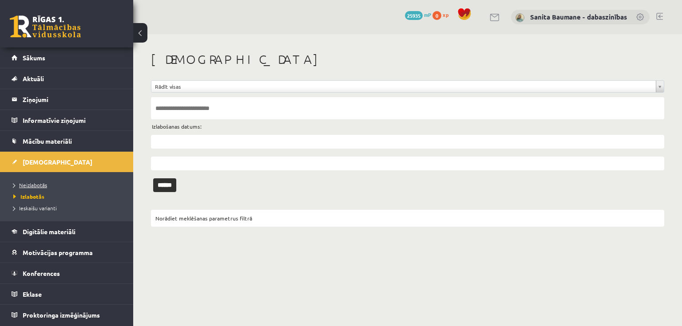
click at [41, 185] on span "Neizlabotās" at bounding box center [30, 185] width 34 height 7
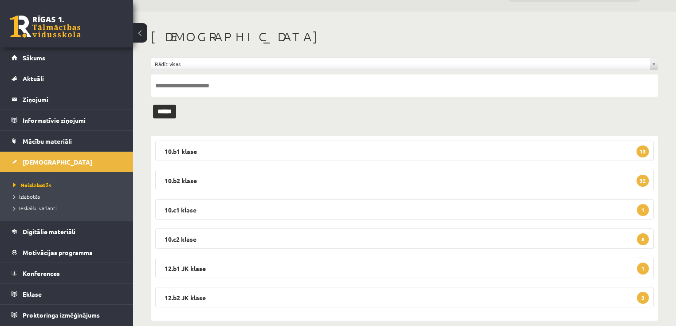
scroll to position [35, 0]
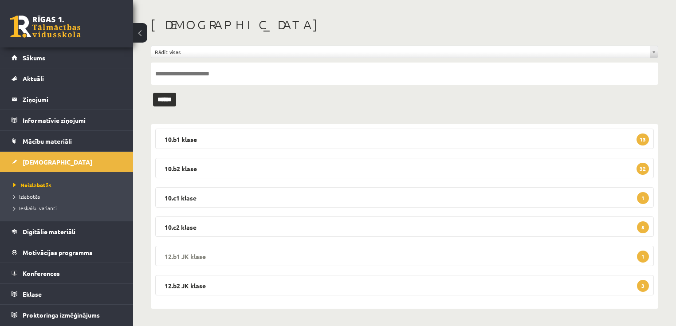
click at [320, 257] on legend "12.b1 JK klase 1" at bounding box center [404, 256] width 499 height 20
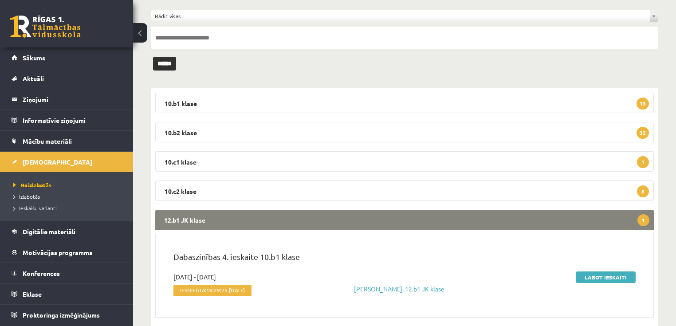
scroll to position [122, 0]
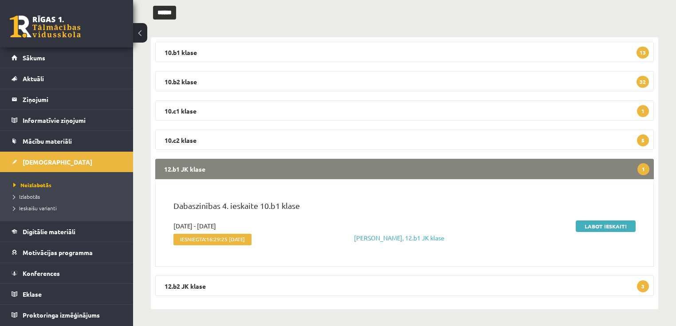
click at [363, 170] on legend "12.b1 JK klase 1" at bounding box center [404, 169] width 499 height 20
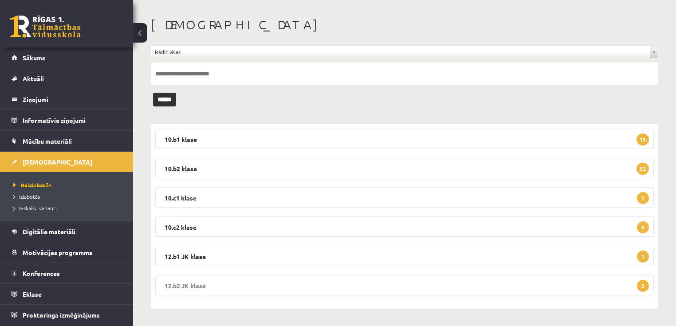
click at [301, 289] on legend "12.b2 JK klase 3" at bounding box center [404, 285] width 499 height 20
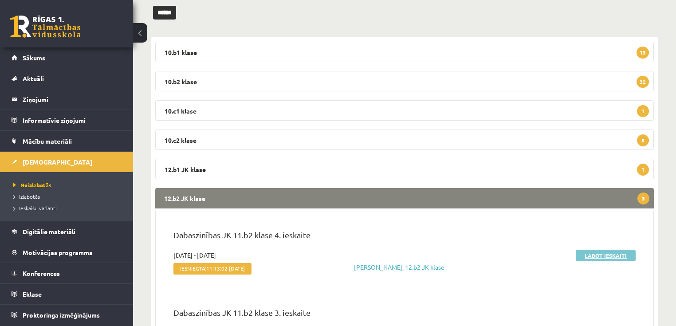
drag, startPoint x: 589, startPoint y: 257, endPoint x: 586, endPoint y: 250, distance: 6.8
click at [588, 256] on link "Labot ieskaiti" at bounding box center [606, 256] width 60 height 12
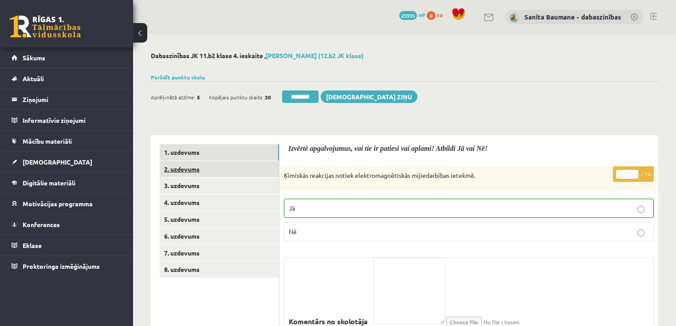
click at [201, 171] on link "2. uzdevums" at bounding box center [219, 169] width 119 height 16
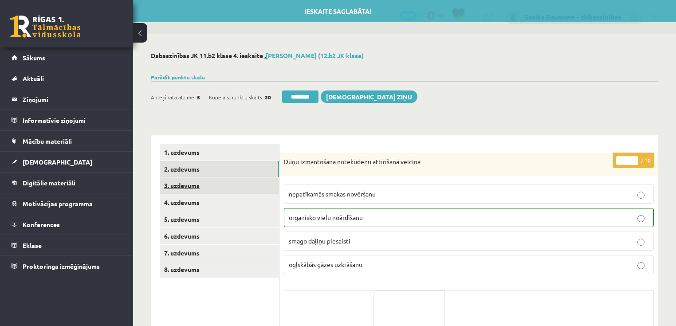
click at [204, 188] on link "3. uzdevums" at bounding box center [219, 186] width 119 height 16
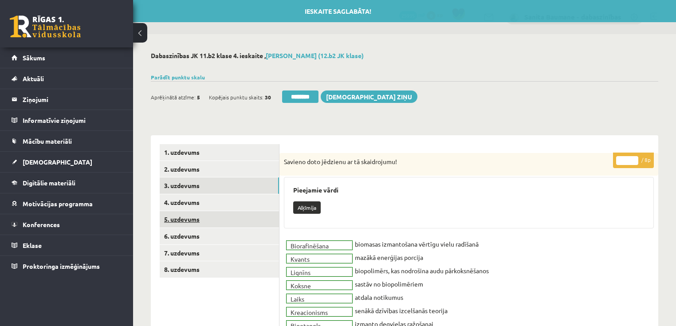
drag, startPoint x: 186, startPoint y: 208, endPoint x: 188, endPoint y: 213, distance: 6.4
click at [186, 208] on link "4. uzdevums" at bounding box center [219, 202] width 119 height 16
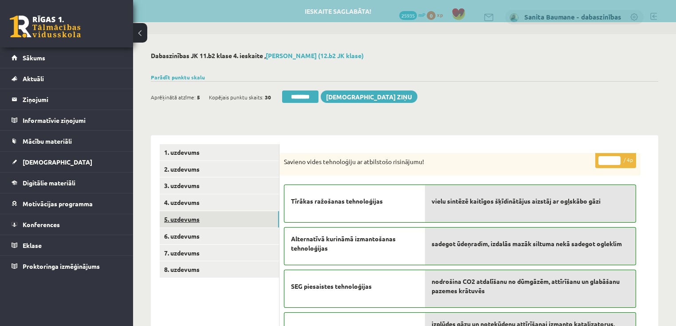
click at [189, 219] on link "5. uzdevums" at bounding box center [219, 219] width 119 height 16
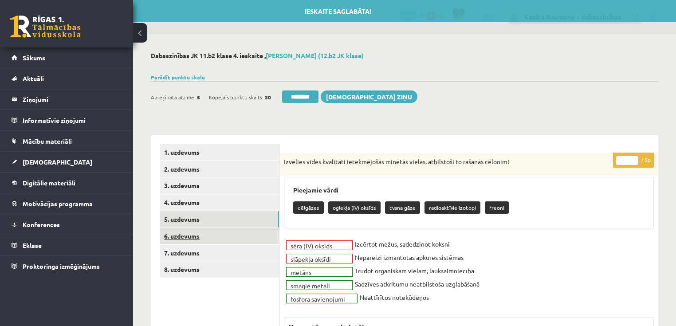
click at [170, 240] on link "6. uzdevums" at bounding box center [219, 236] width 119 height 16
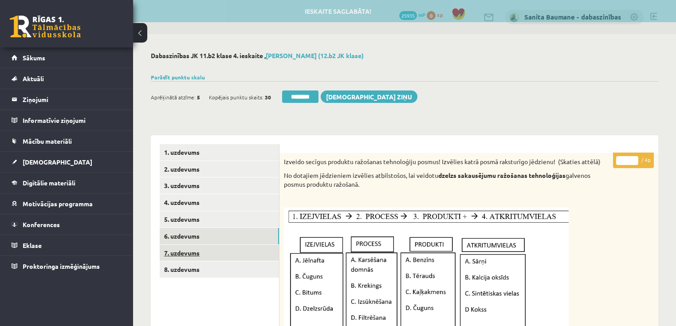
click at [174, 250] on link "7. uzdevums" at bounding box center [219, 253] width 119 height 16
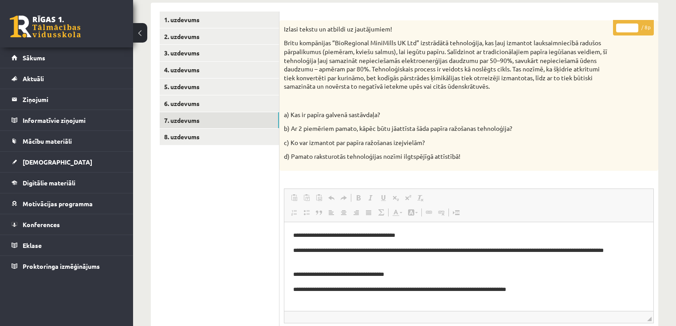
scroll to position [142, 0]
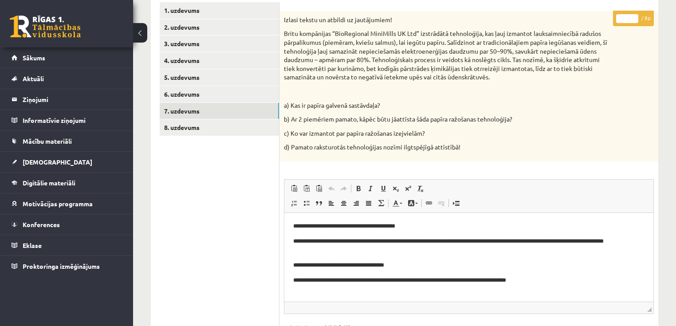
type input "*"
click at [633, 16] on input "*" at bounding box center [628, 18] width 22 height 9
click at [170, 135] on link "8. uzdevums" at bounding box center [219, 127] width 119 height 16
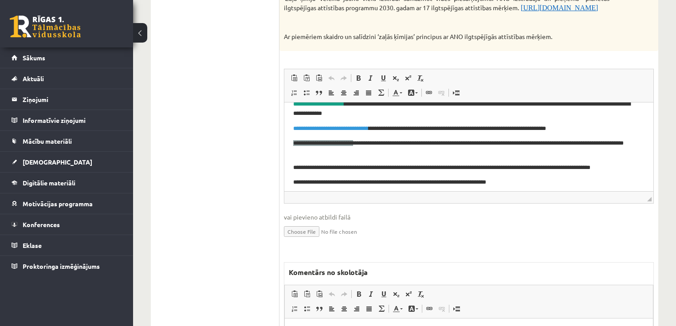
scroll to position [16, 0]
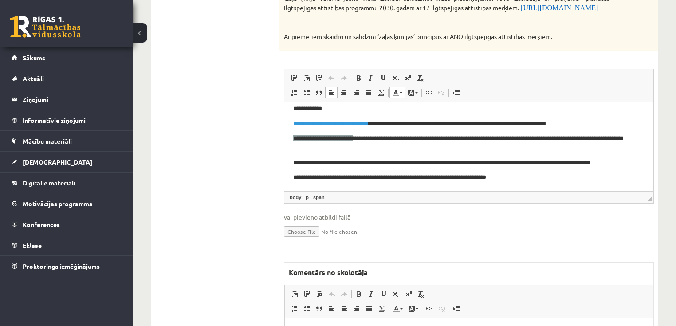
drag, startPoint x: 549, startPoint y: 176, endPoint x: 555, endPoint y: 174, distance: 6.4
click at [549, 176] on p "**********" at bounding box center [466, 177] width 347 height 9
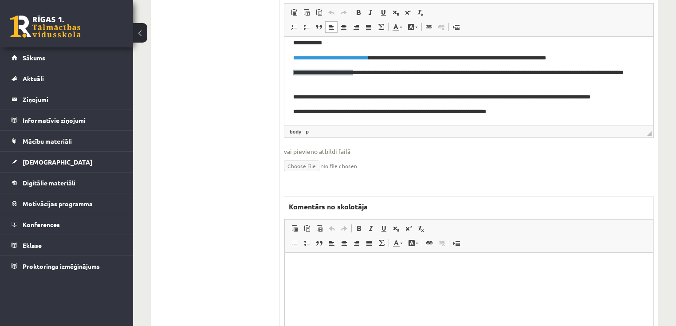
scroll to position [355, 0]
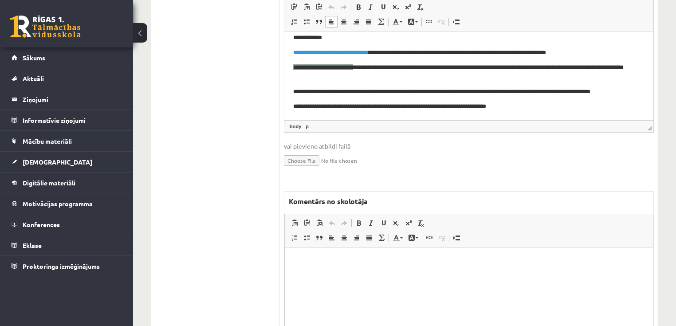
click at [550, 107] on p "**********" at bounding box center [466, 106] width 347 height 9
click at [409, 274] on html at bounding box center [469, 260] width 368 height 27
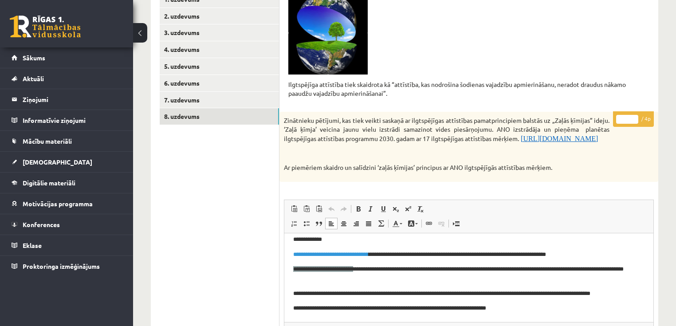
scroll to position [83, 0]
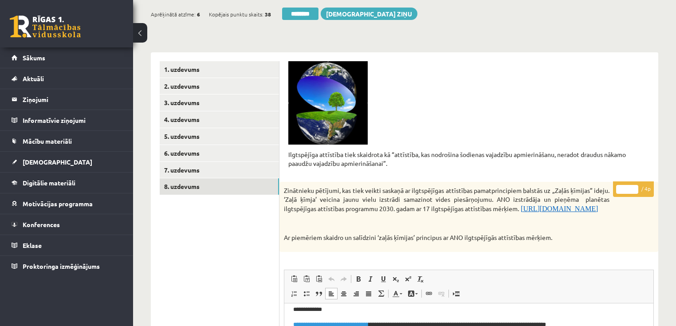
type input "*"
click at [636, 186] on input "*" at bounding box center [628, 189] width 22 height 9
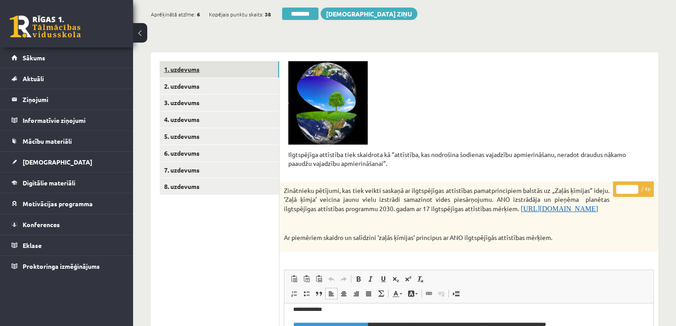
click at [201, 69] on link "1. uzdevums" at bounding box center [219, 69] width 119 height 16
